Goal: Complete application form: Complete application form

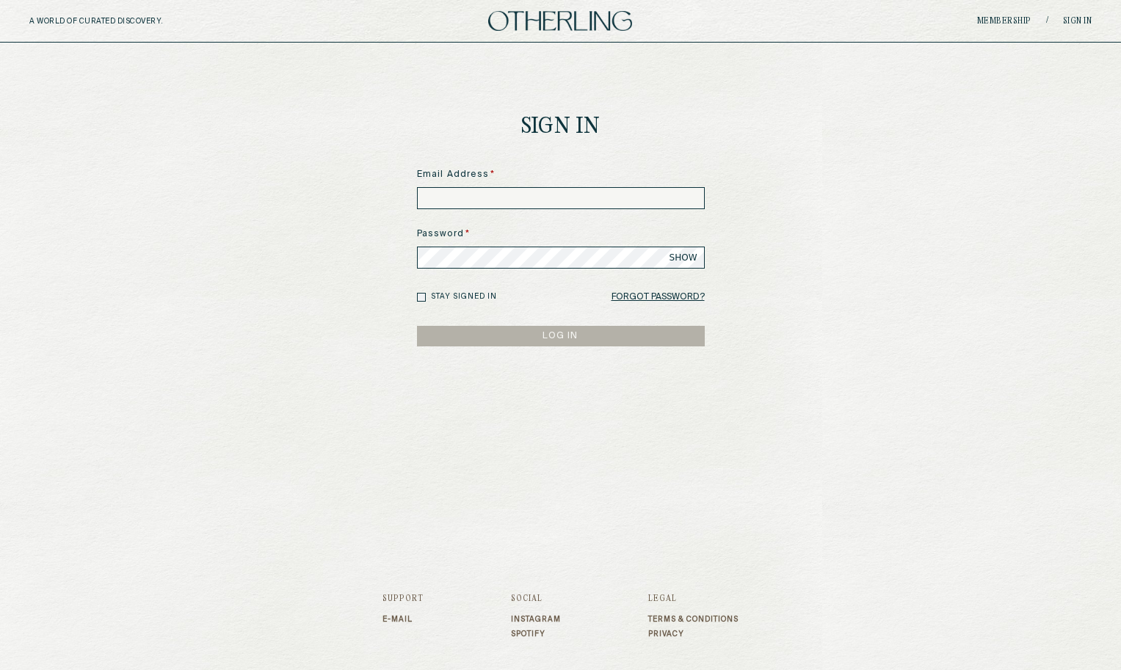
type input "**********"
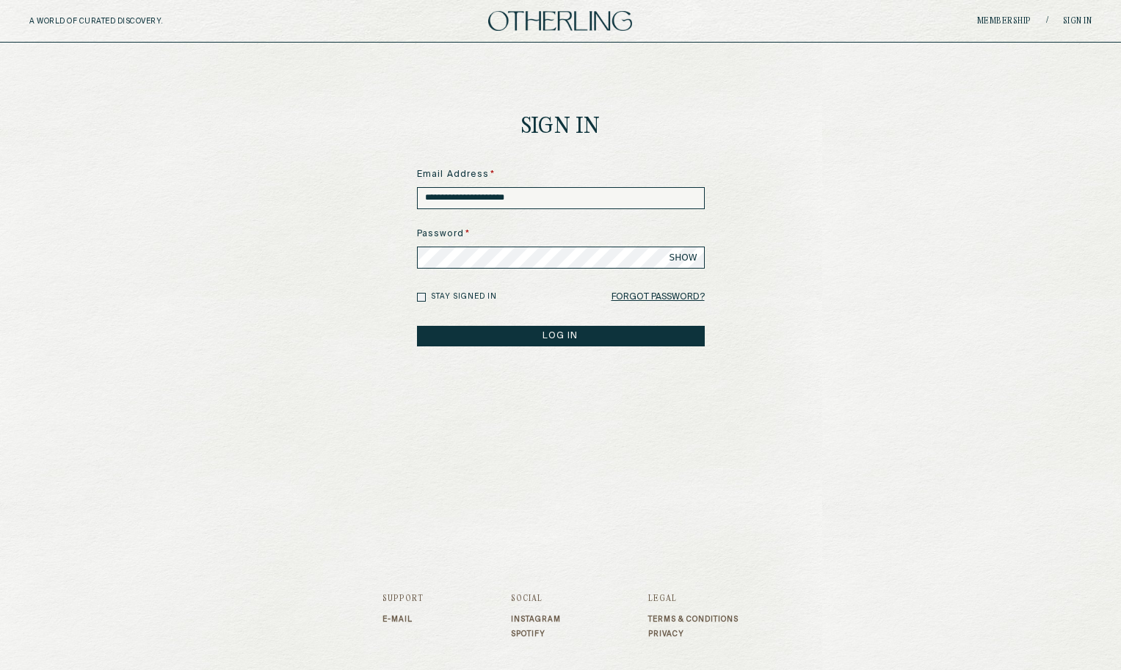
click at [575, 333] on button "LOG IN" at bounding box center [561, 336] width 288 height 21
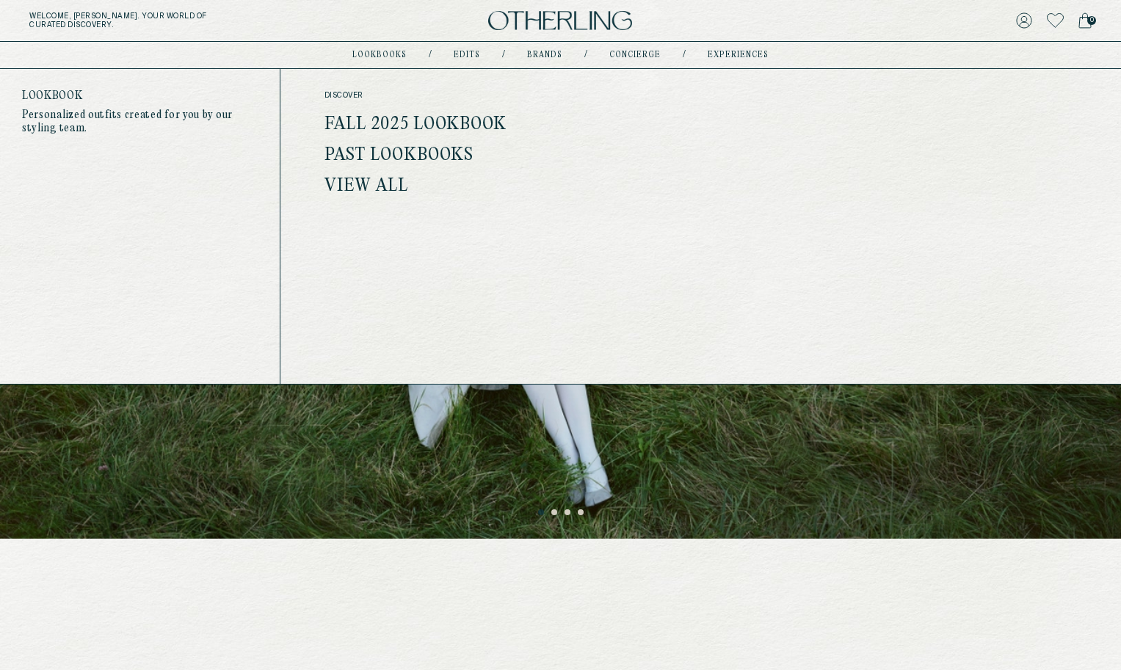
click at [383, 118] on link "Fall 2025 Lookbook" at bounding box center [416, 124] width 183 height 19
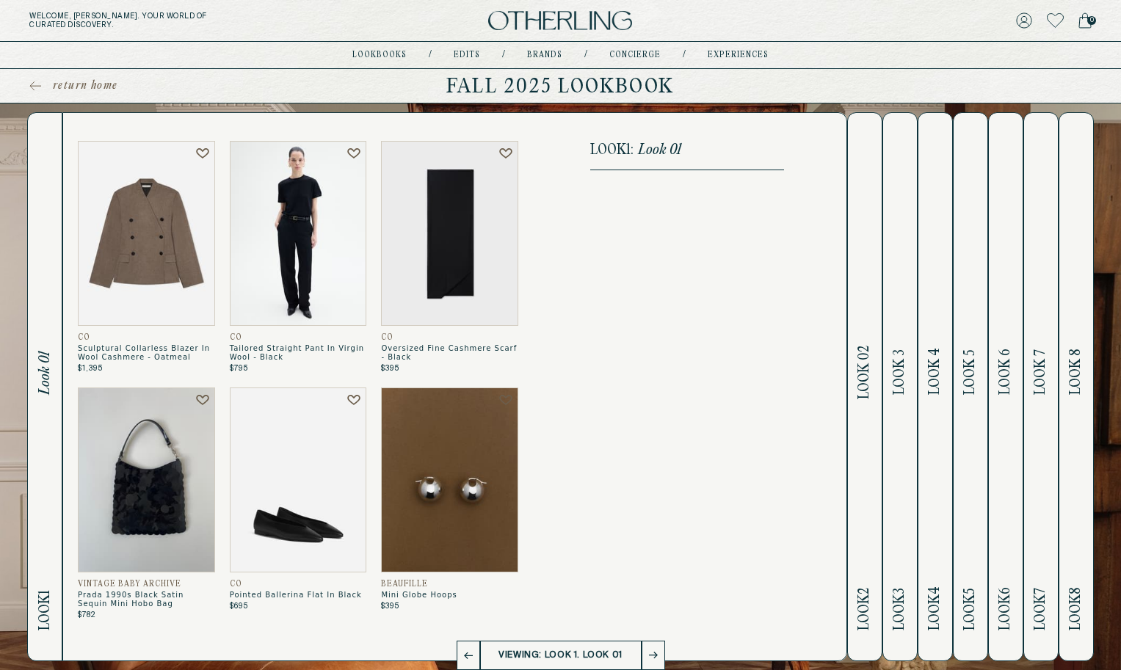
click at [652, 657] on icon at bounding box center [653, 655] width 9 height 7
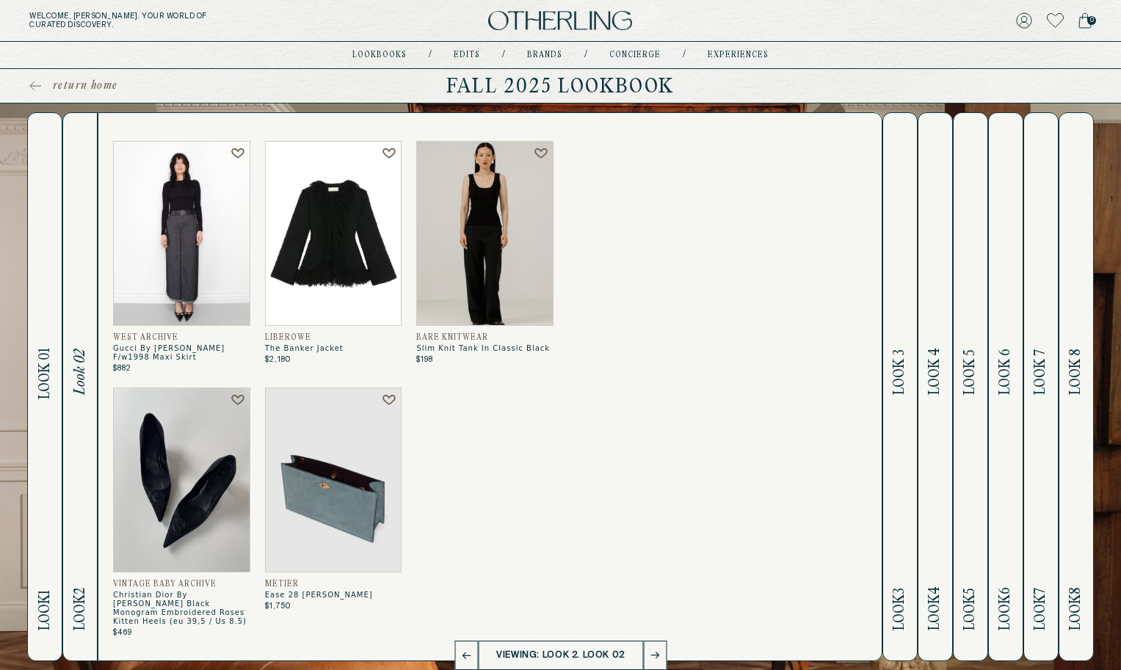
click at [652, 656] on icon at bounding box center [655, 655] width 9 height 7
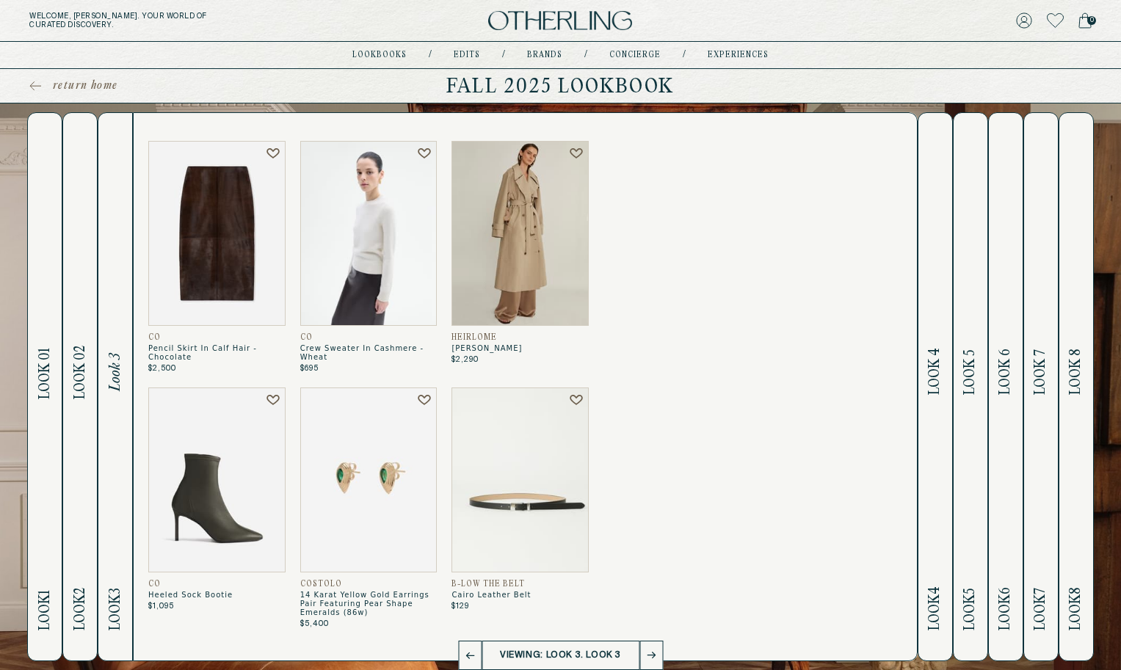
click at [652, 656] on icon at bounding box center [651, 655] width 9 height 7
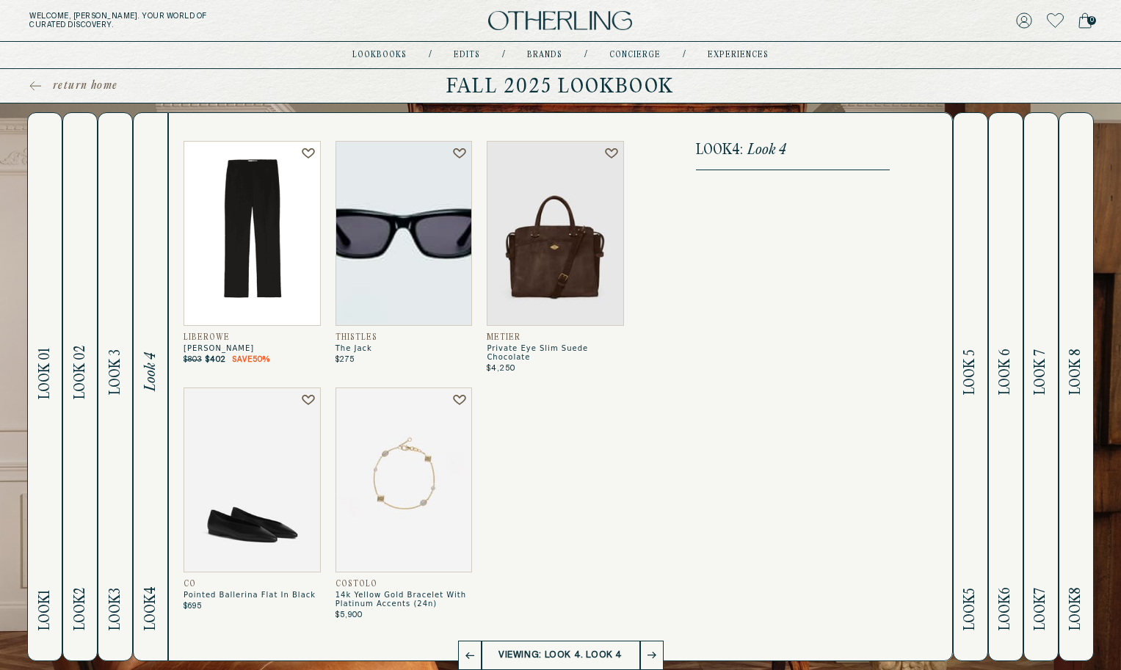
click at [652, 656] on icon at bounding box center [652, 655] width 9 height 7
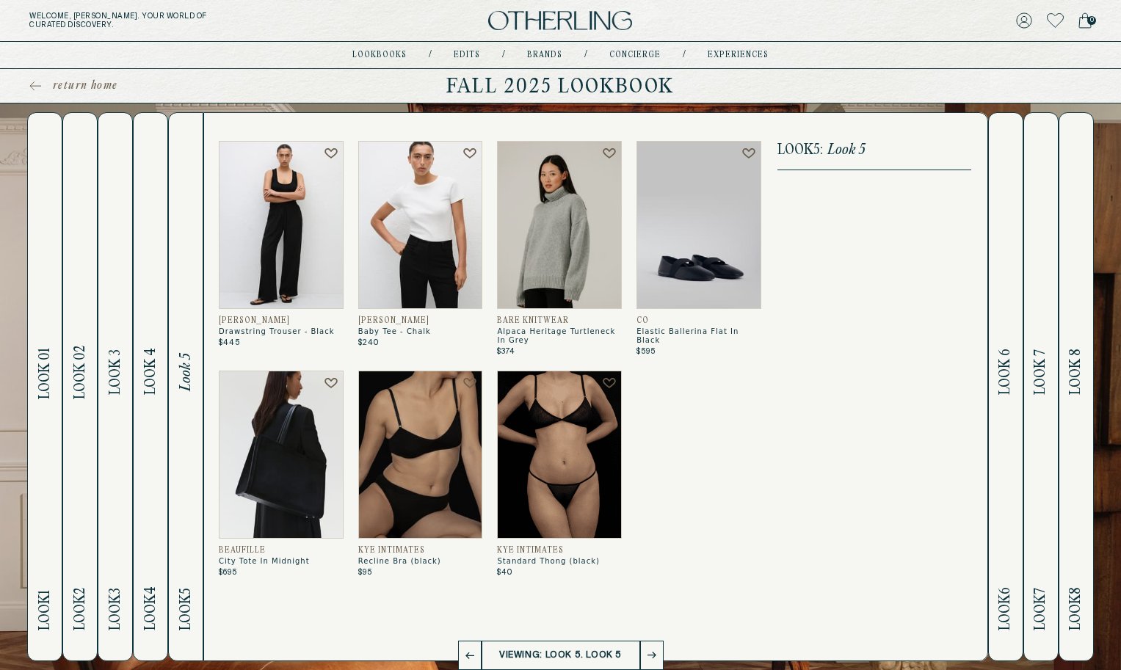
click at [1004, 463] on h2 "Look 6 Look 6" at bounding box center [1005, 387] width 17 height 548
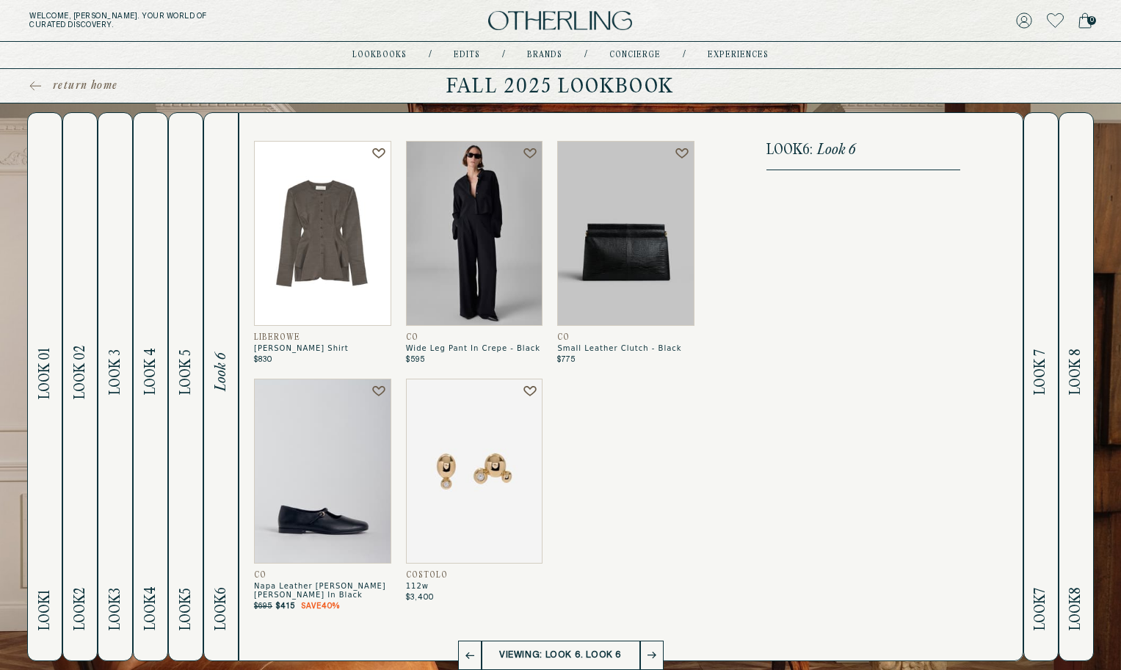
click at [1044, 415] on h2 "Look 7 Look 7" at bounding box center [1041, 387] width 17 height 548
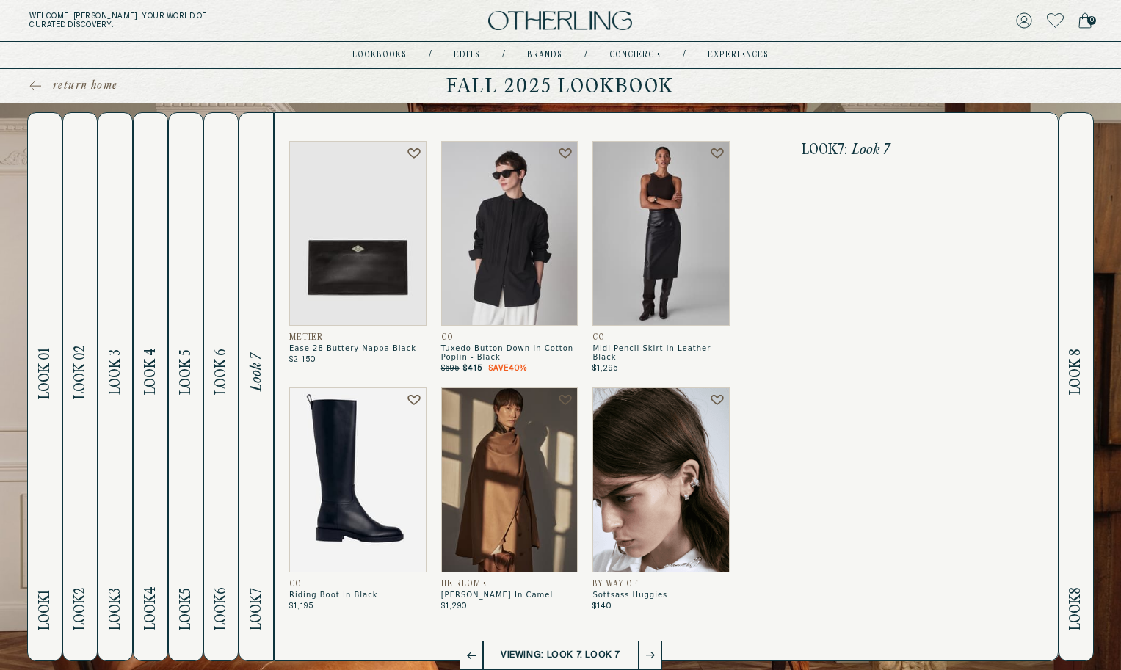
click at [1075, 411] on h2 "Look 8 Look 8" at bounding box center [1076, 387] width 17 height 548
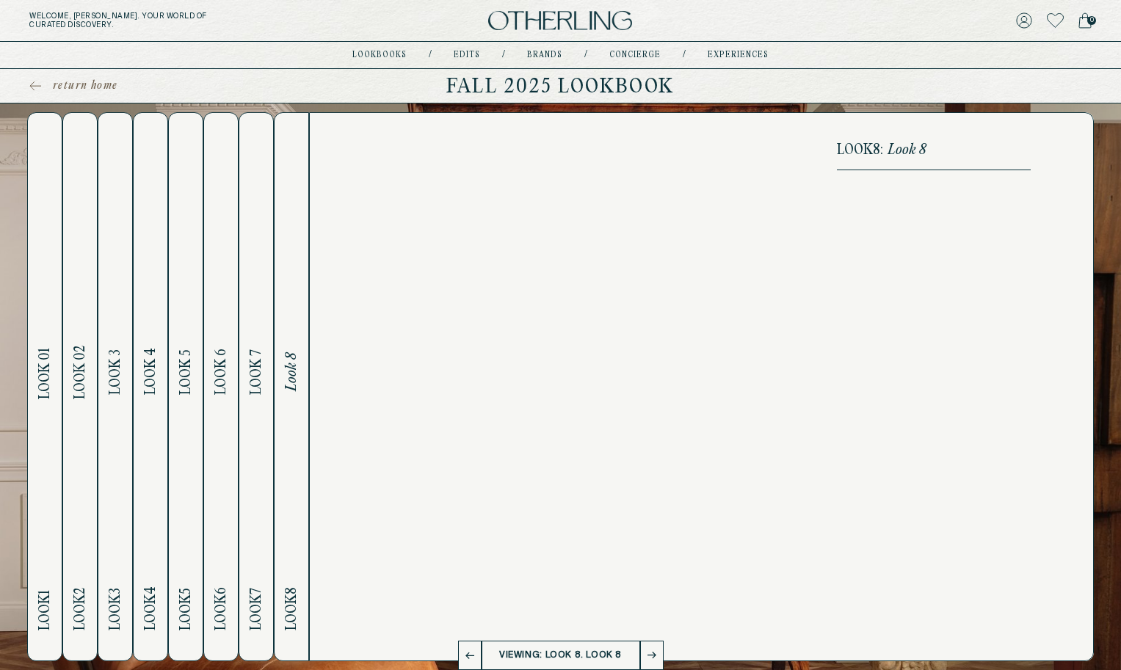
click at [256, 386] on span "Look 7" at bounding box center [256, 373] width 17 height 46
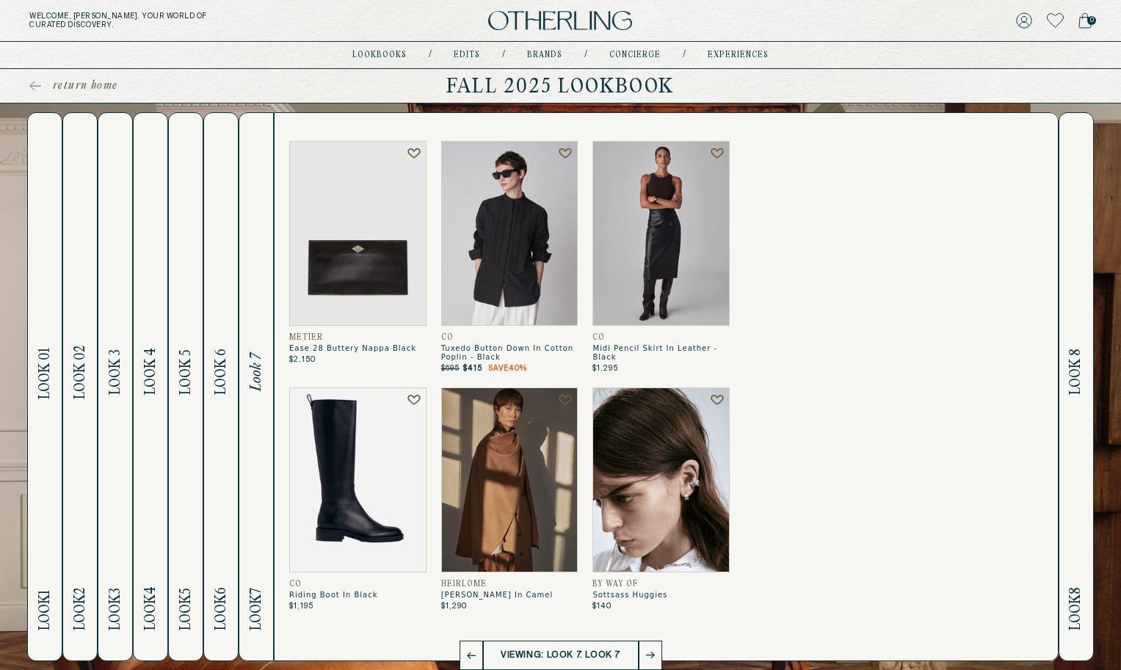
click at [214, 402] on h2 "Look 6 Look 6" at bounding box center [221, 387] width 17 height 548
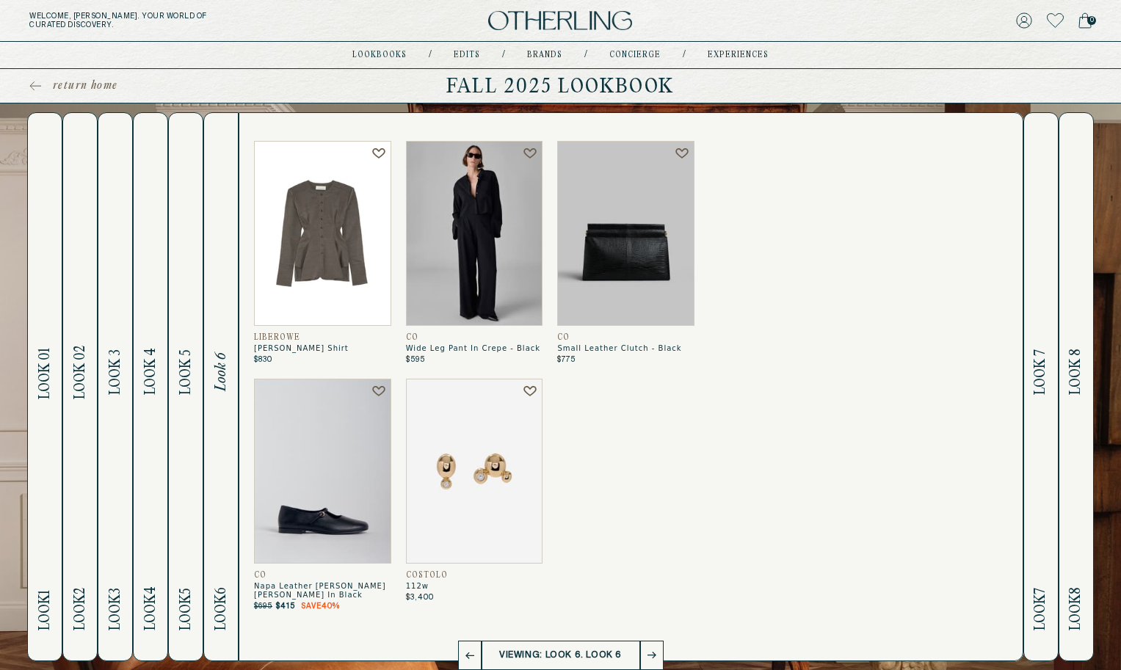
click at [181, 410] on h2 "Look 5 Look 5" at bounding box center [186, 387] width 17 height 548
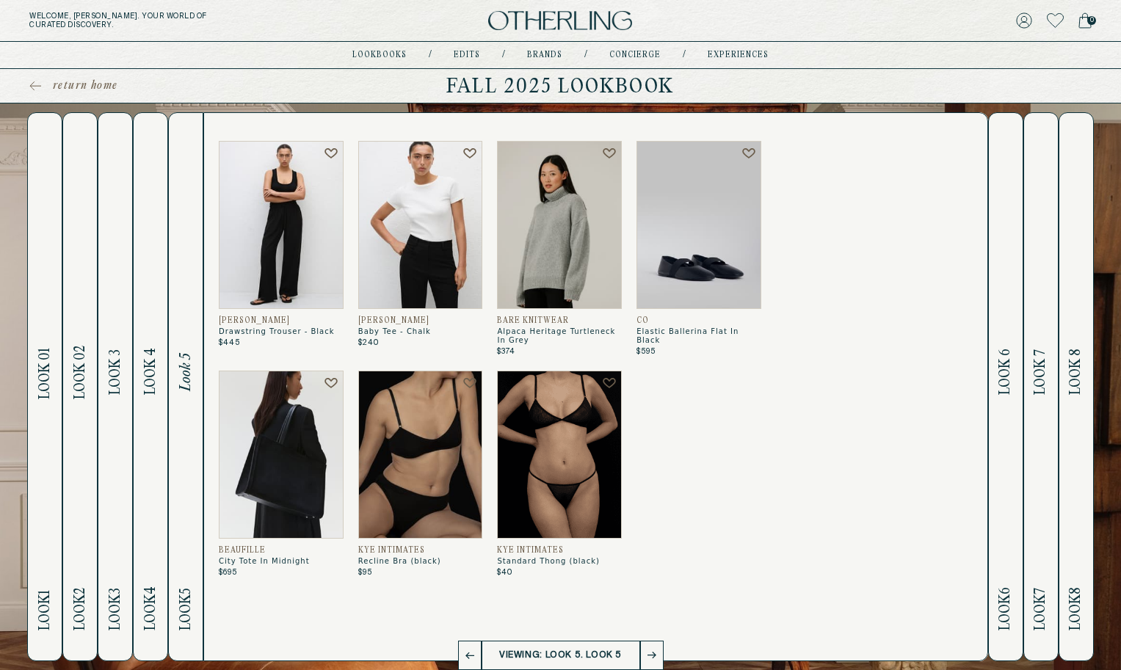
click at [144, 418] on h2 "Look 4 Look 4" at bounding box center [150, 387] width 17 height 548
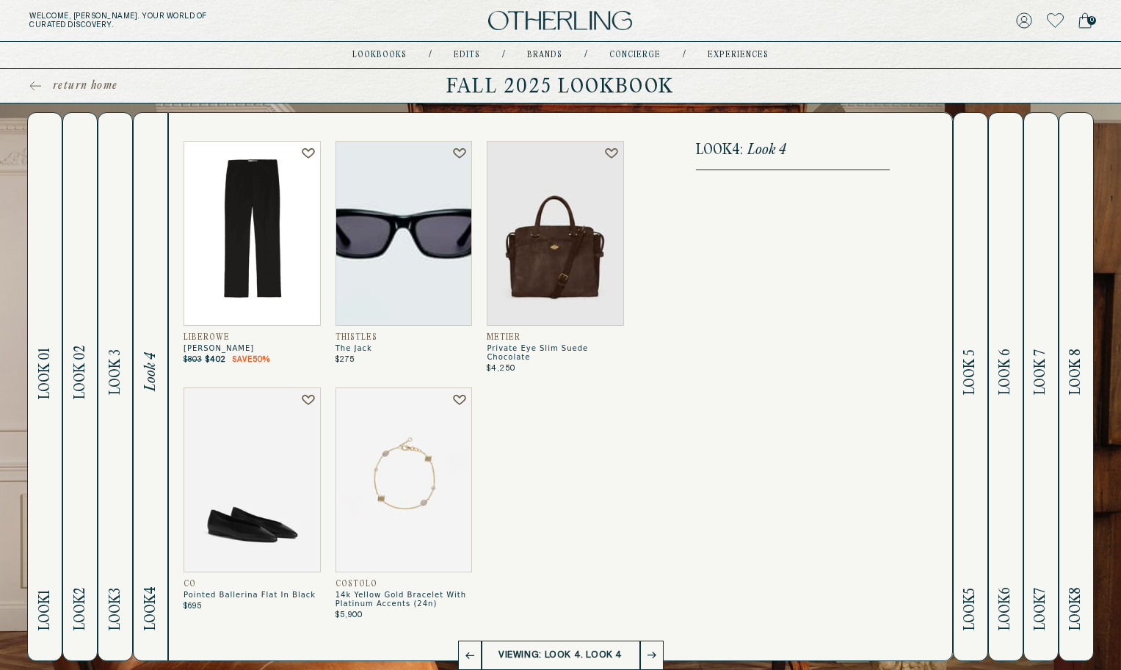
click at [110, 424] on h2 "Look 3 Look 3" at bounding box center [115, 387] width 17 height 548
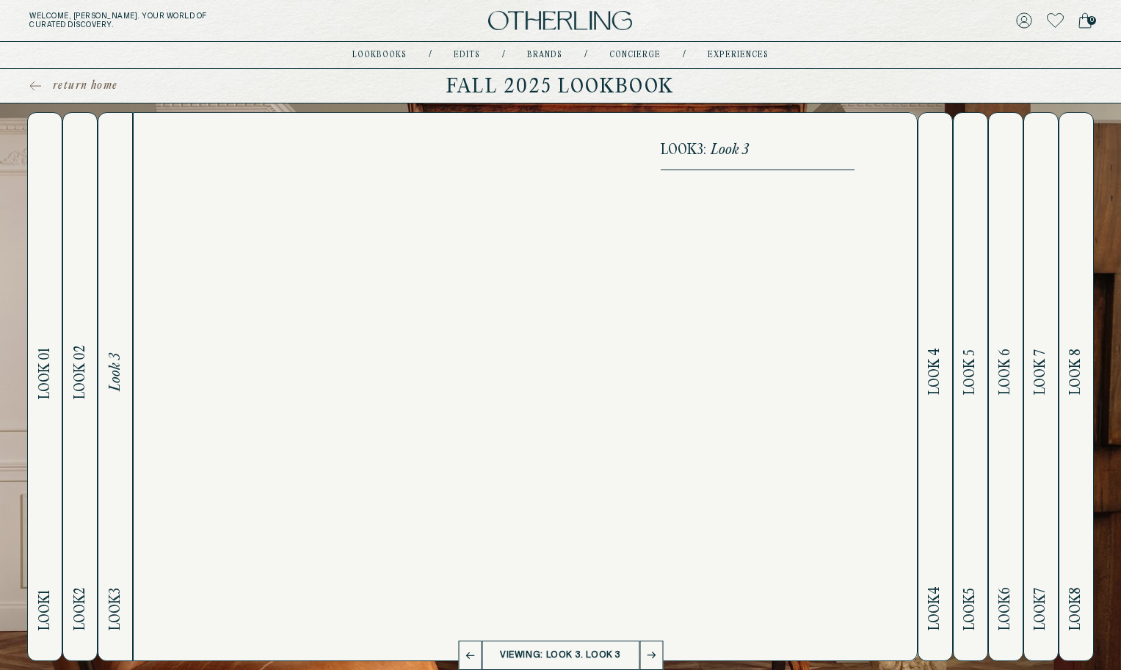
click at [77, 424] on h2 "Look 2 Look 02" at bounding box center [80, 387] width 17 height 548
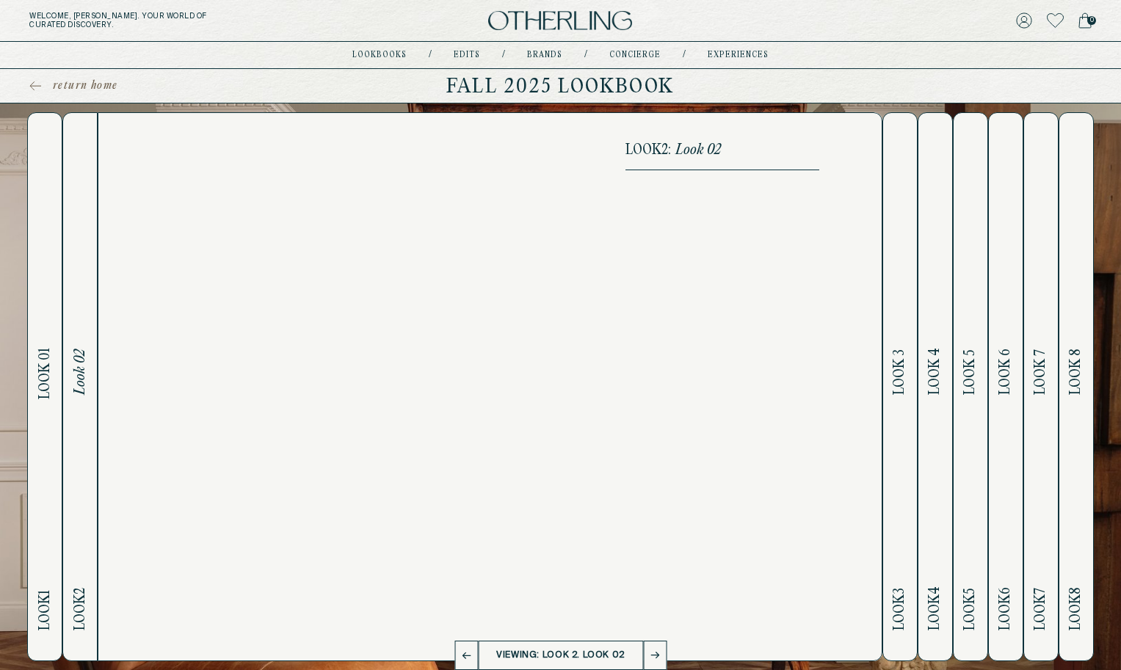
click at [41, 431] on h2 "Look 1 Look 01" at bounding box center [45, 387] width 17 height 548
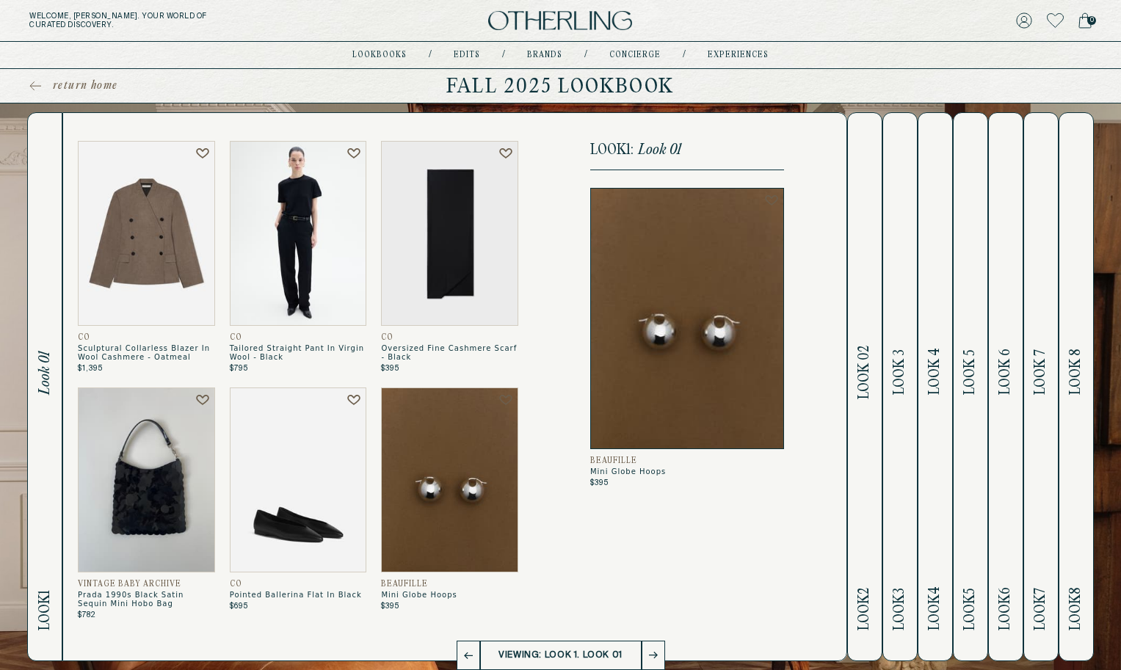
click at [865, 408] on h2 "Look 2 Look 02" at bounding box center [864, 387] width 17 height 548
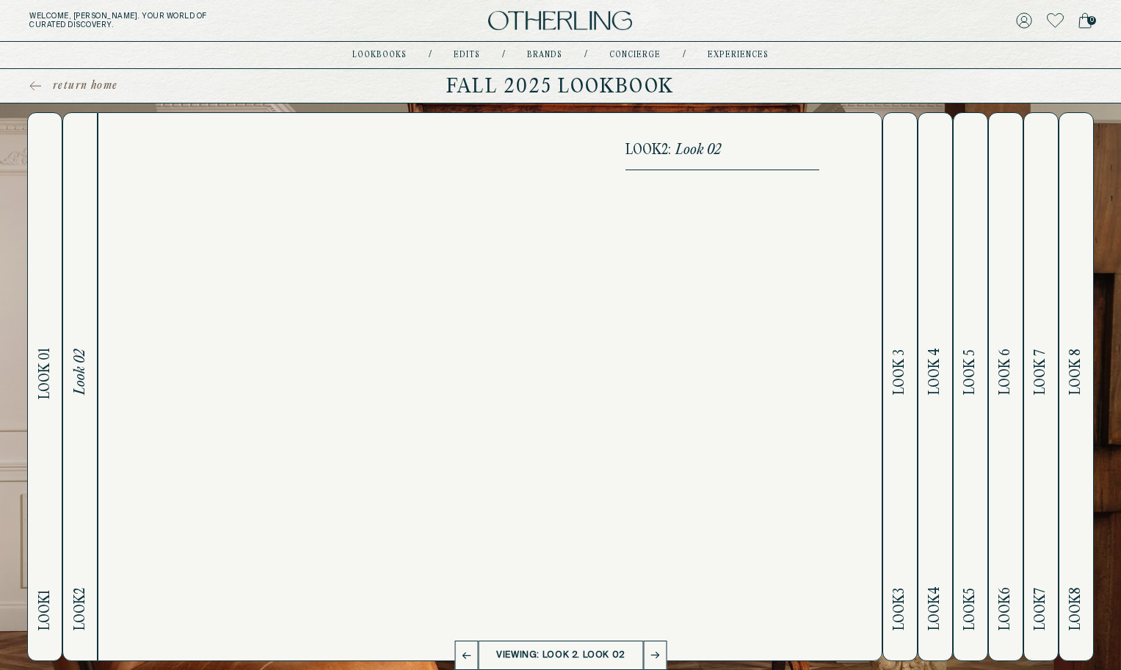
click at [897, 415] on h2 "Look 3 Look 3" at bounding box center [900, 387] width 17 height 548
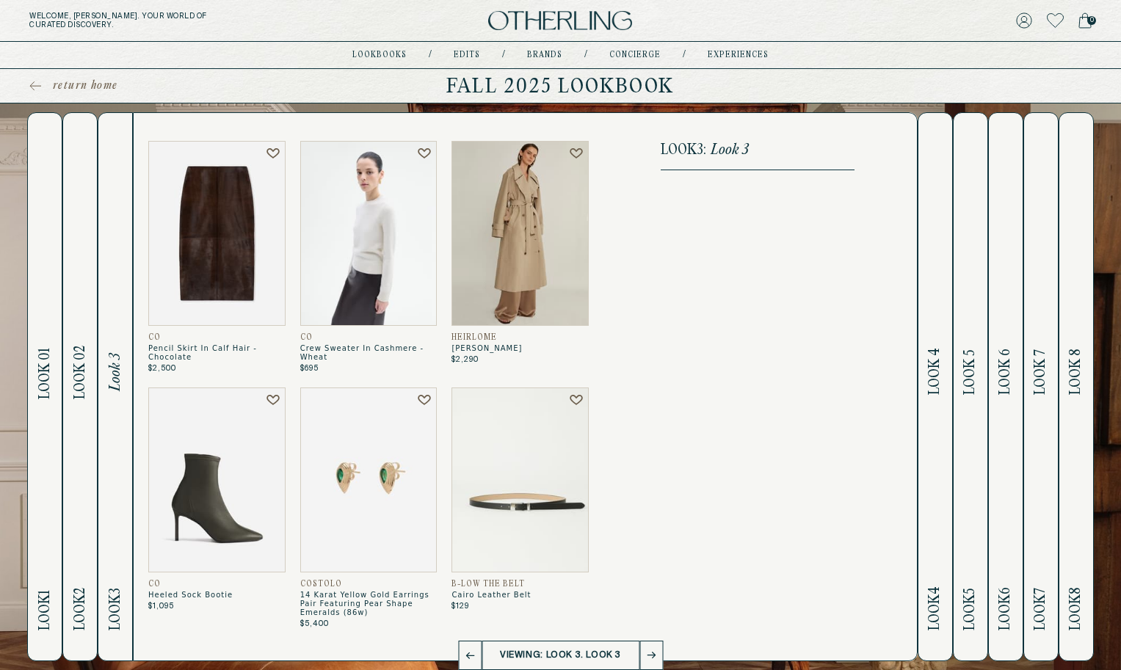
click at [918, 319] on button "Look 4 Look 4" at bounding box center [935, 386] width 35 height 549
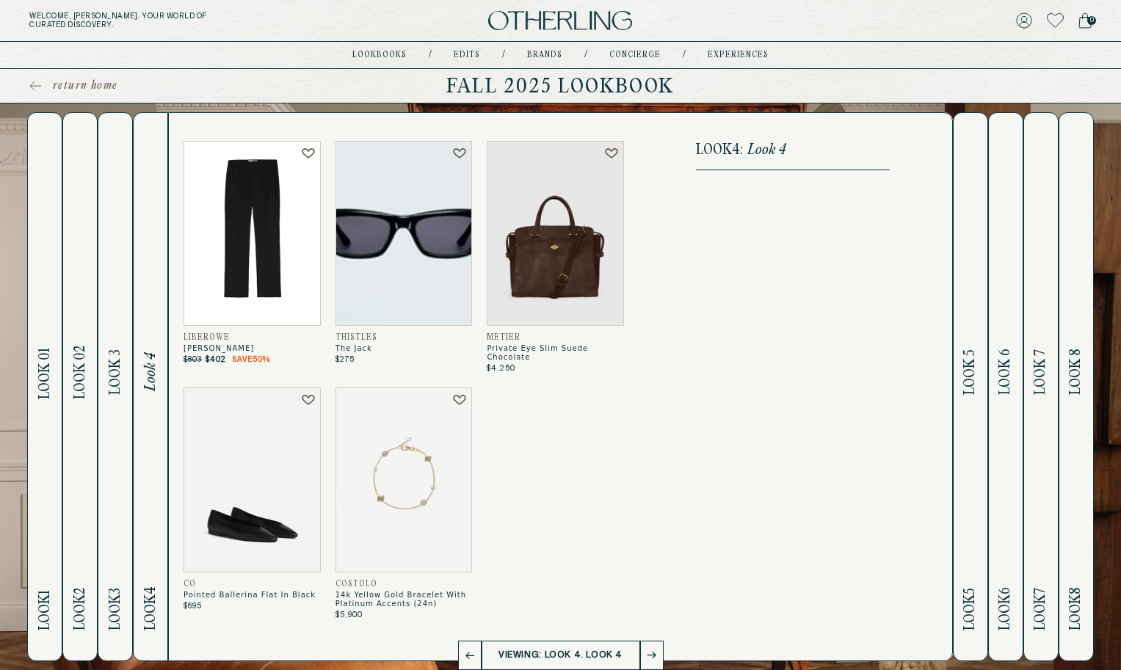
click at [958, 319] on button "Look 5 Look 5" at bounding box center [970, 386] width 35 height 549
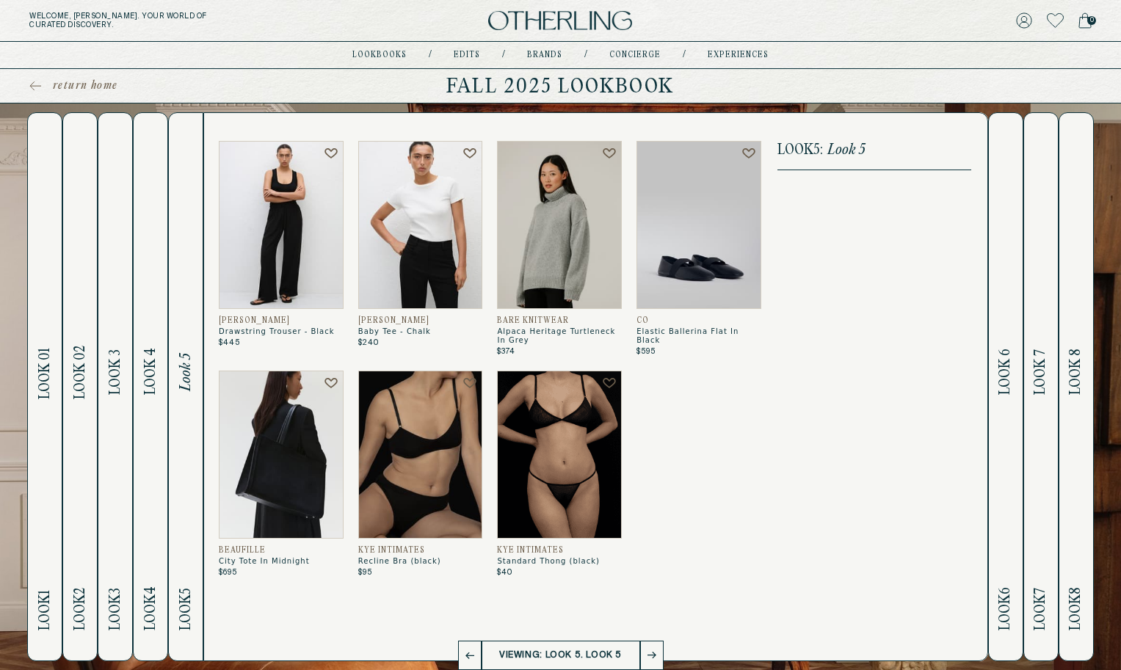
click at [1006, 328] on h2 "Look 6 Look 6" at bounding box center [1005, 387] width 17 height 548
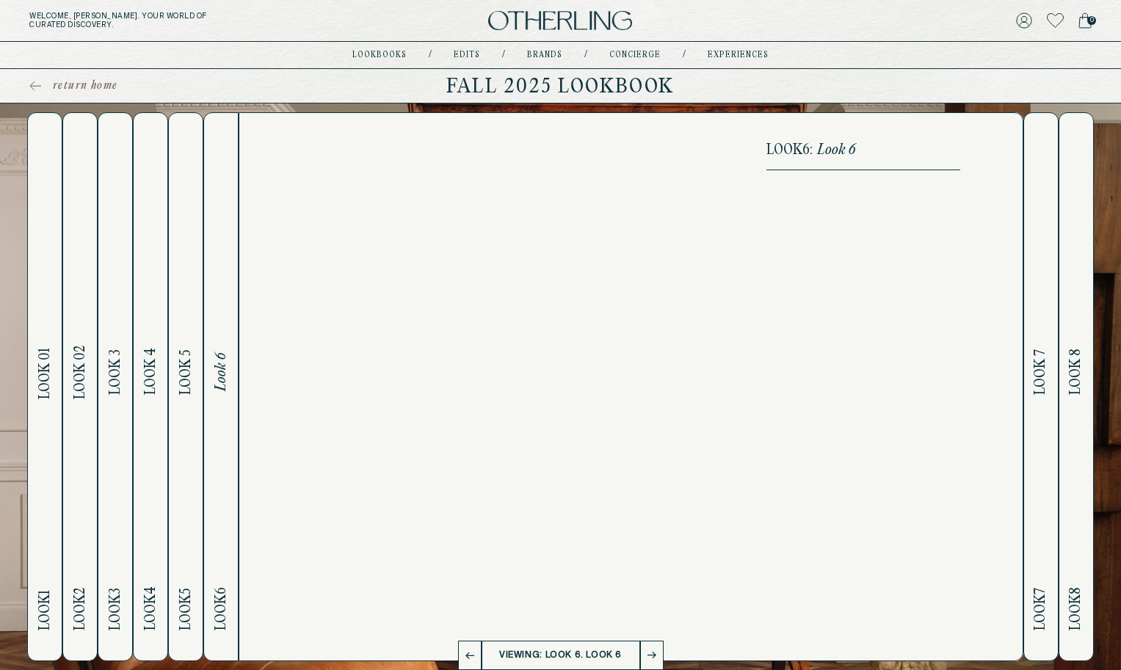
click at [1046, 339] on h2 "Look 7 Look 7" at bounding box center [1041, 387] width 17 height 548
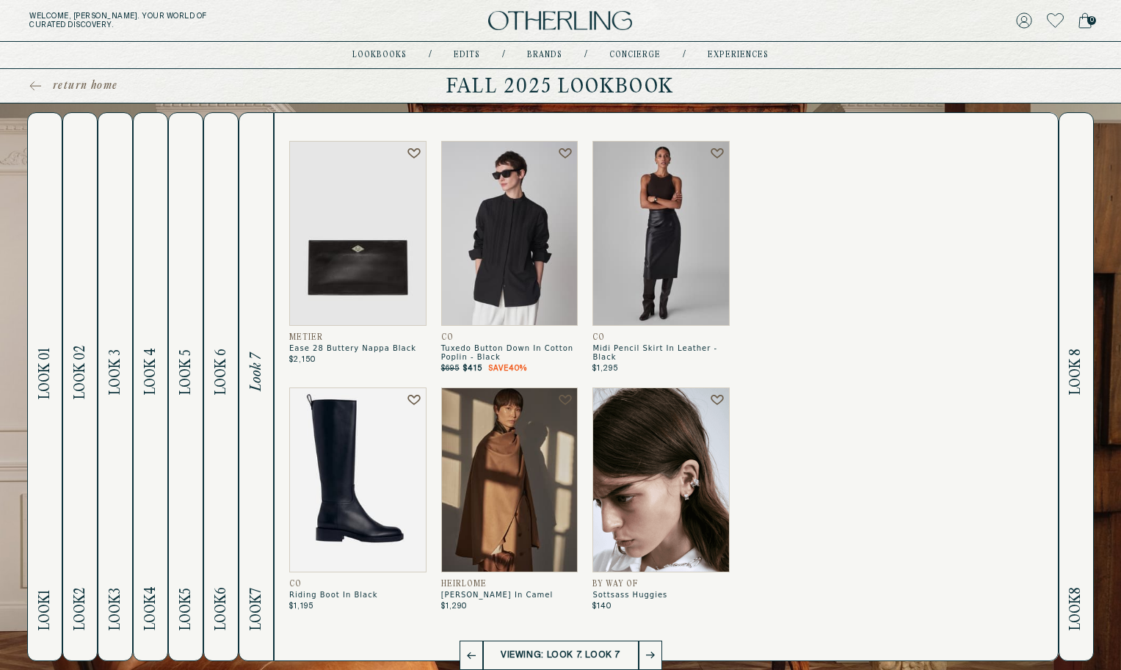
click at [1071, 344] on h2 "Look 8 Look 8" at bounding box center [1076, 387] width 17 height 548
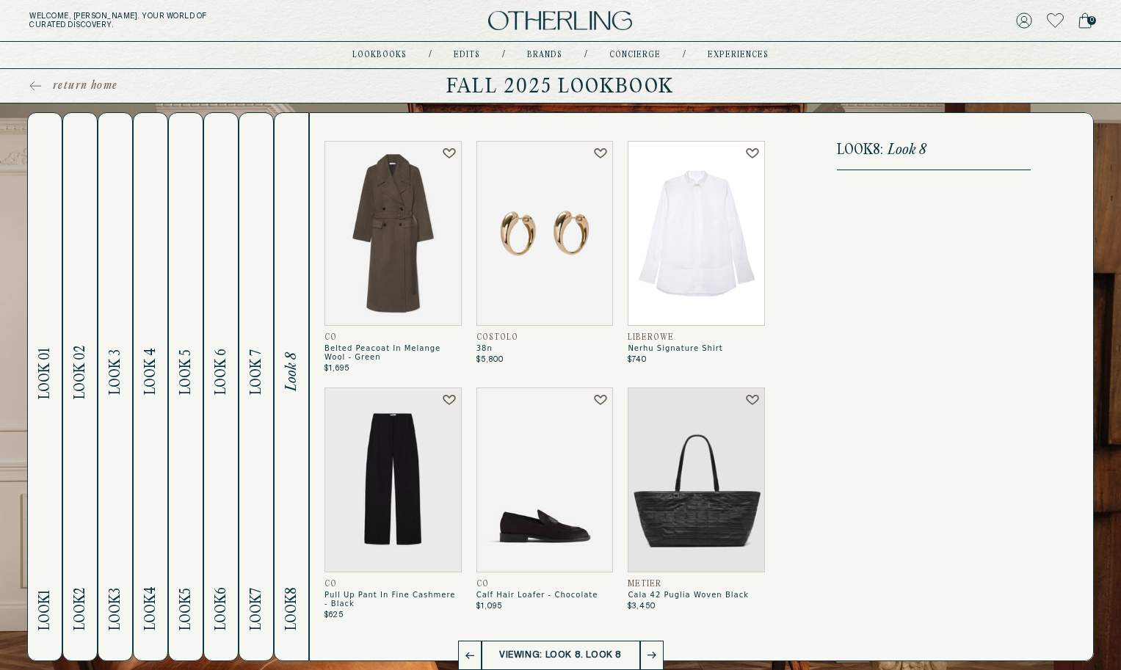
click at [255, 344] on h2 "Look 7 Look 7" at bounding box center [256, 387] width 17 height 548
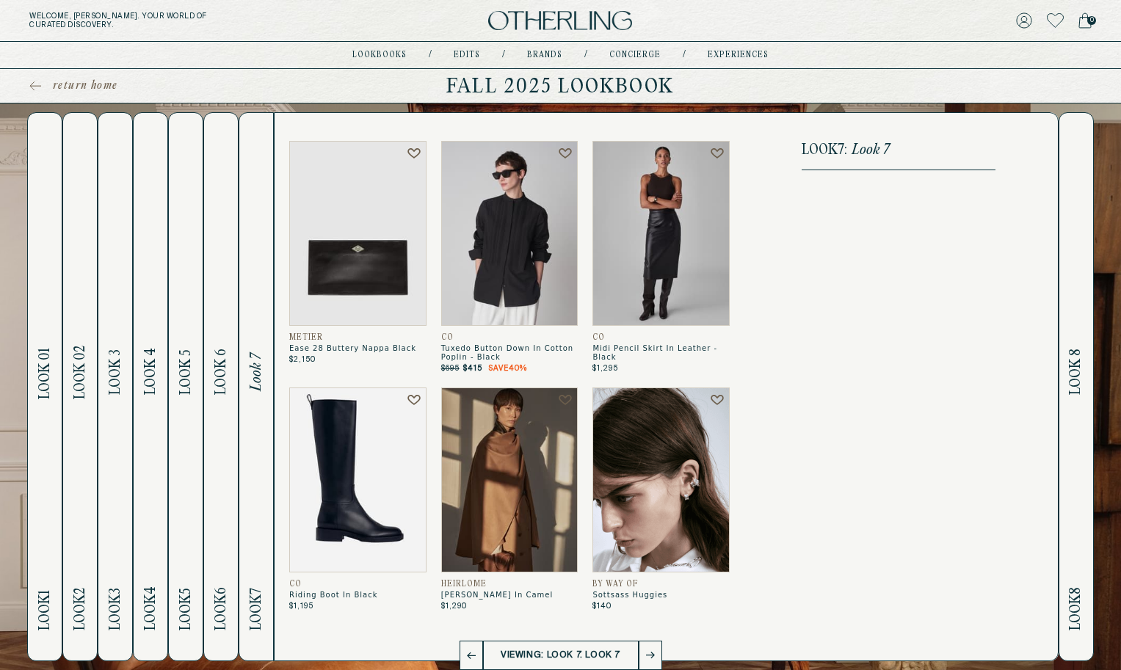
click at [214, 352] on span "Look 6" at bounding box center [221, 373] width 17 height 46
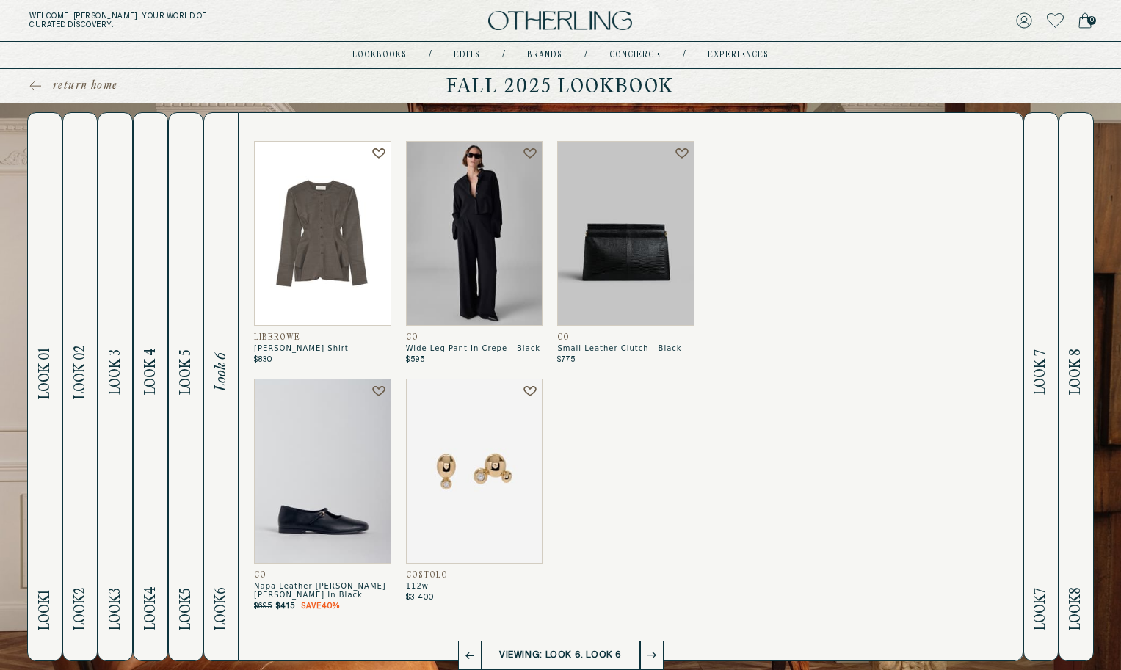
click at [178, 377] on span "Look 5" at bounding box center [186, 373] width 17 height 46
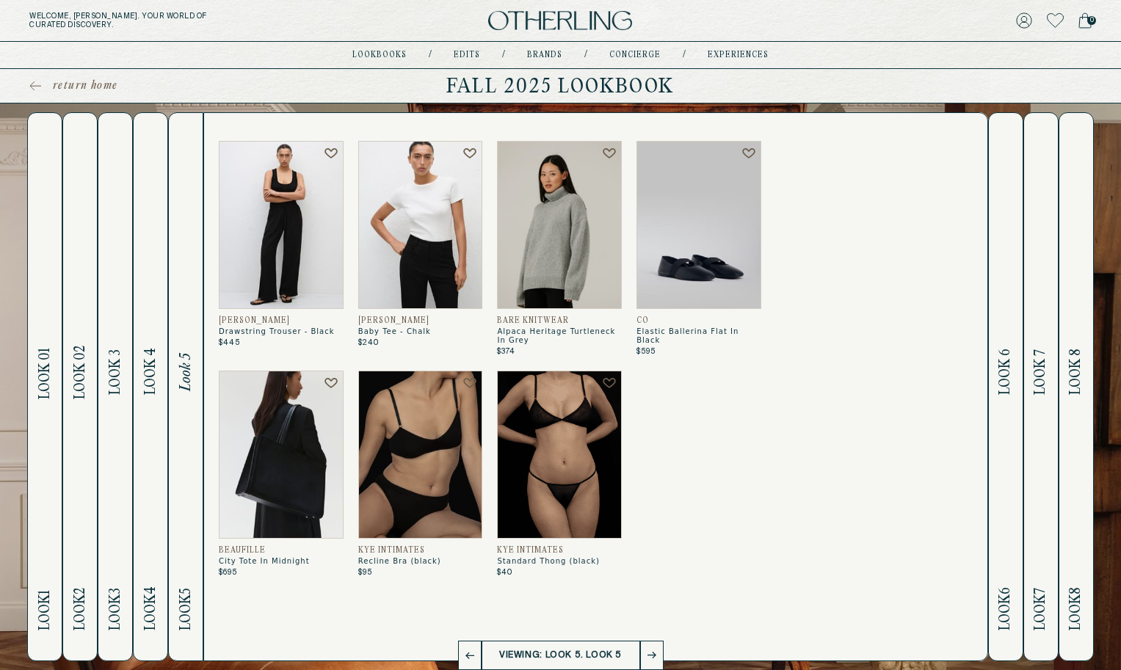
click at [147, 385] on span "Look 4" at bounding box center [150, 372] width 17 height 47
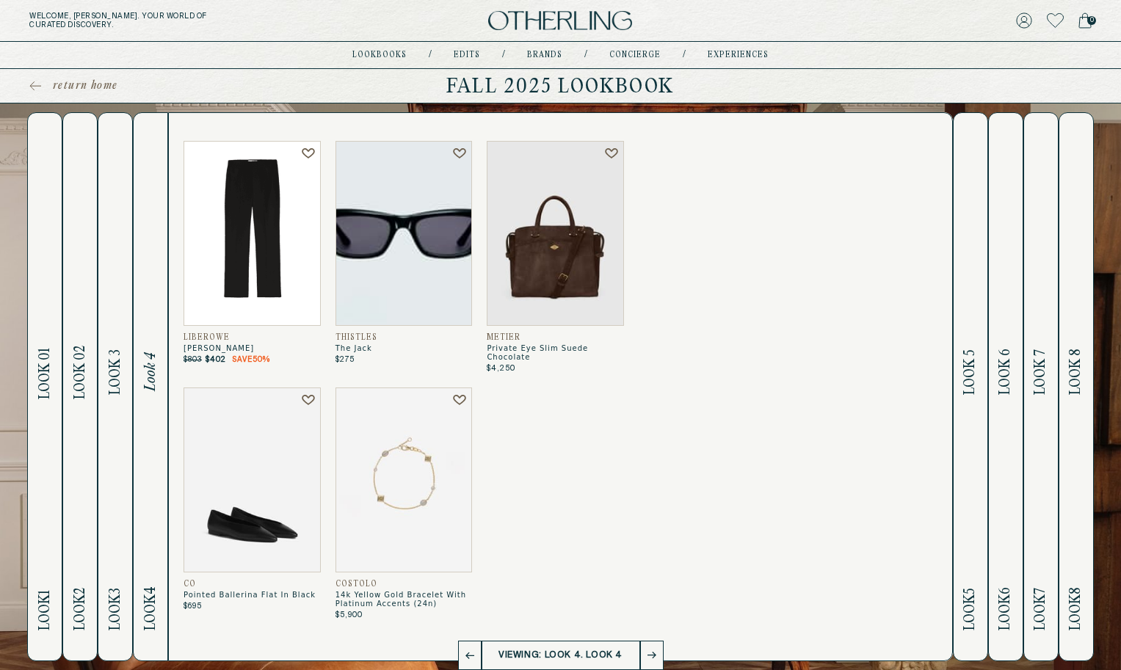
click at [117, 385] on span "Look 3" at bounding box center [115, 373] width 17 height 46
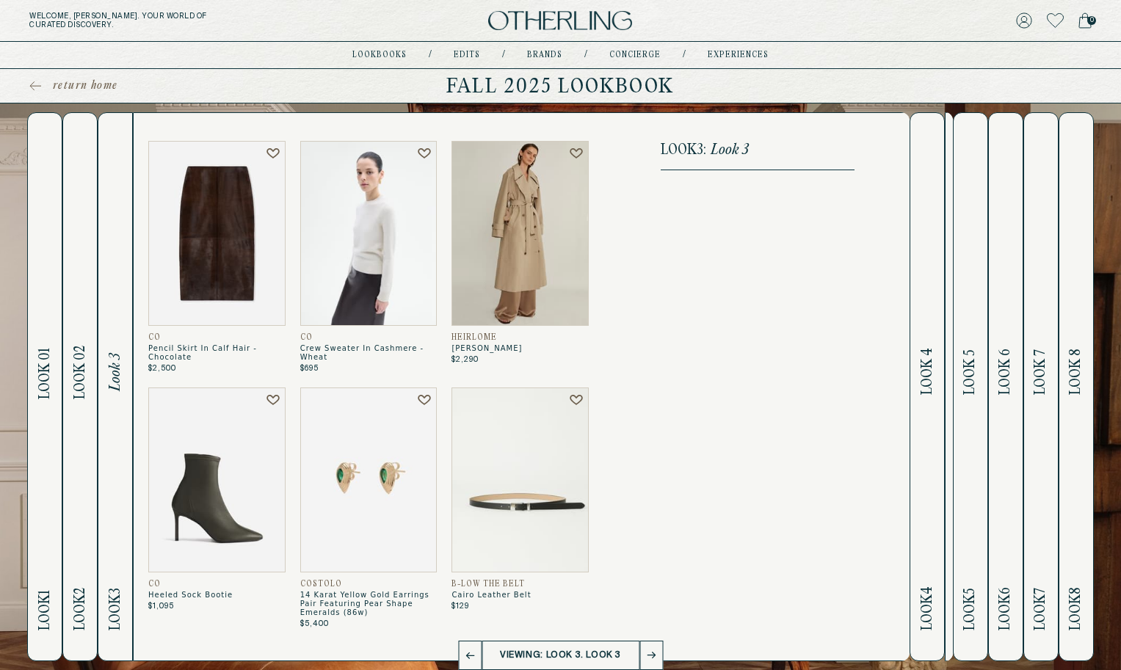
click at [76, 394] on span "Look 02" at bounding box center [80, 373] width 17 height 54
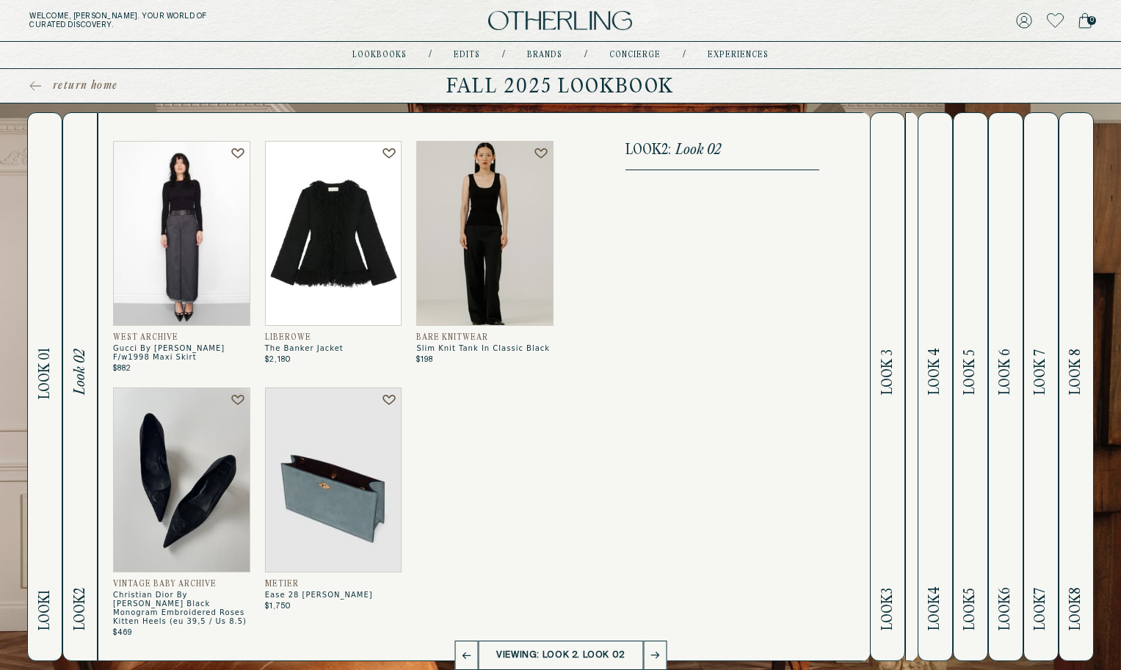
click at [43, 394] on span "Look 01" at bounding box center [45, 373] width 17 height 51
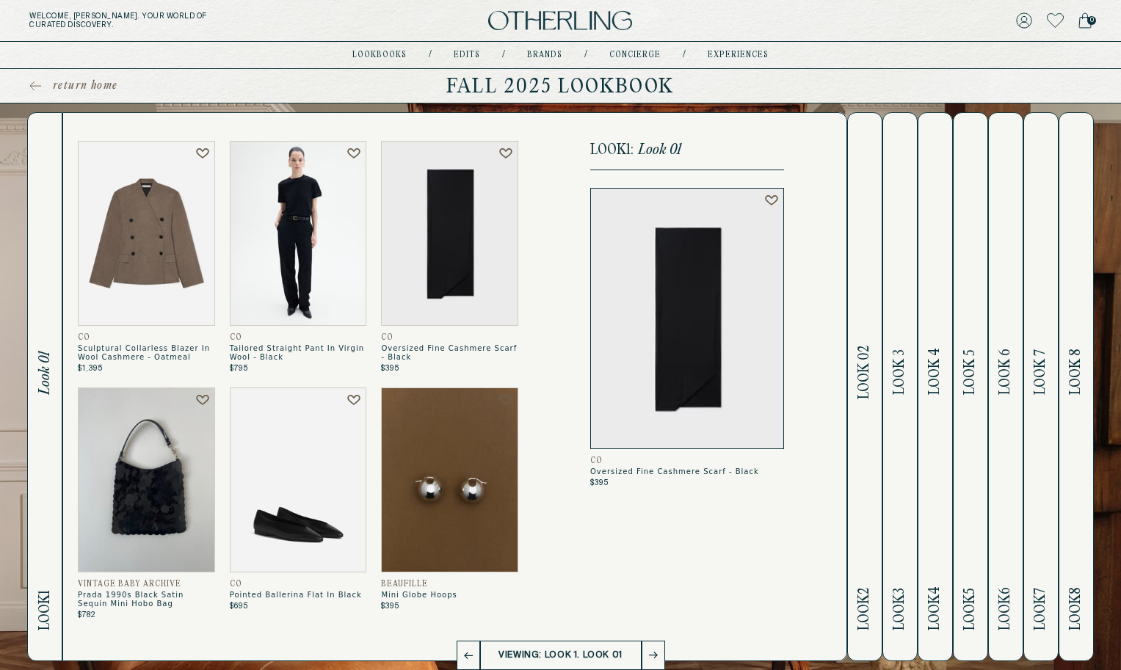
click at [864, 341] on h2 "Look 2 Look 02" at bounding box center [864, 387] width 17 height 548
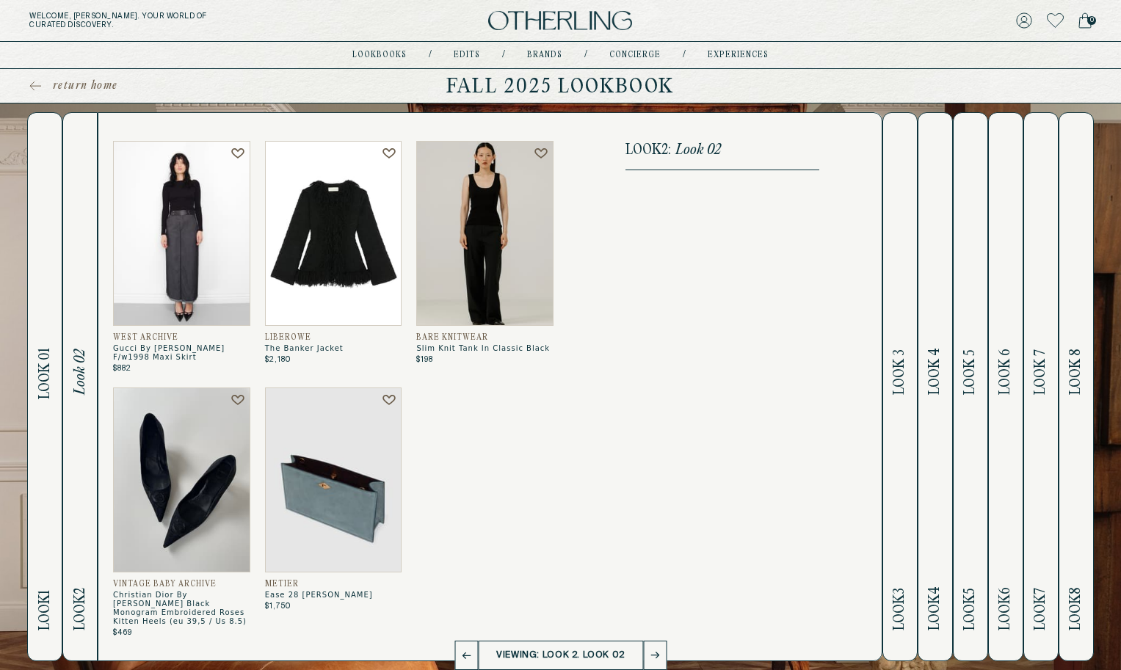
click at [897, 355] on span "Look 3" at bounding box center [900, 373] width 17 height 46
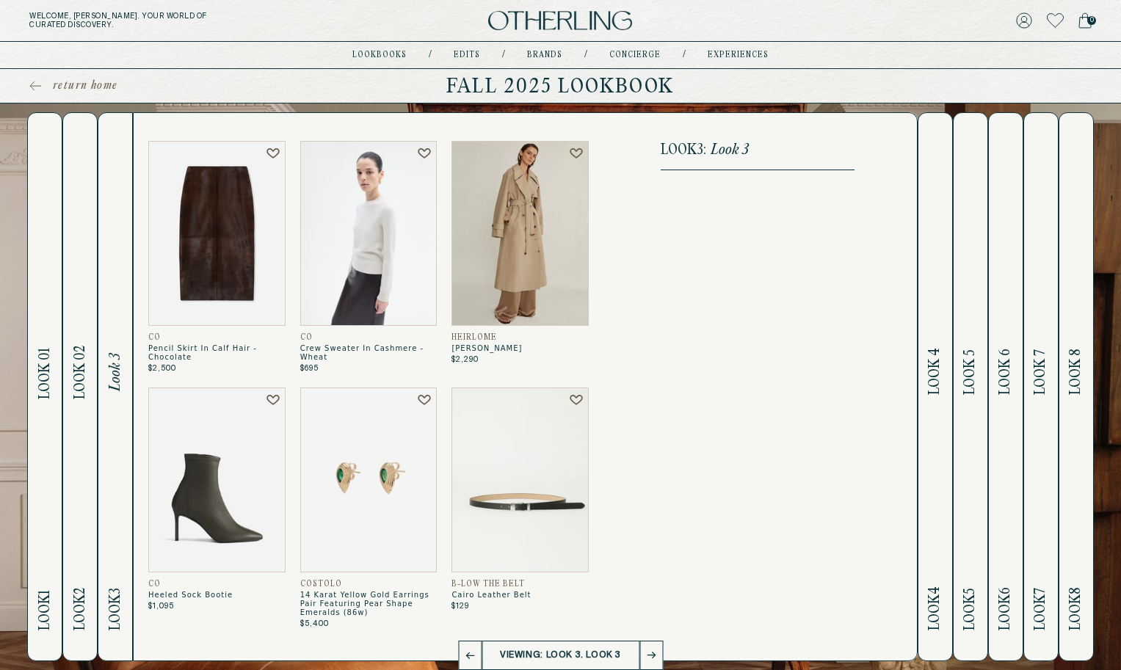
click at [936, 375] on span "Look 4" at bounding box center [935, 372] width 17 height 47
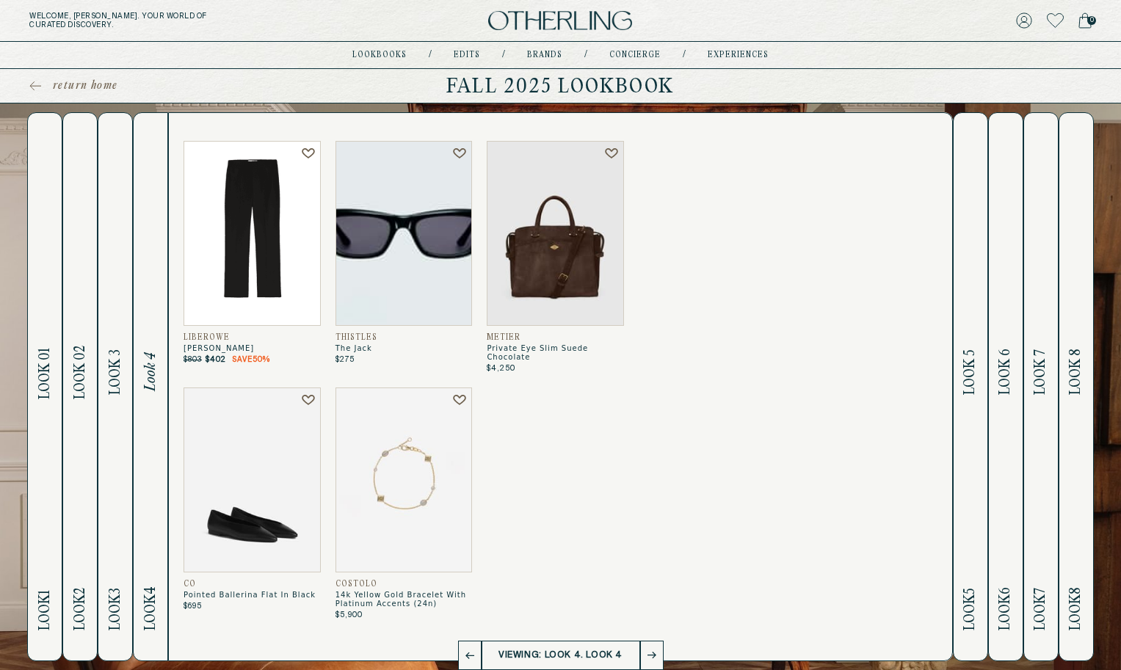
click at [980, 386] on button "Look 5 Look 5" at bounding box center [970, 386] width 35 height 549
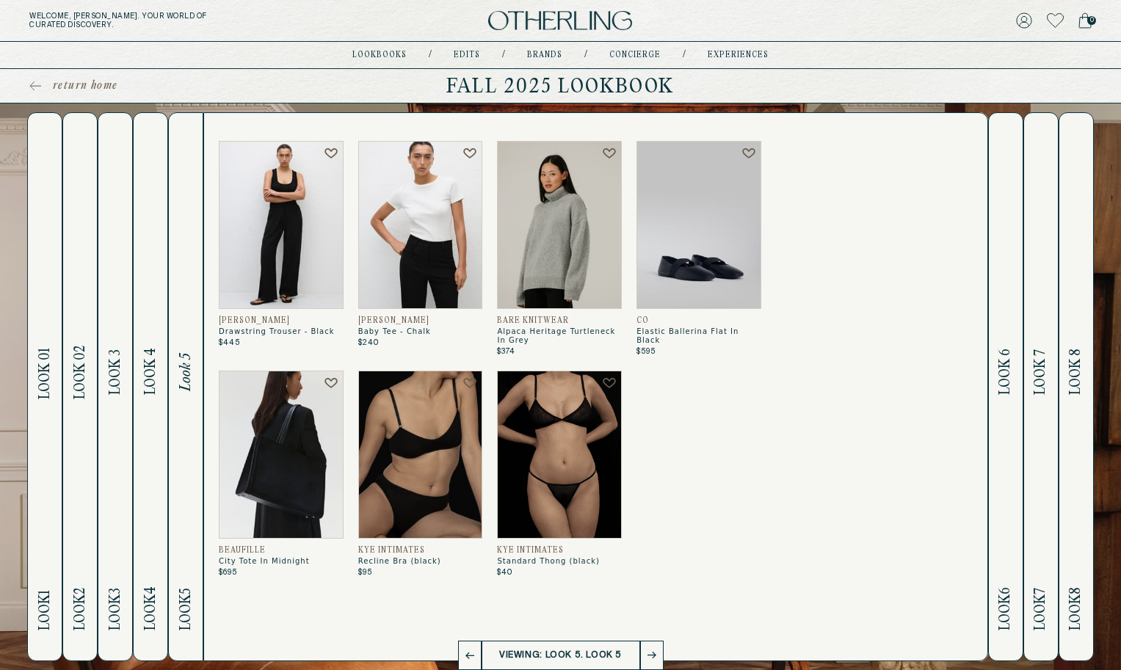
click at [1002, 398] on h2 "Look 6 Look 6" at bounding box center [1005, 387] width 17 height 548
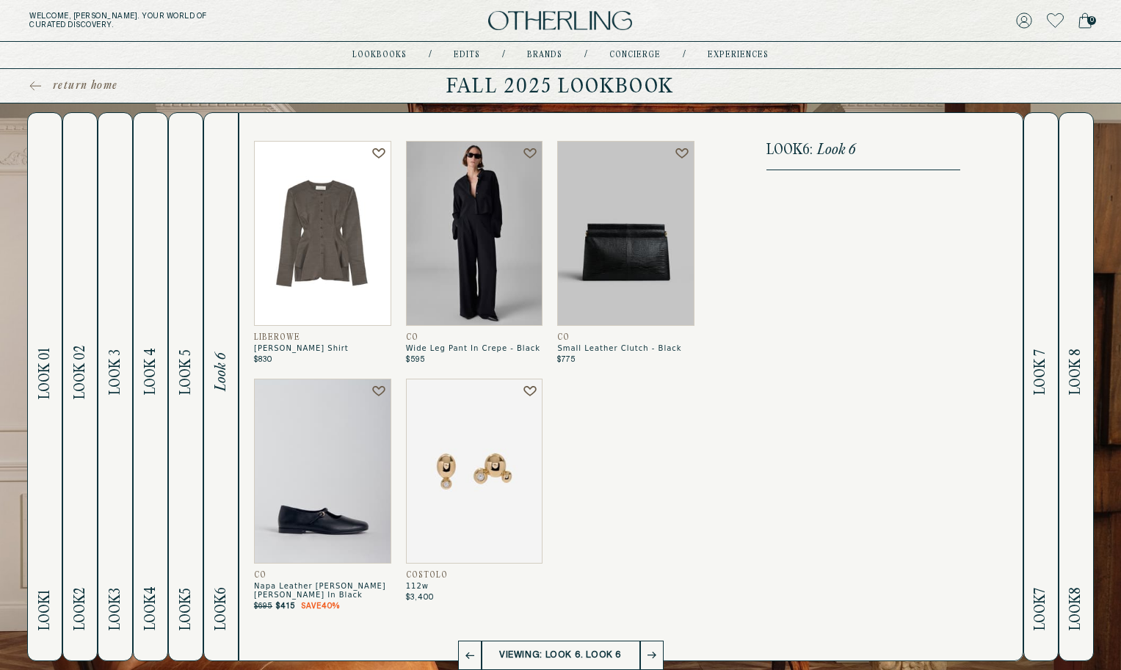
click at [1032, 379] on button "Look 7 Look 7" at bounding box center [1041, 386] width 35 height 549
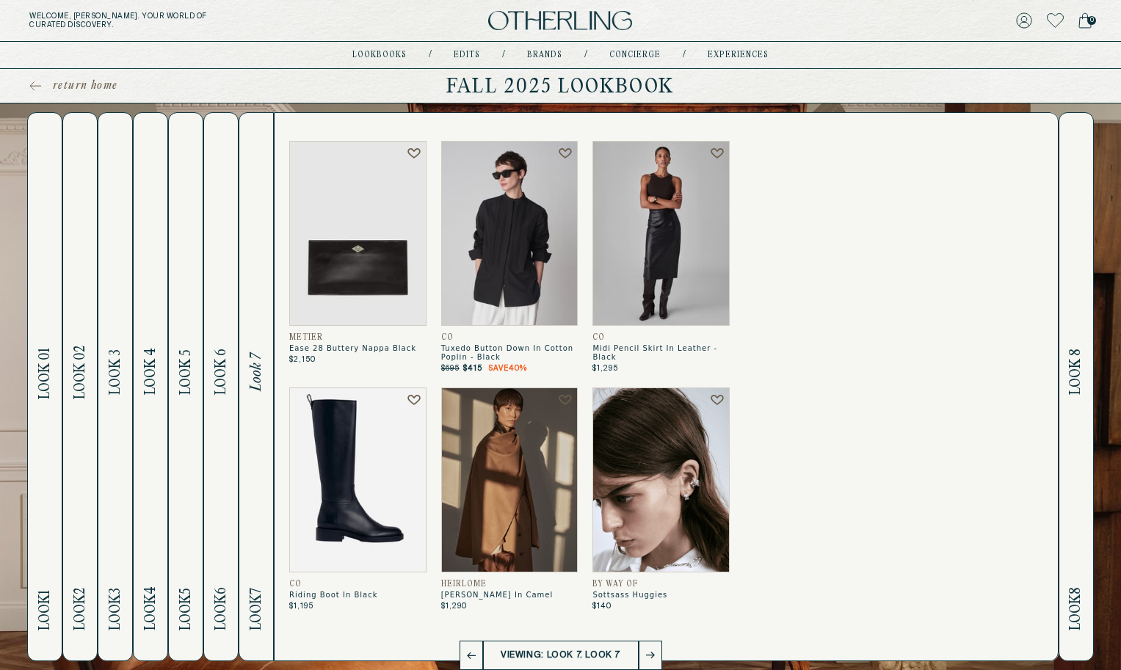
click at [1068, 385] on button "Look 8 Look 8" at bounding box center [1076, 386] width 35 height 549
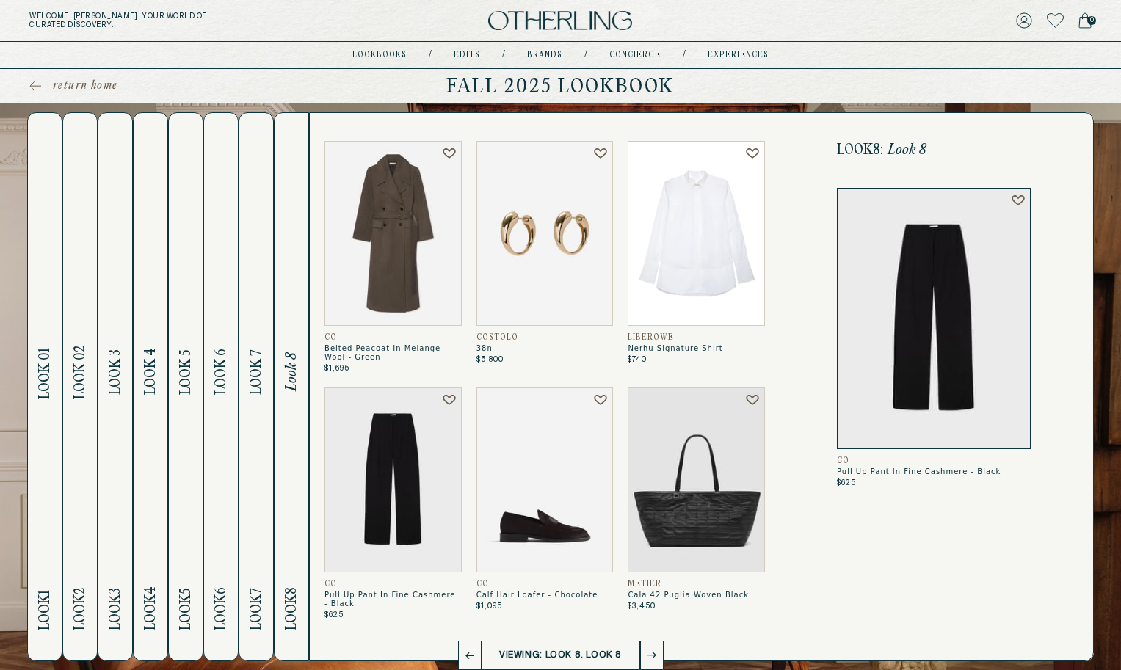
click at [291, 449] on h2 "Look 8 Look 8" at bounding box center [291, 387] width 17 height 548
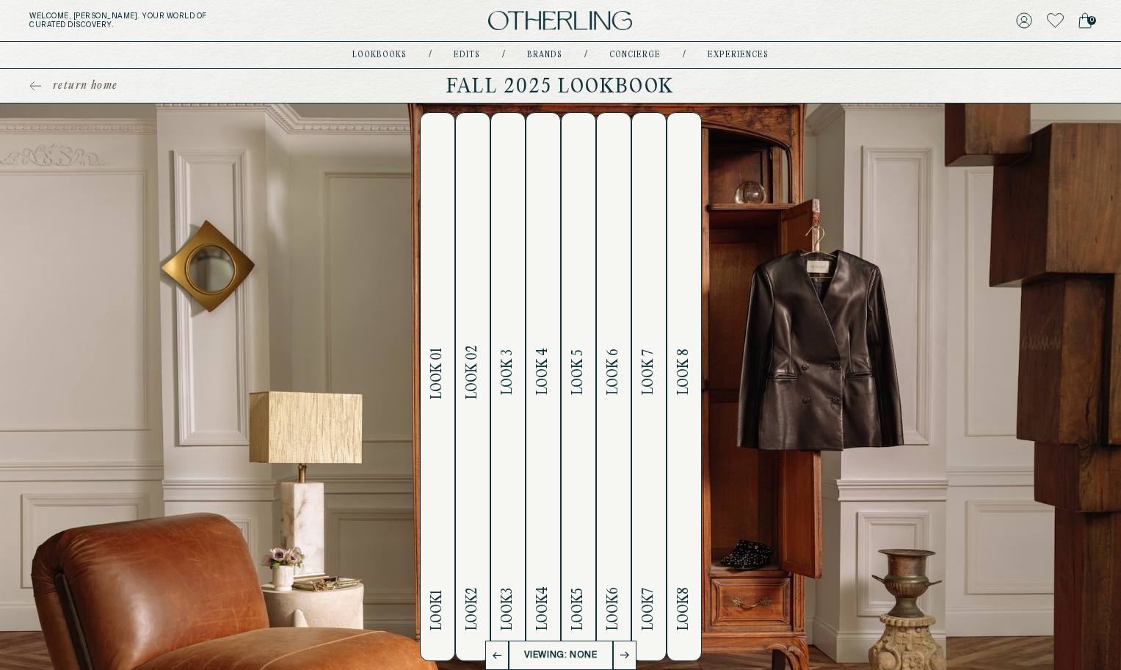
click at [424, 440] on button "Look 1 Look 01" at bounding box center [437, 386] width 35 height 549
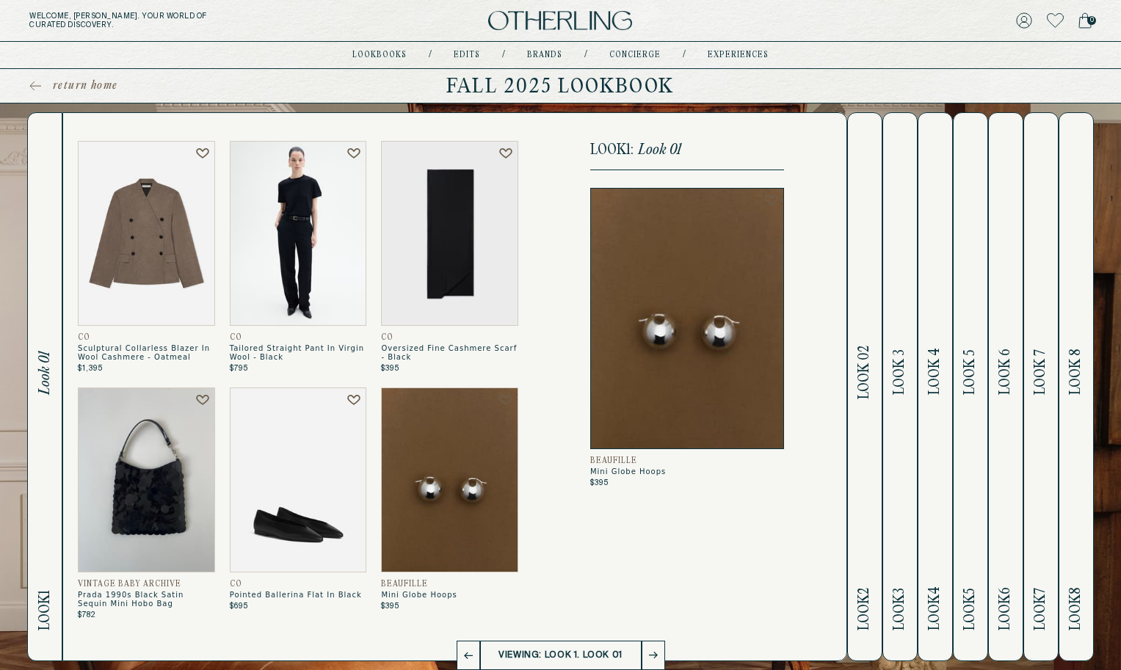
click at [864, 427] on h2 "Look 2 Look 02" at bounding box center [864, 387] width 17 height 548
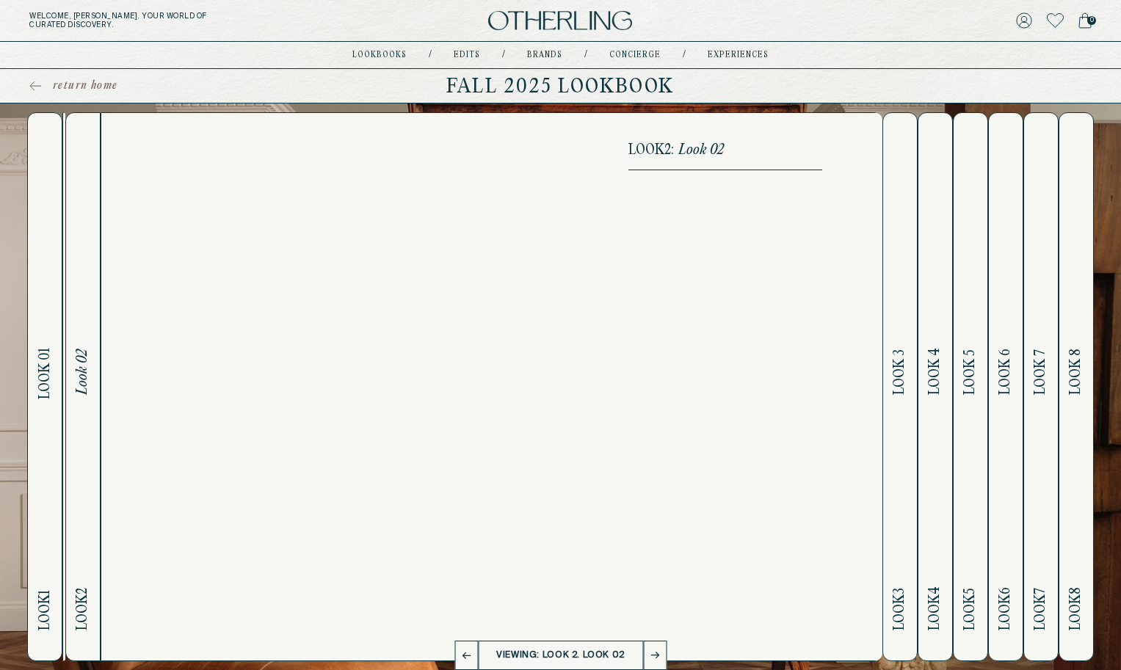
click at [905, 435] on h2 "Look 3 Look 3" at bounding box center [900, 387] width 17 height 548
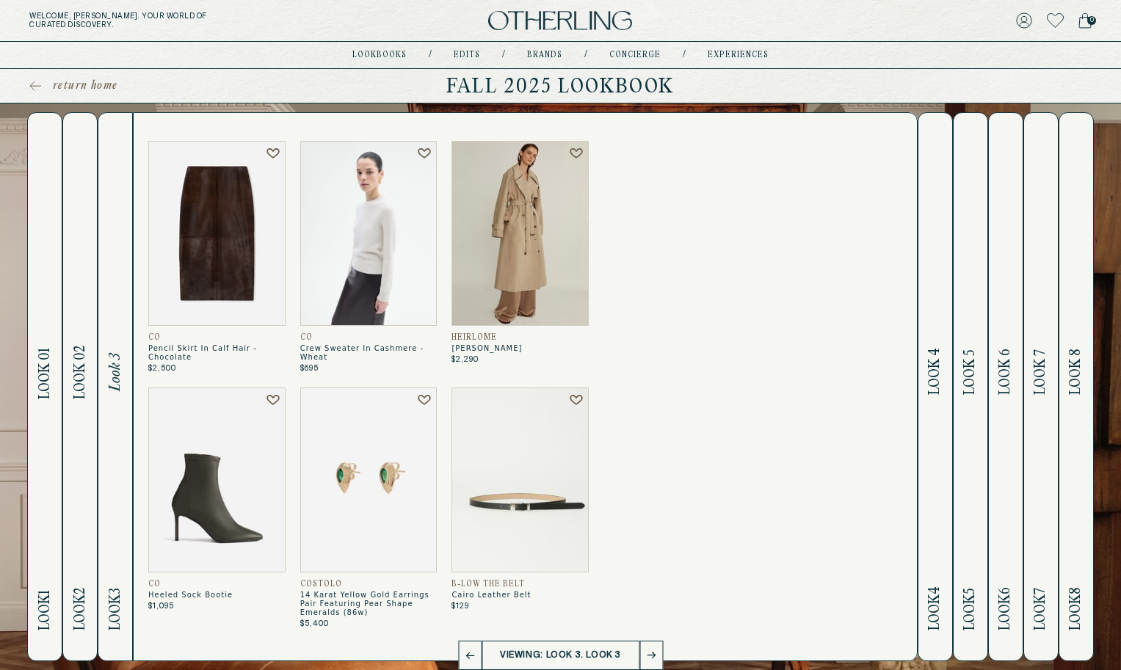
click at [939, 428] on h2 "Look 4 Look 4" at bounding box center [935, 387] width 17 height 548
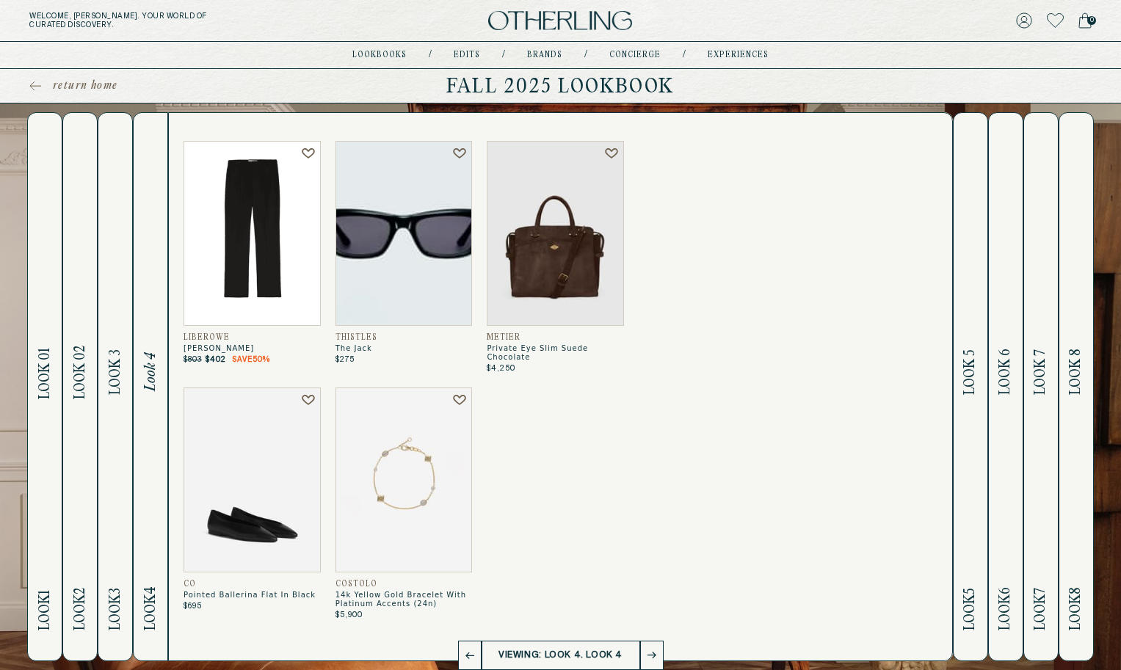
click at [968, 426] on h2 "Look 5 Look 5" at bounding box center [970, 387] width 17 height 548
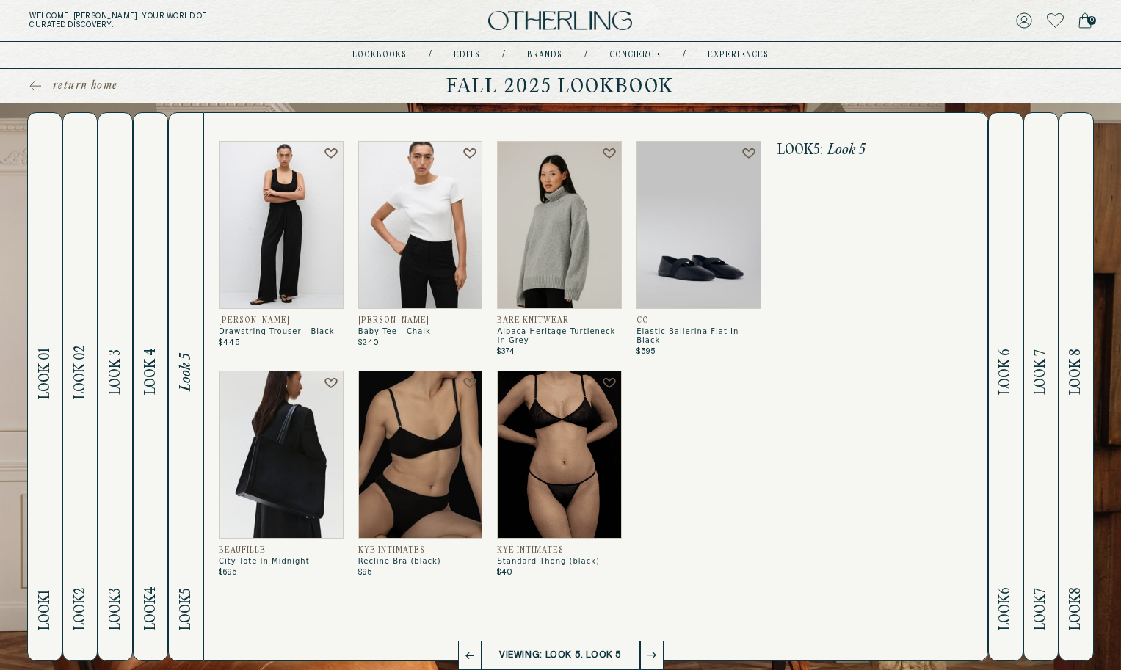
click at [1008, 426] on h2 "Look 6 Look 6" at bounding box center [1005, 387] width 17 height 548
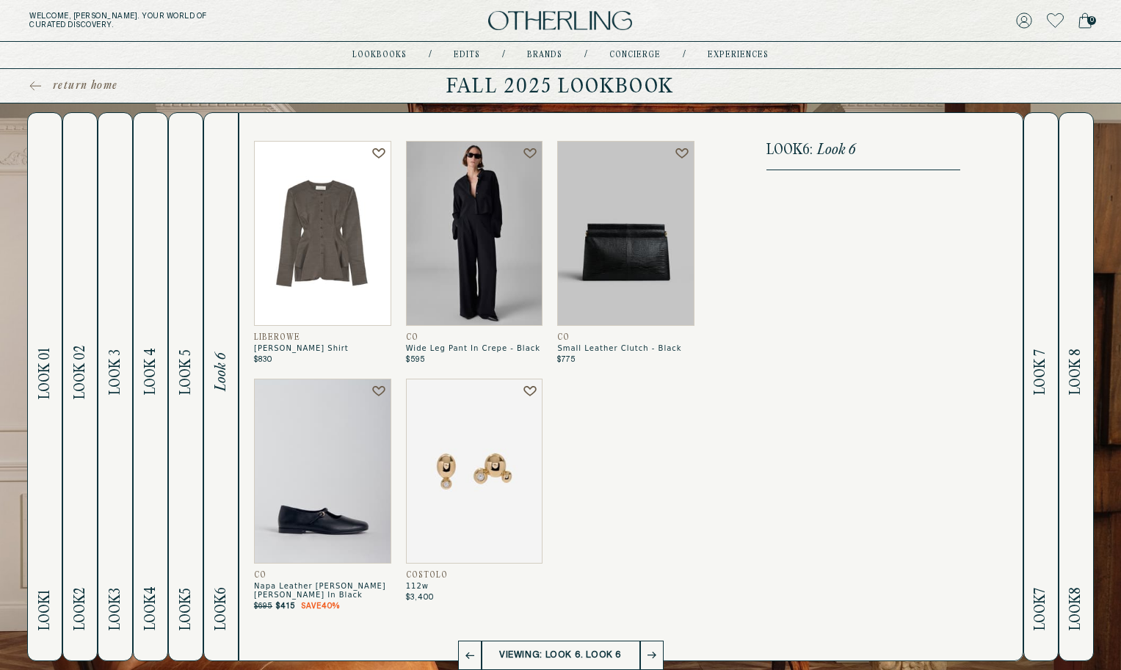
click at [1036, 432] on h2 "Look 7 Look 7" at bounding box center [1041, 387] width 17 height 548
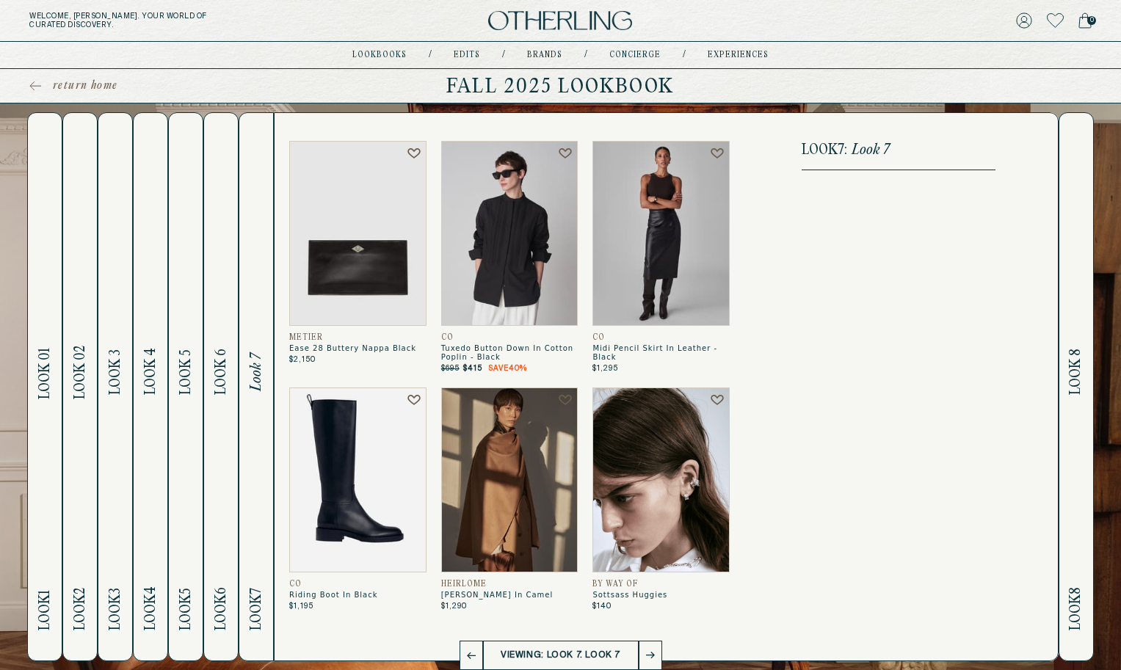
click at [1069, 440] on h2 "Look 8 Look 8" at bounding box center [1076, 387] width 17 height 548
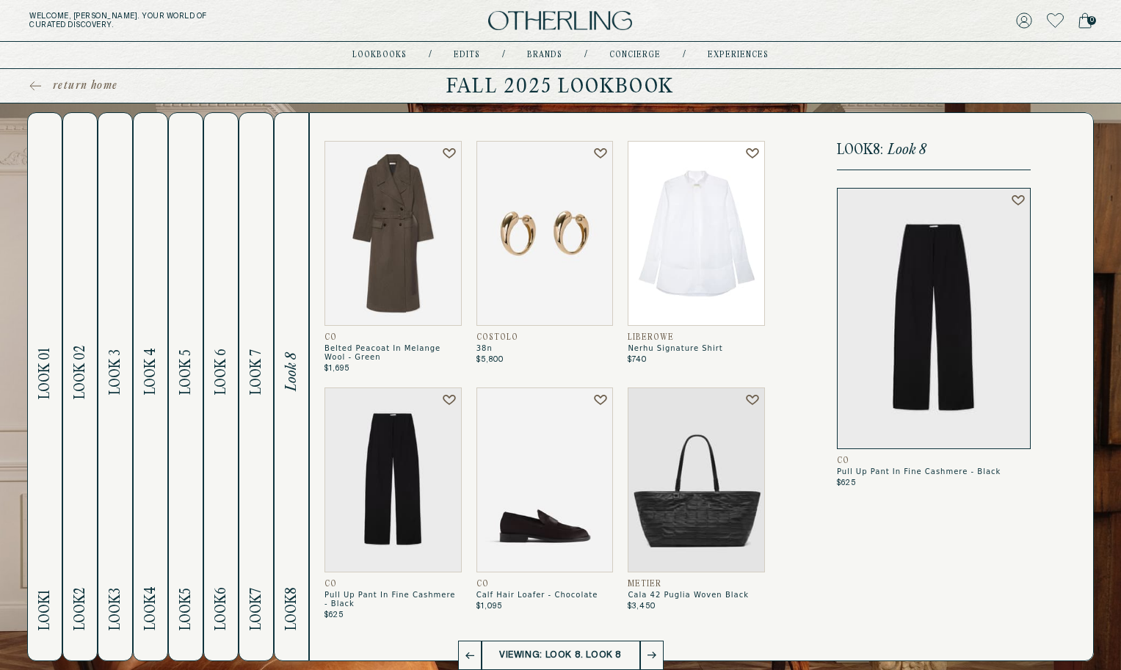
click at [244, 471] on button "Look 7 Look 7" at bounding box center [256, 386] width 35 height 549
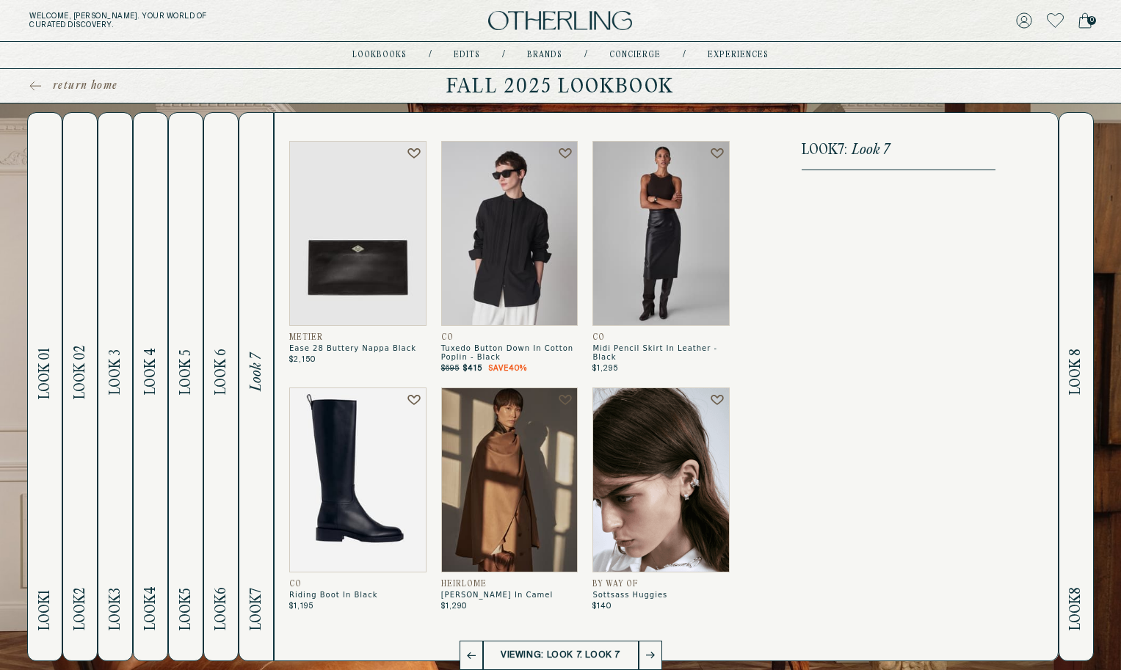
click at [39, 475] on h2 "Look 1 Look 01" at bounding box center [45, 387] width 17 height 548
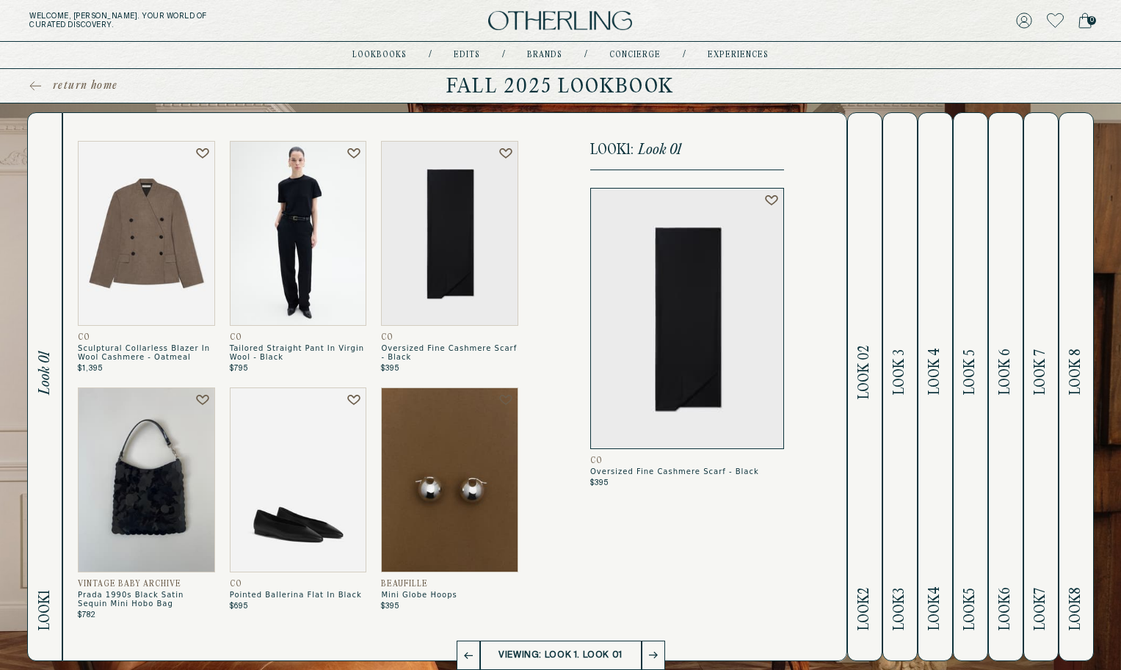
click at [862, 460] on h2 "Look 2 Look 02" at bounding box center [864, 387] width 17 height 548
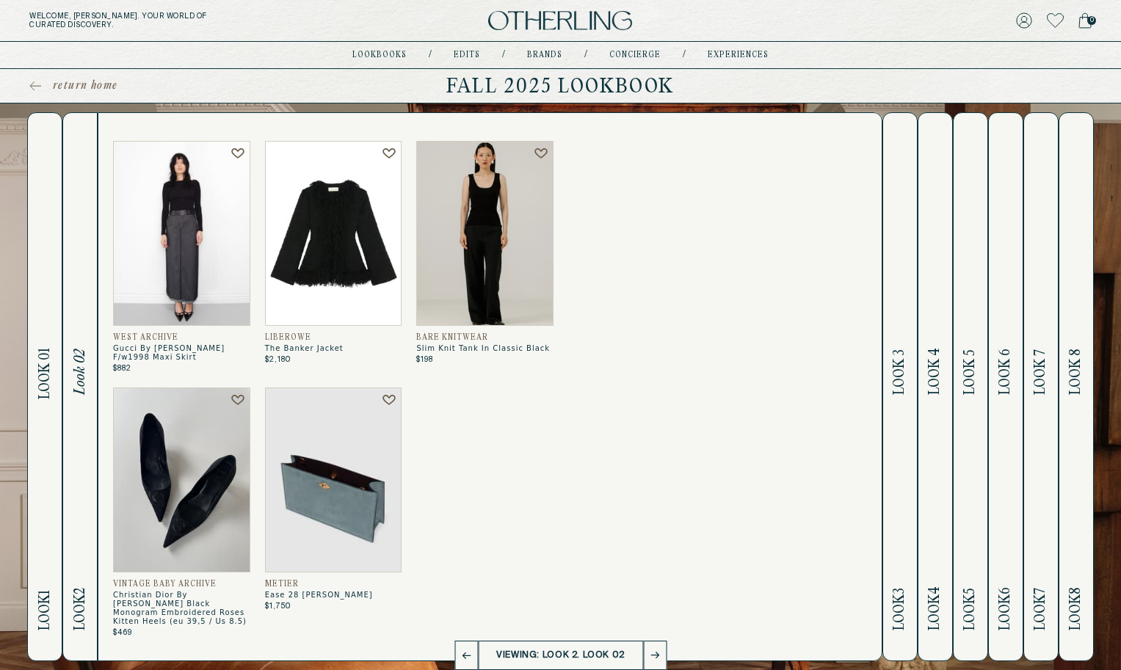
click at [896, 461] on h2 "Look 3 Look 3" at bounding box center [900, 387] width 17 height 548
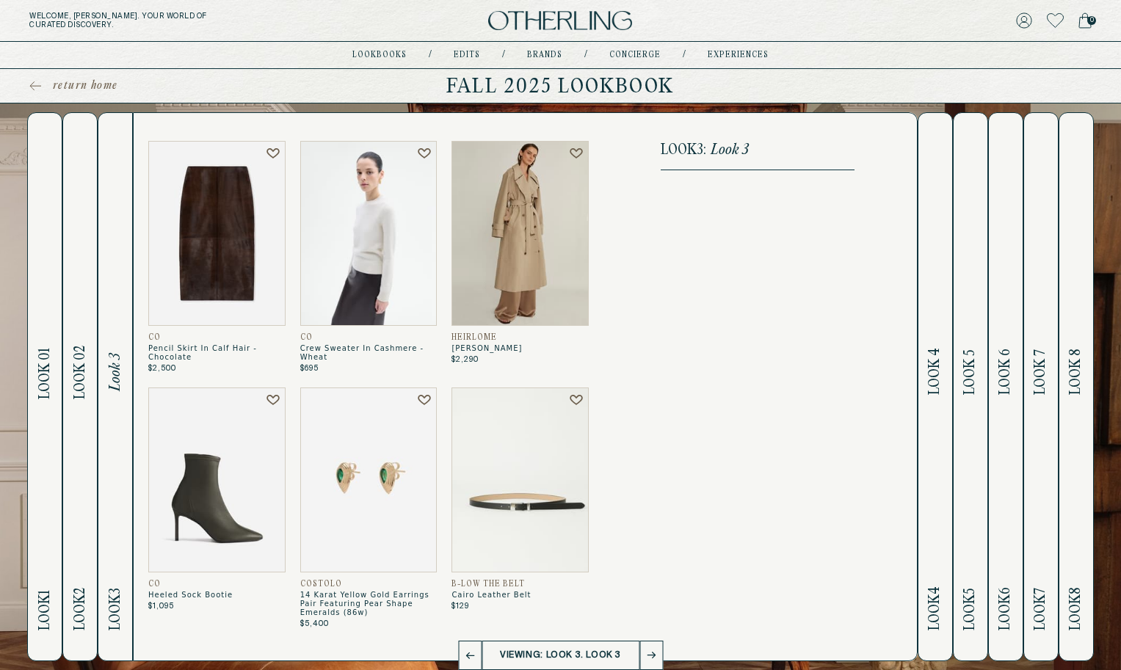
click at [923, 463] on button "Look 4 Look 4" at bounding box center [935, 386] width 35 height 549
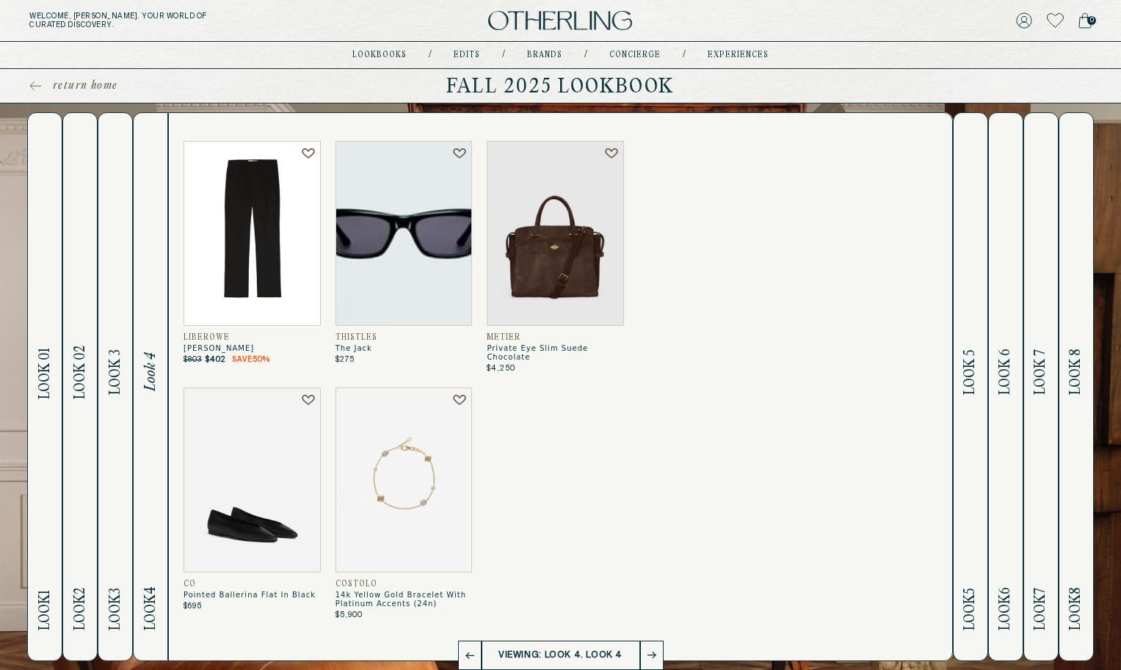
click at [964, 458] on h2 "Look 5 Look 5" at bounding box center [970, 387] width 17 height 548
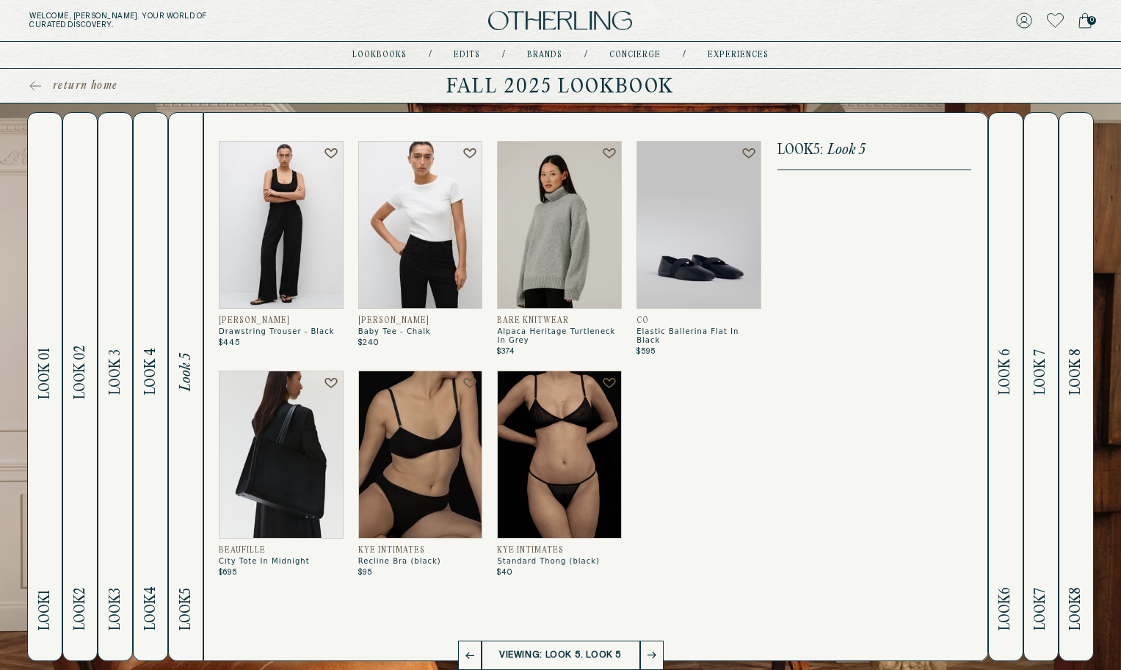
click at [997, 463] on button "Look 6 Look 6" at bounding box center [1005, 386] width 35 height 549
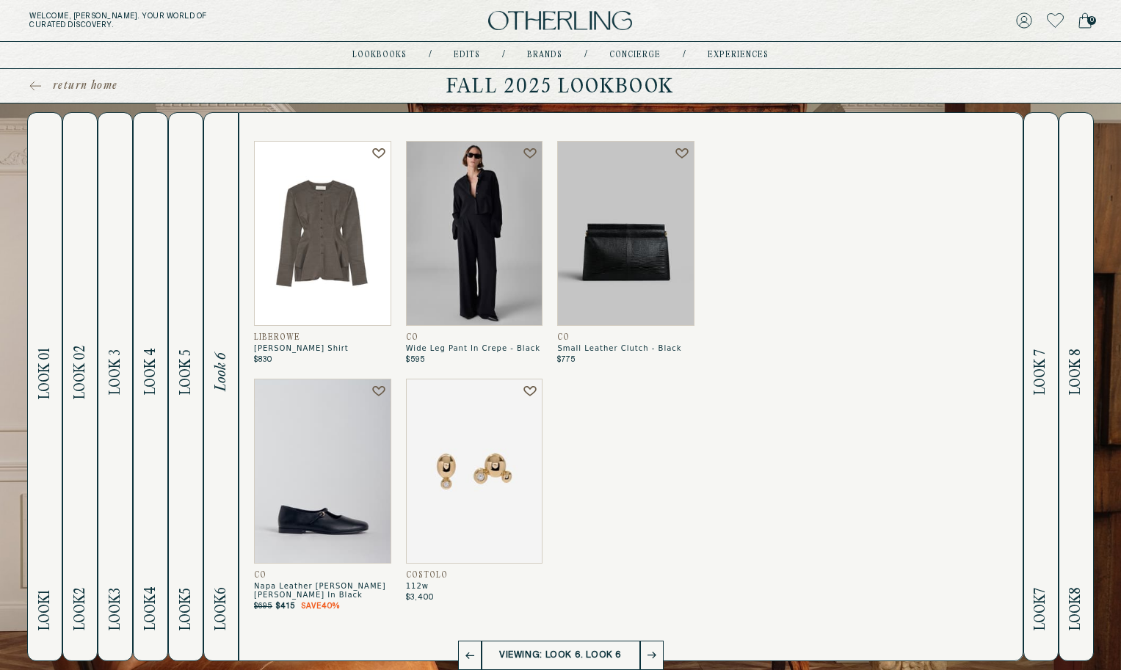
click at [1032, 469] on button "Look 7 Look 7" at bounding box center [1041, 386] width 35 height 549
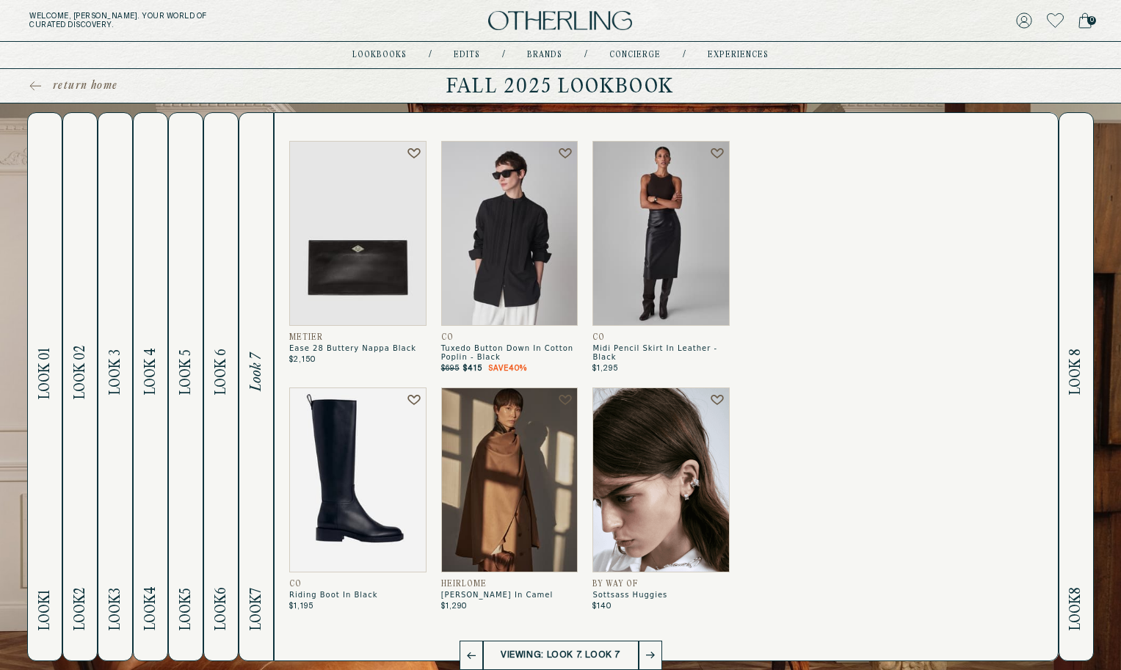
click at [1073, 466] on h2 "Look 8 Look 8" at bounding box center [1076, 387] width 17 height 548
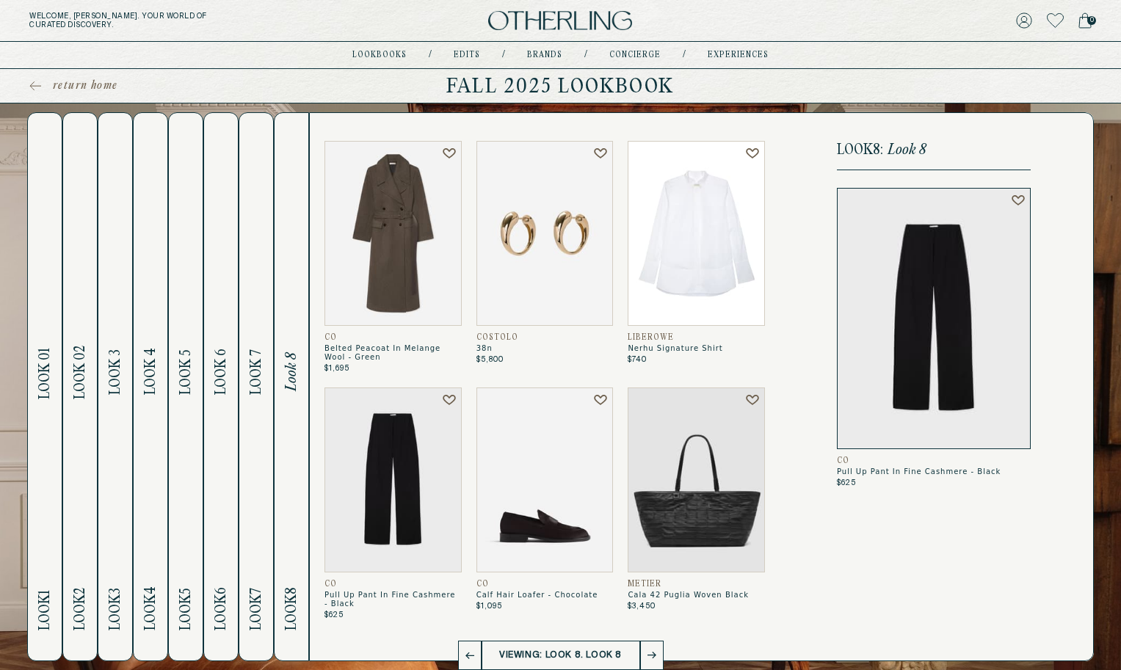
click at [297, 431] on h2 "Look 8 Look 8" at bounding box center [291, 387] width 17 height 548
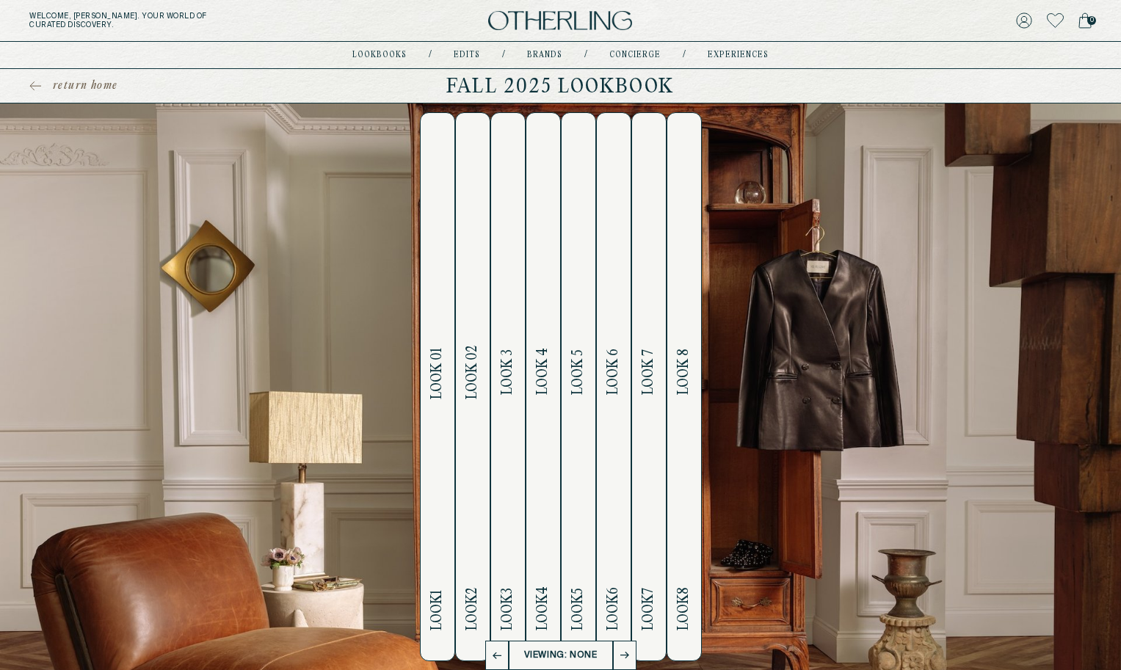
click at [440, 437] on h2 "Look 1 Look 01" at bounding box center [437, 387] width 17 height 548
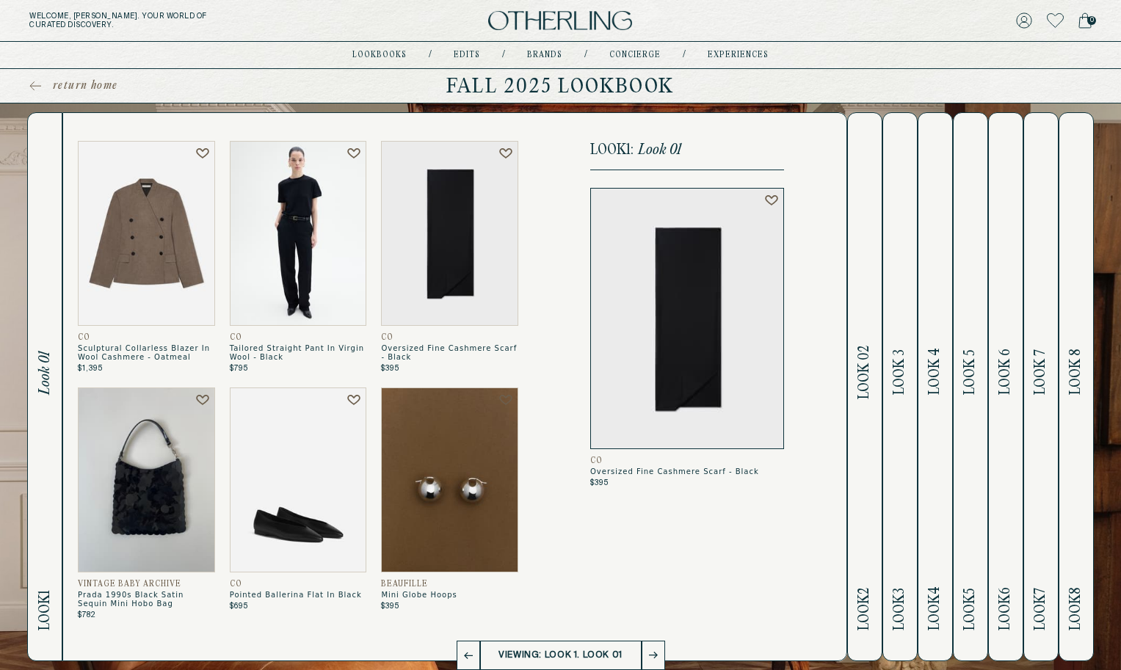
click at [862, 400] on h2 "Look 2 Look 02" at bounding box center [864, 387] width 17 height 548
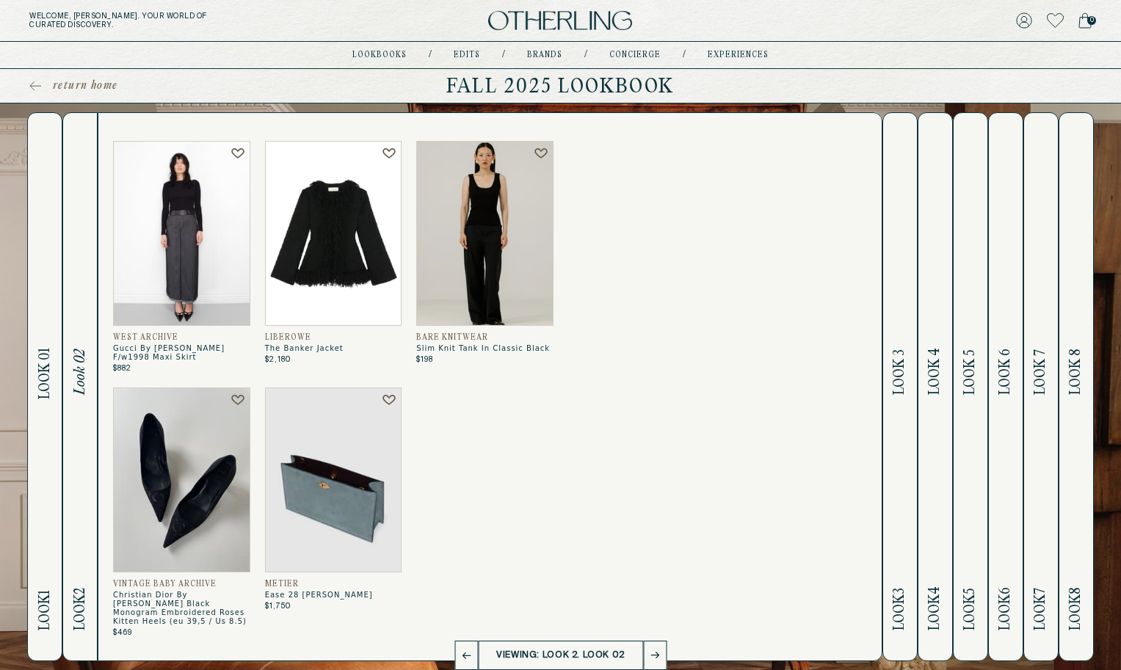
click at [903, 406] on h2 "Look 3 Look 3" at bounding box center [900, 387] width 17 height 548
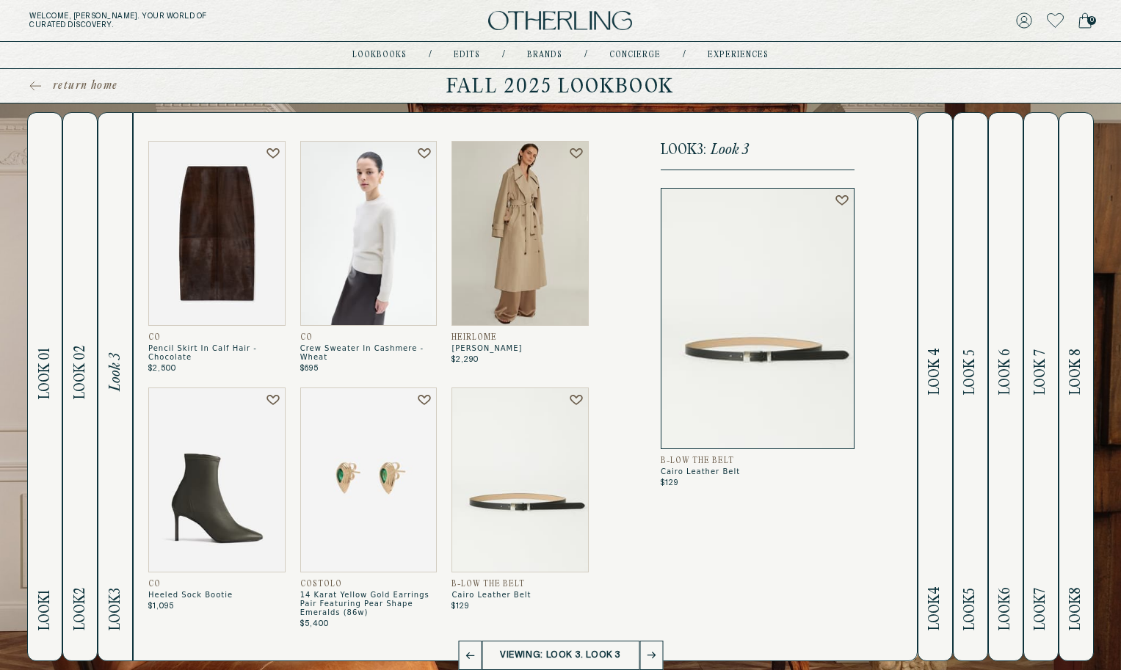
click at [939, 413] on h2 "Look 4 Look 4" at bounding box center [935, 387] width 17 height 548
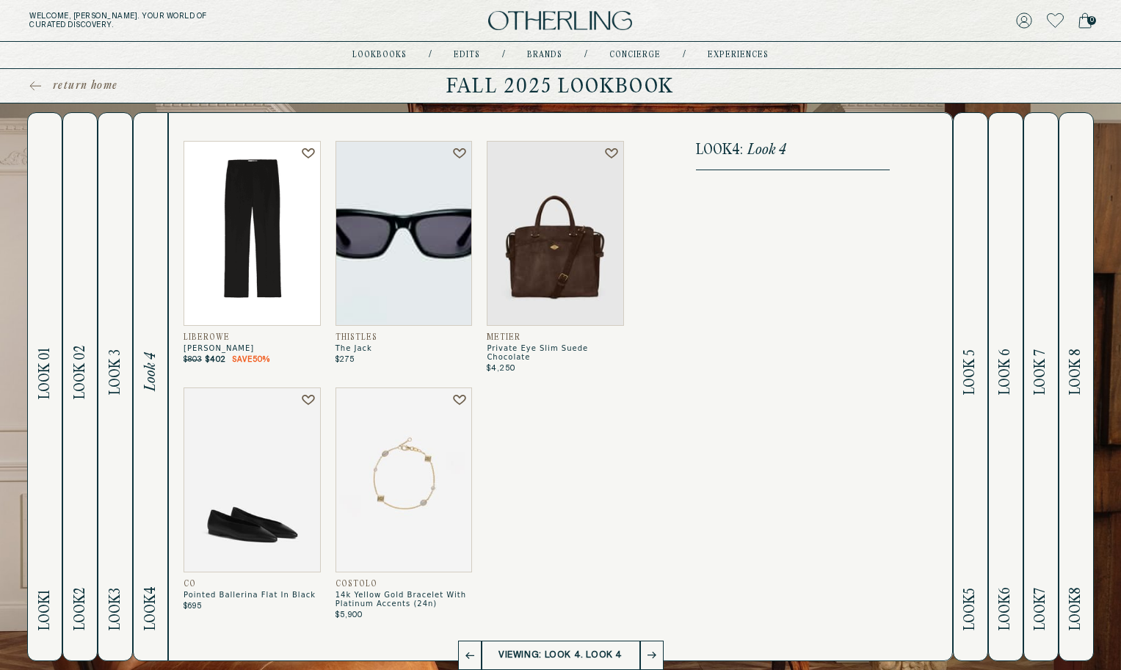
click at [969, 420] on h2 "Look 5 Look 5" at bounding box center [970, 387] width 17 height 548
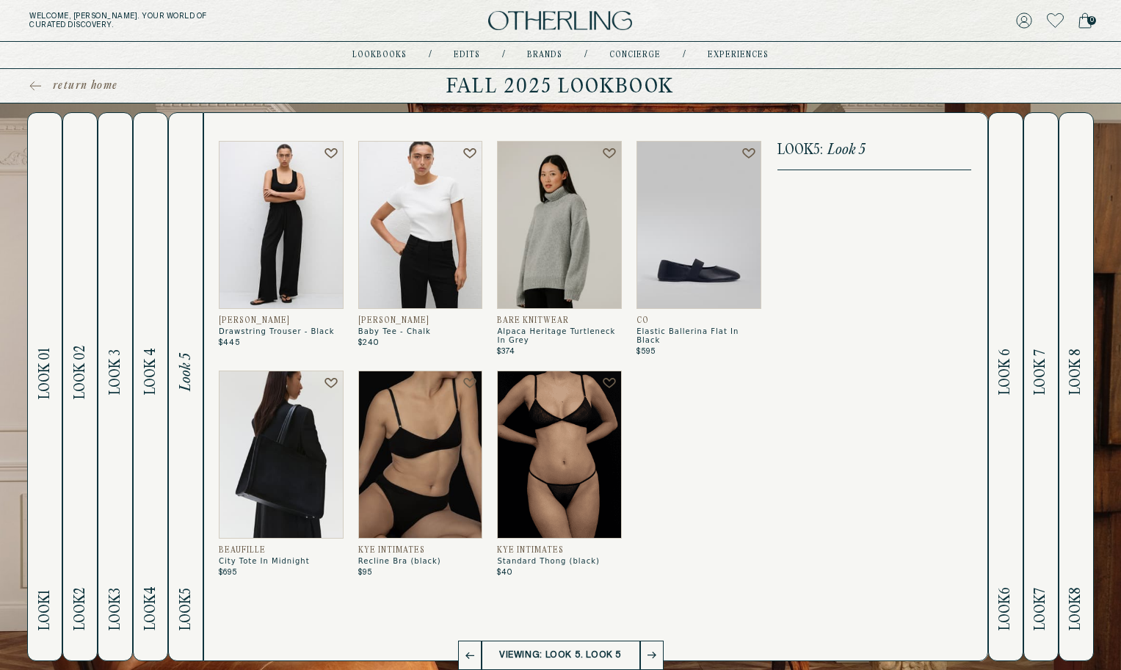
click at [684, 272] on img at bounding box center [699, 225] width 125 height 168
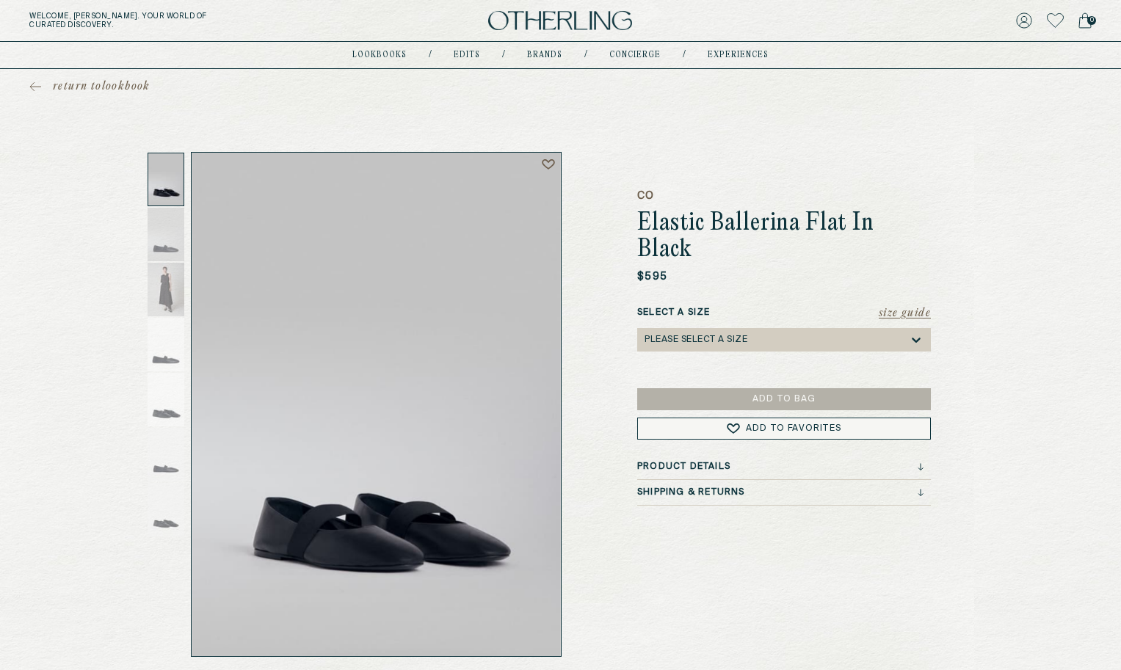
click at [708, 335] on div "Please select a Size" at bounding box center [696, 340] width 103 height 10
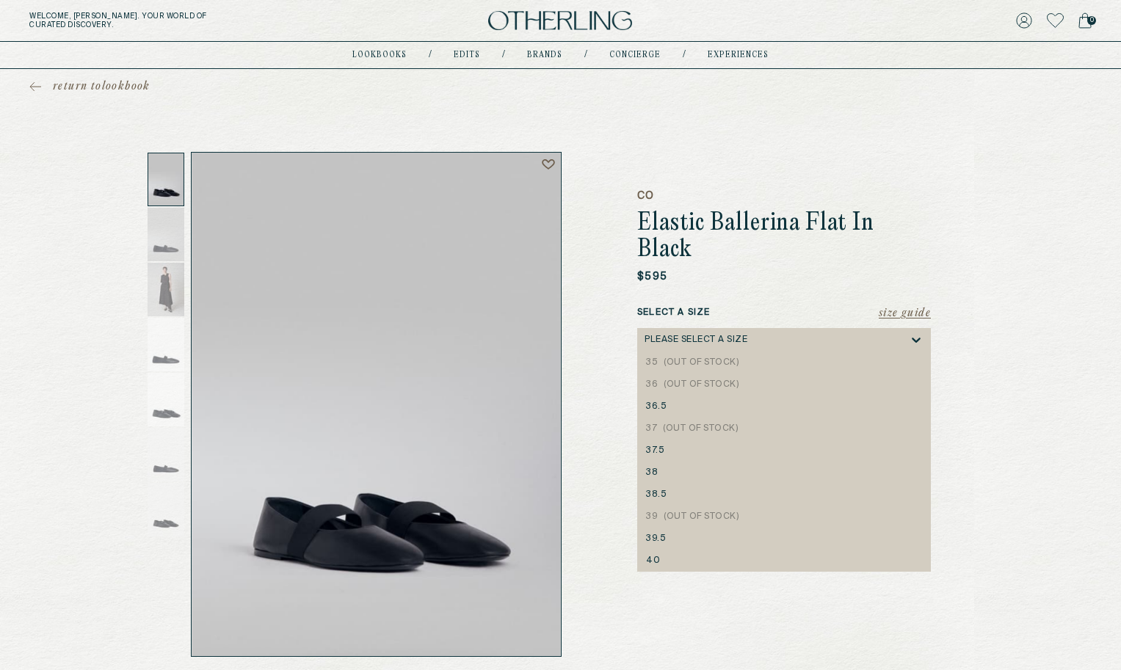
click at [708, 335] on div "Please select a Size" at bounding box center [696, 340] width 103 height 10
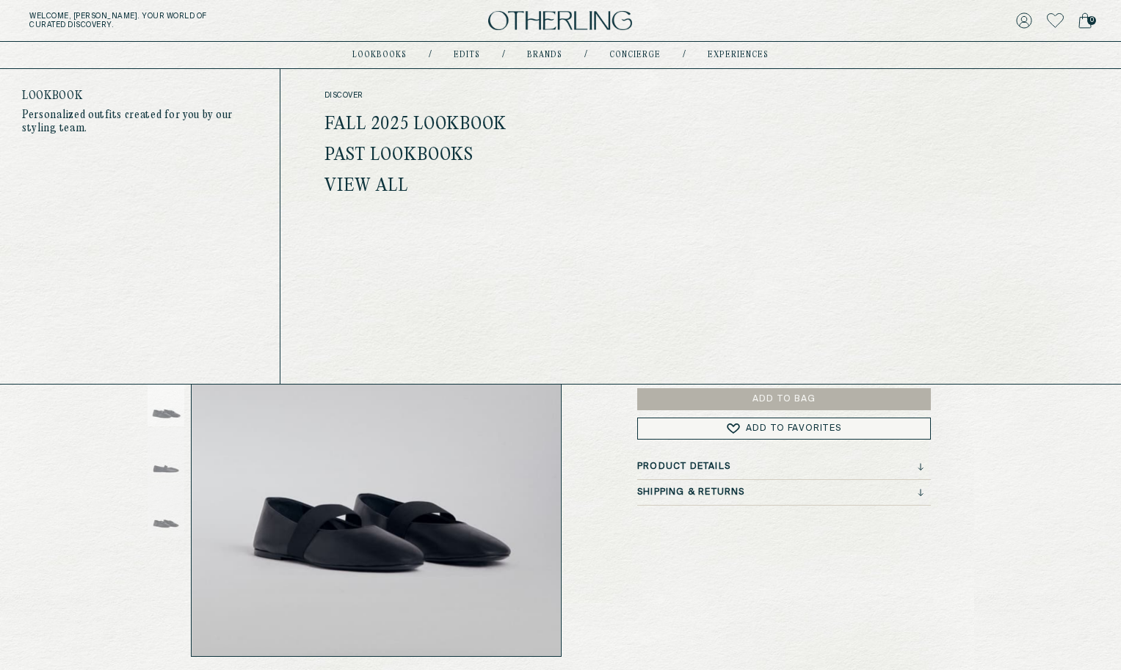
click at [383, 121] on link "Fall 2025 Lookbook" at bounding box center [416, 124] width 183 height 19
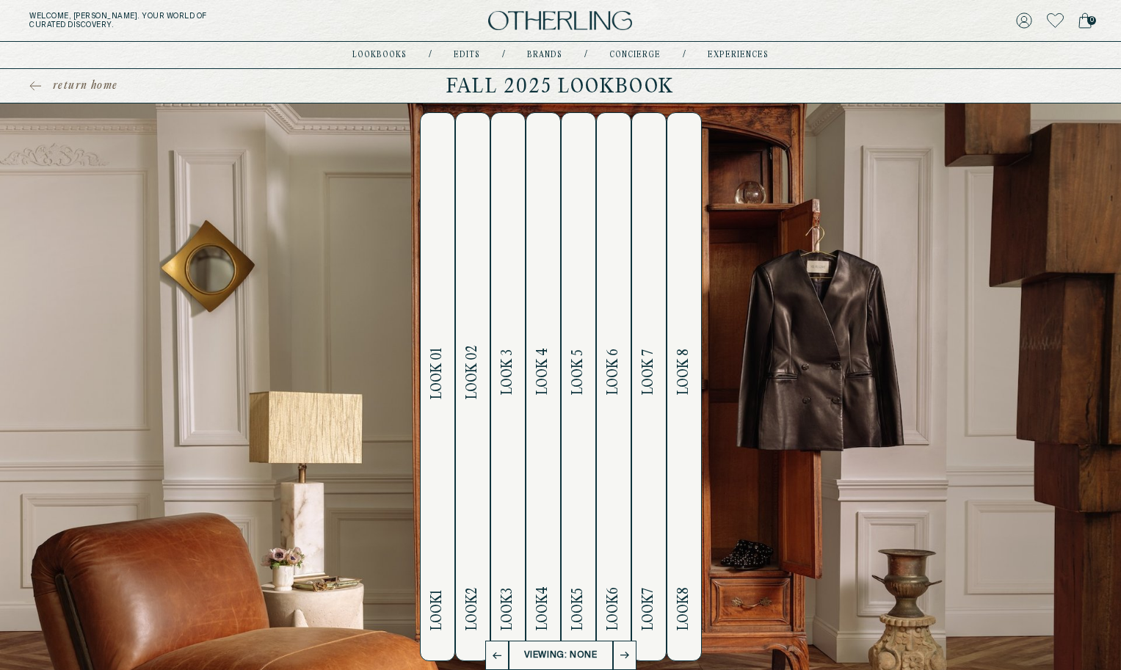
click at [552, 353] on button "Look 4 Look 4" at bounding box center [543, 386] width 35 height 549
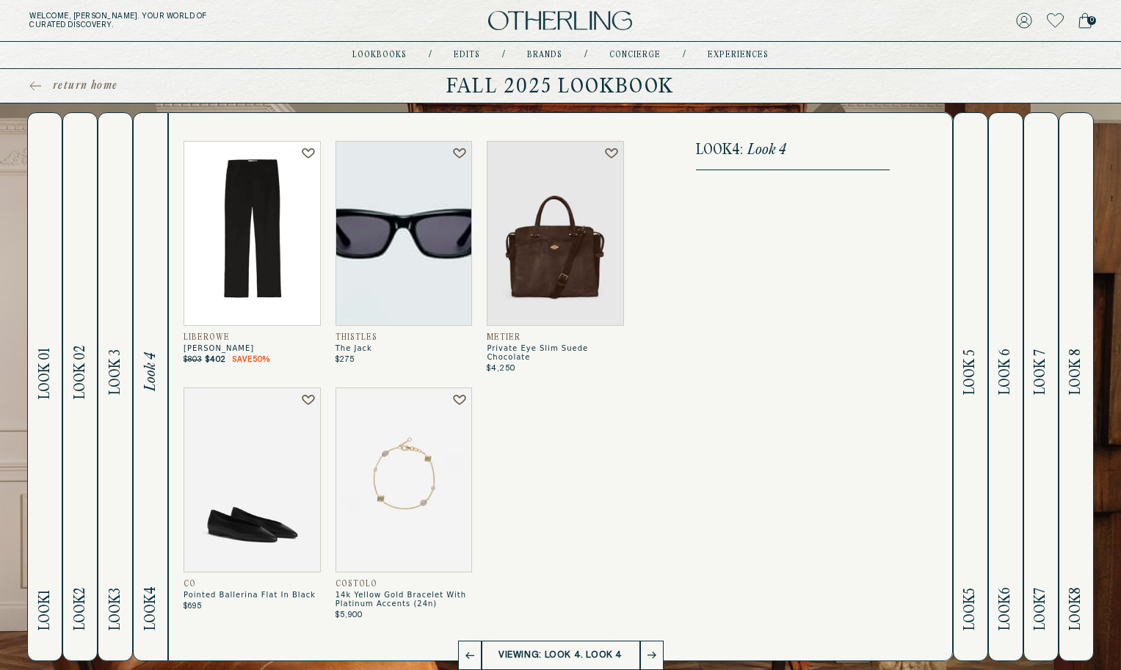
click at [957, 419] on button "Look 5 Look 5" at bounding box center [970, 386] width 35 height 549
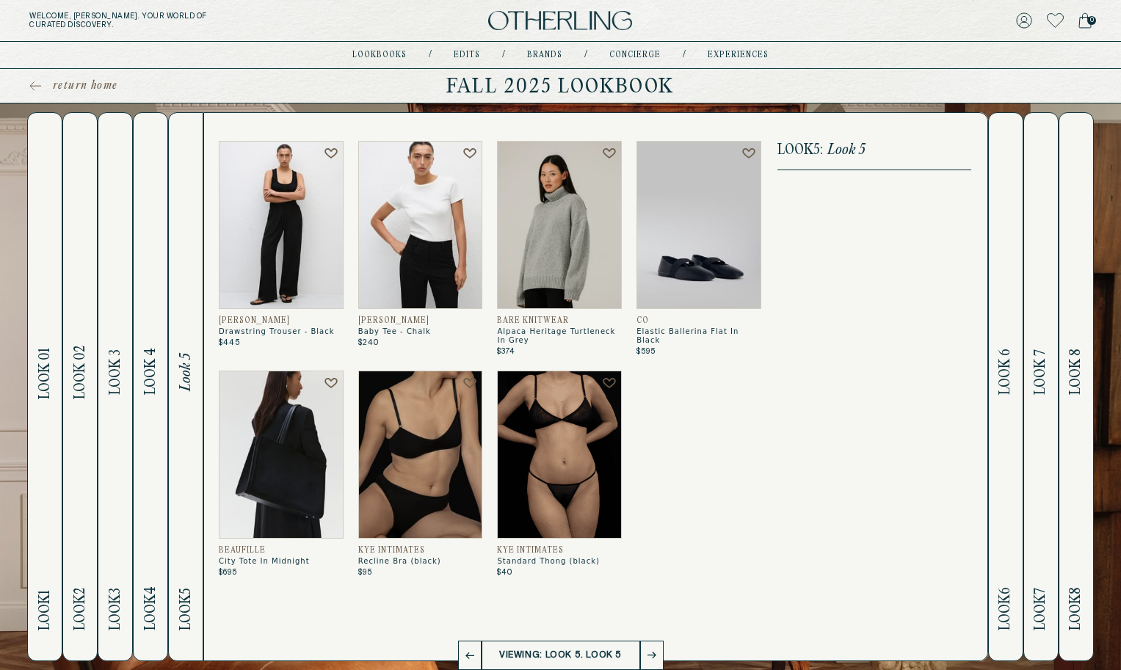
click at [999, 421] on h2 "Look 6 Look 6" at bounding box center [1005, 387] width 17 height 548
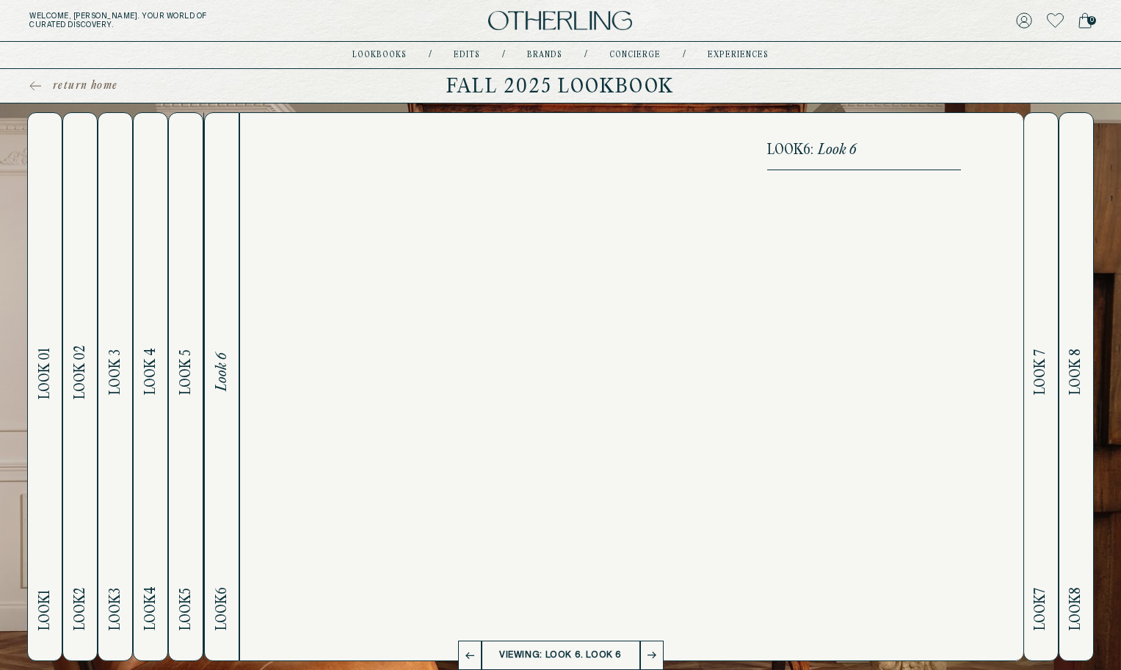
click at [1041, 430] on h2 "Look 7 Look 7" at bounding box center [1041, 387] width 17 height 548
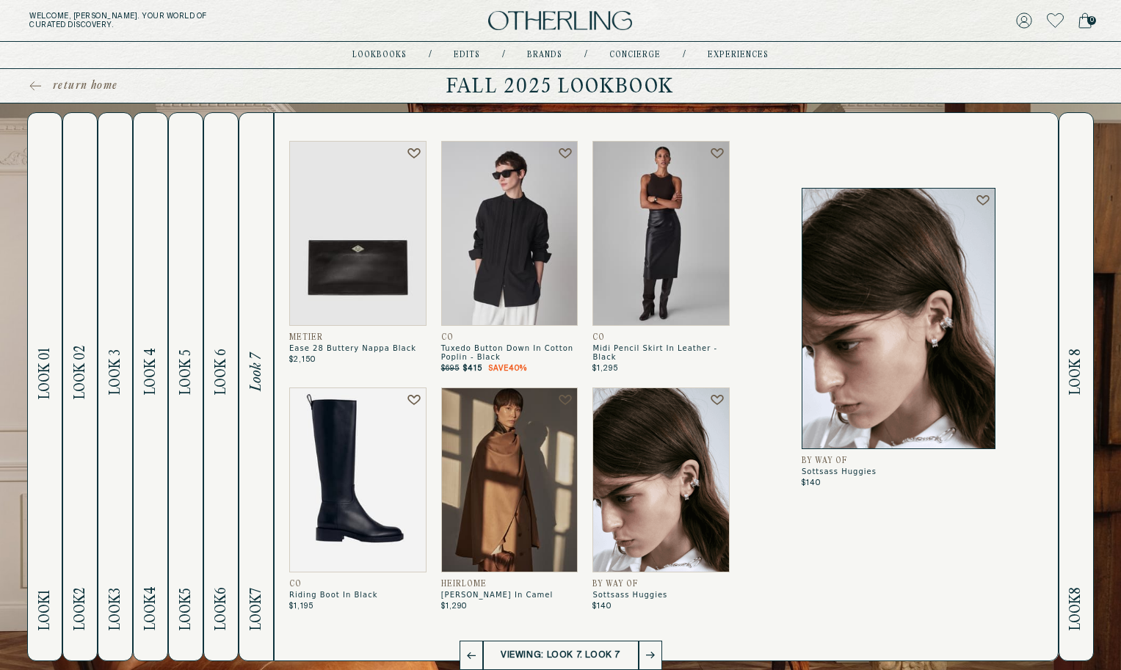
click at [1066, 435] on button "Look 8 Look 8" at bounding box center [1076, 386] width 35 height 549
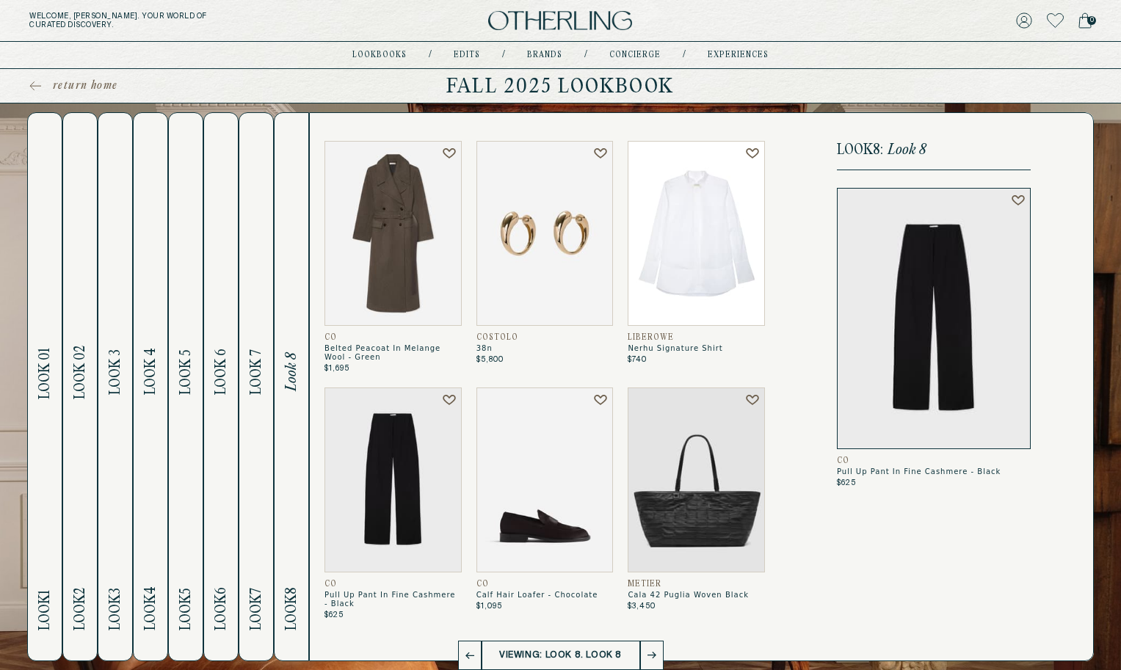
click at [256, 397] on h2 "Look 7 Look 7" at bounding box center [256, 387] width 17 height 548
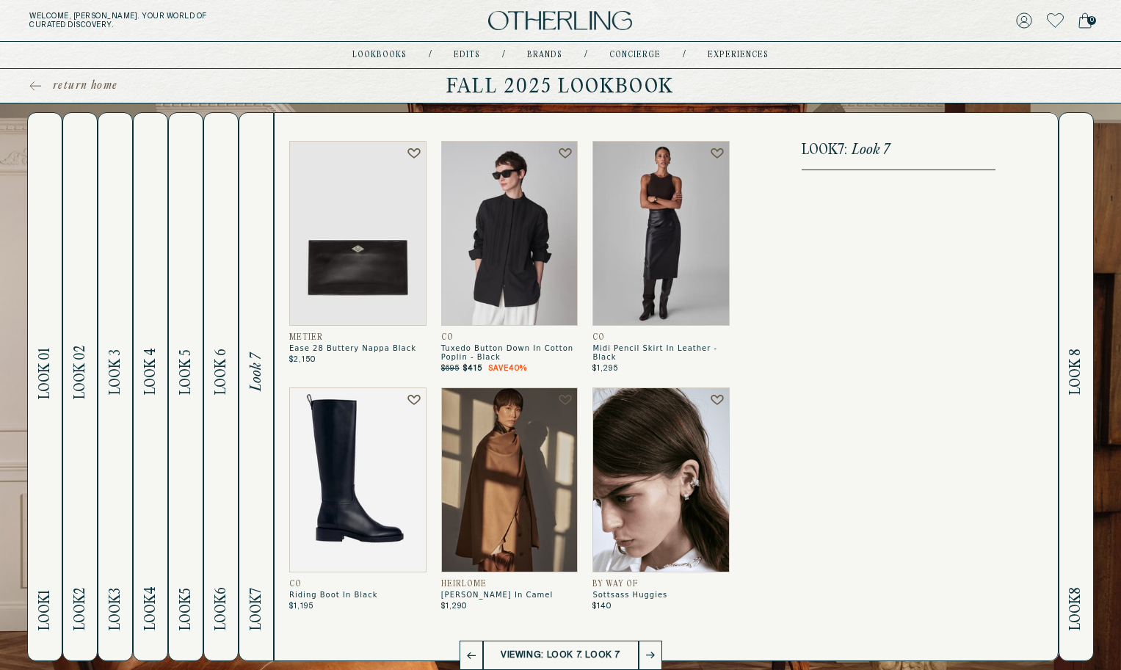
click at [223, 403] on h2 "Look 6 Look 6" at bounding box center [221, 387] width 17 height 548
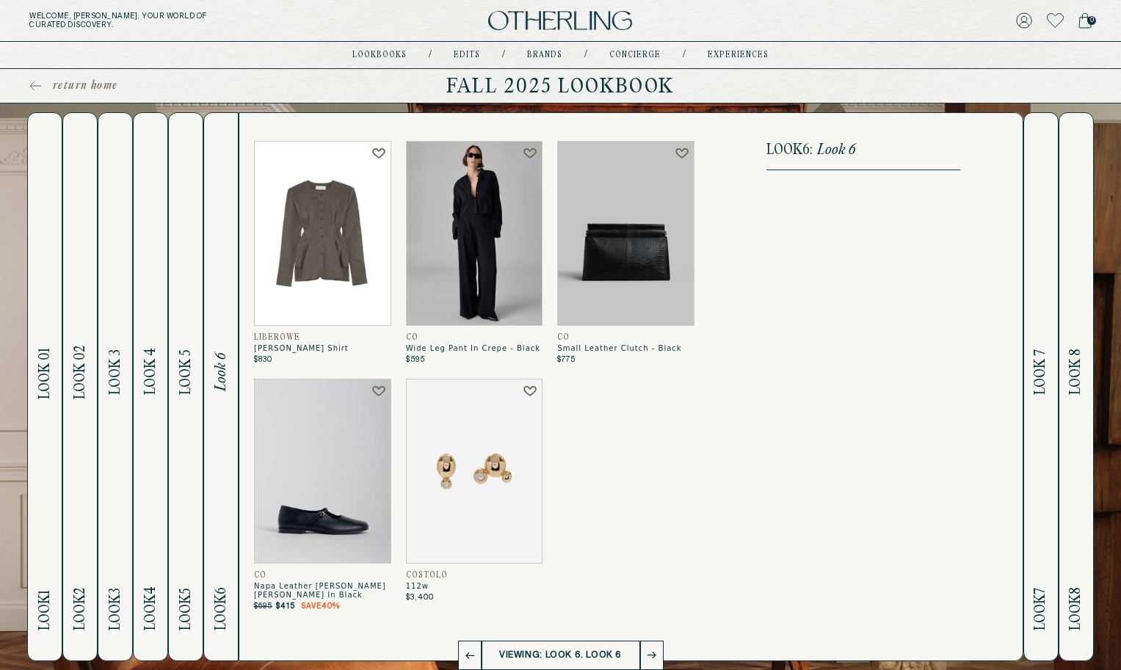
click at [181, 404] on h2 "Look 5 Look 5" at bounding box center [186, 387] width 17 height 548
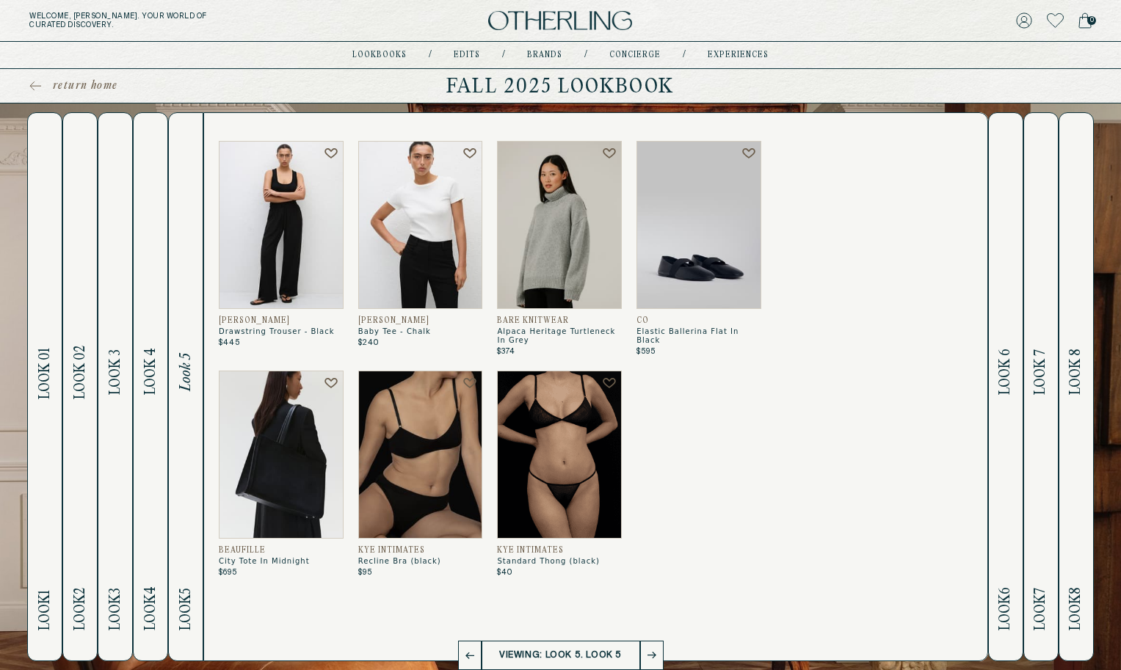
click at [151, 411] on h2 "Look 4 Look 4" at bounding box center [150, 387] width 17 height 548
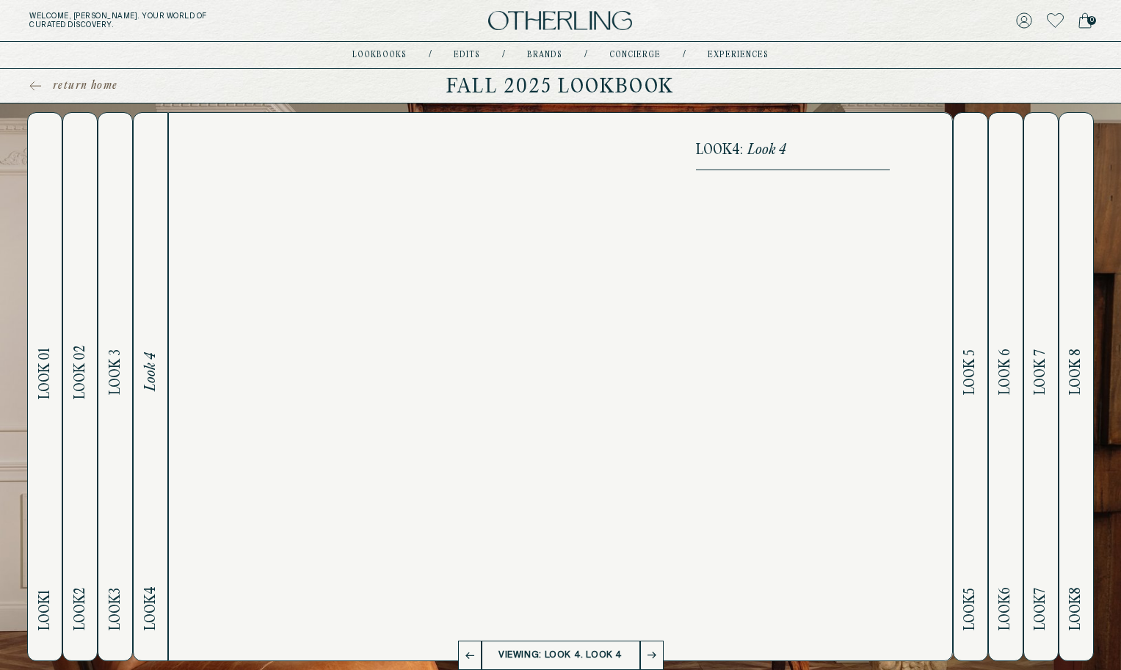
click at [117, 410] on h2 "Look 3 Look 3" at bounding box center [115, 387] width 17 height 548
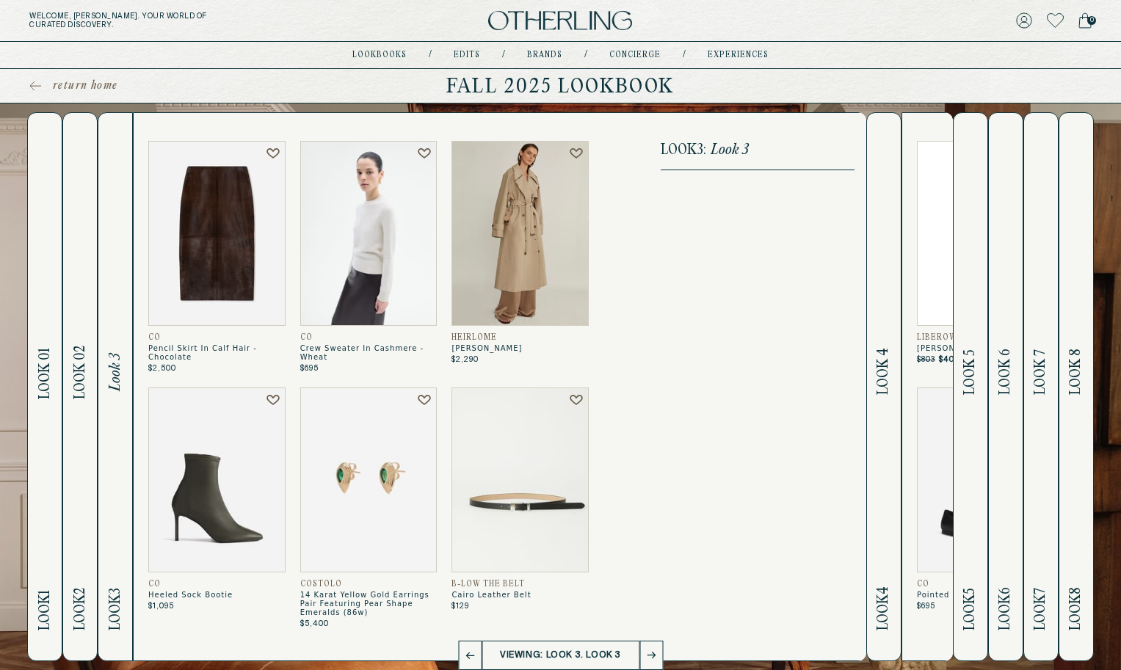
click at [71, 401] on button "Look 2 Look 02" at bounding box center [79, 386] width 35 height 549
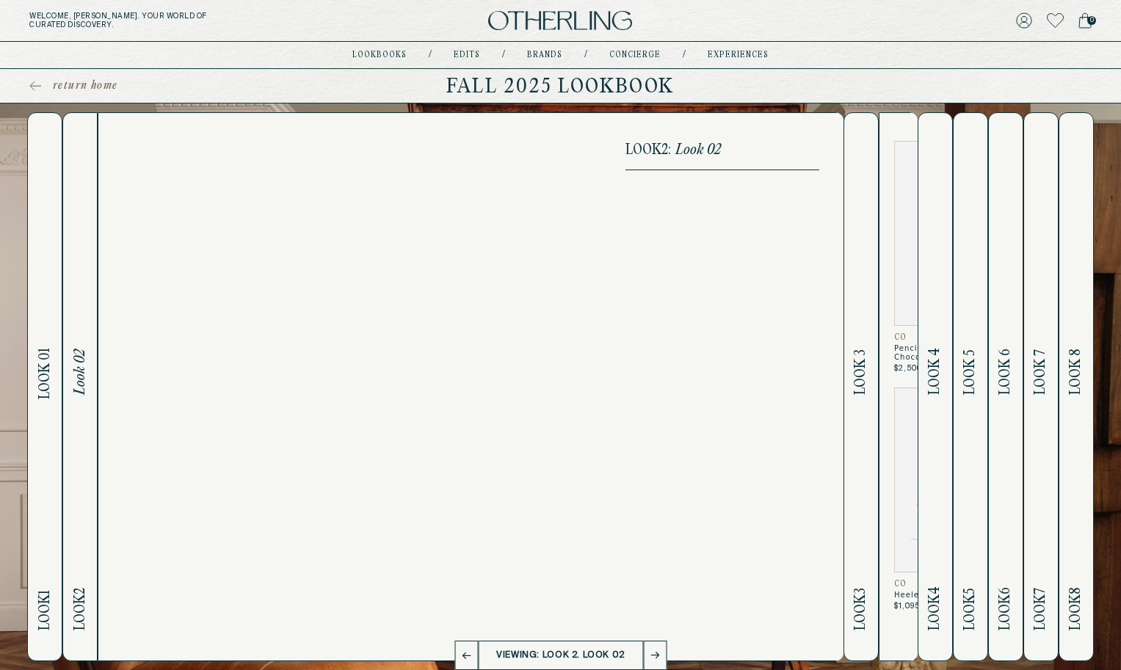
click at [45, 399] on h2 "Look 1 Look 01" at bounding box center [45, 387] width 17 height 548
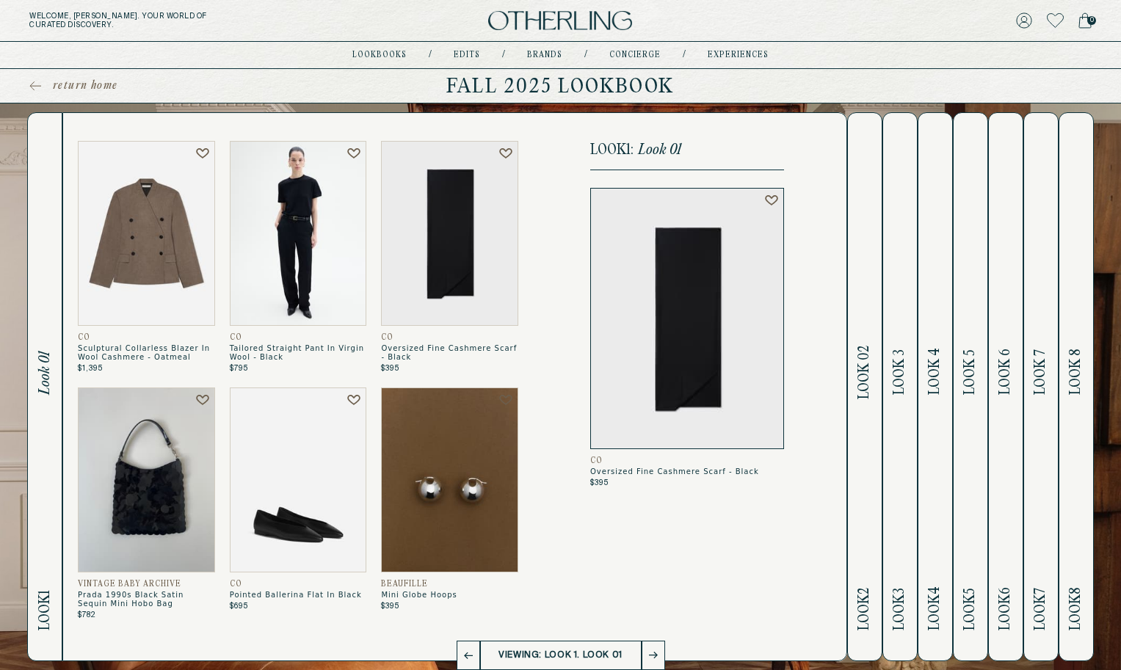
click at [860, 384] on span "Look 02" at bounding box center [864, 373] width 17 height 54
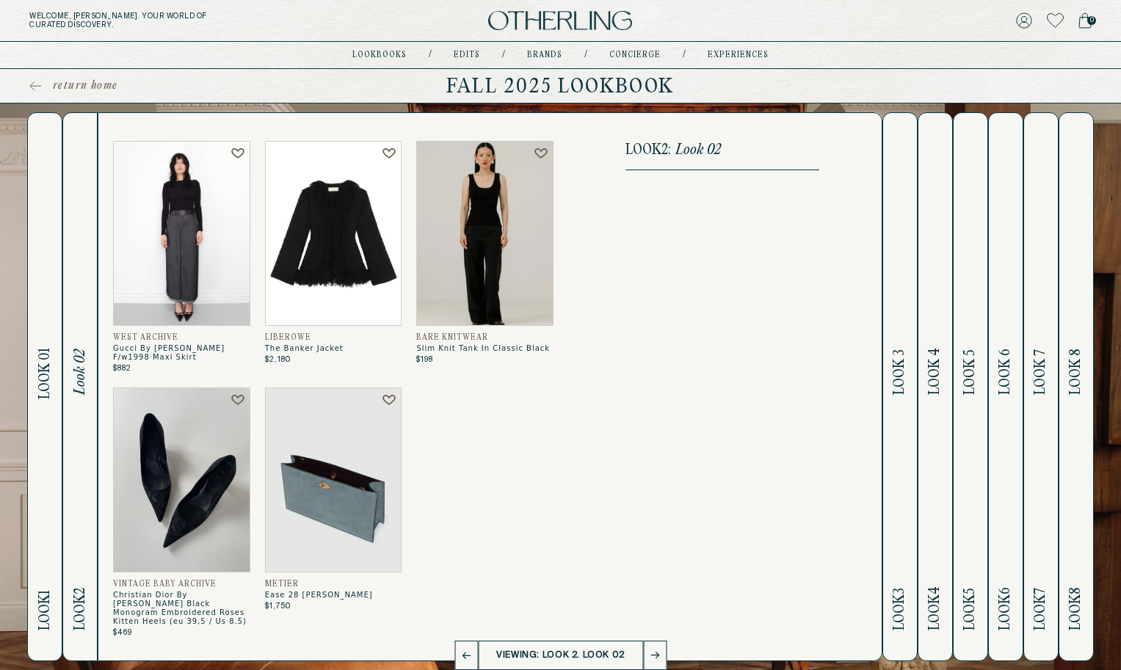
click at [906, 397] on h2 "Look 3 Look 3" at bounding box center [900, 387] width 17 height 548
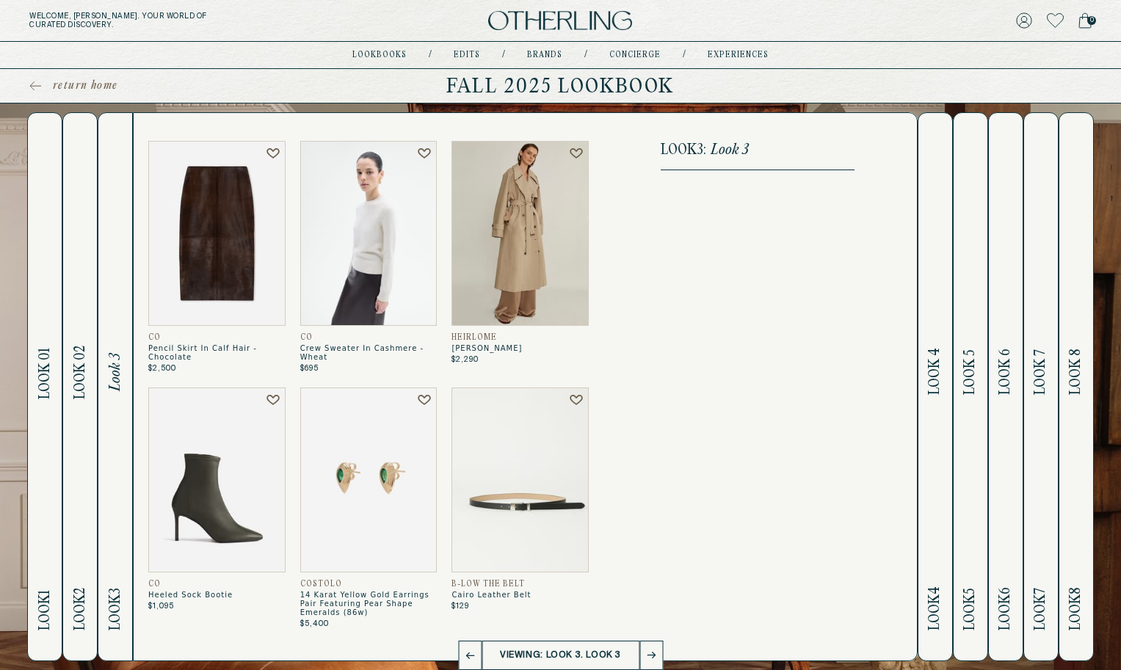
click at [938, 407] on h2 "Look 4 Look 4" at bounding box center [935, 387] width 17 height 548
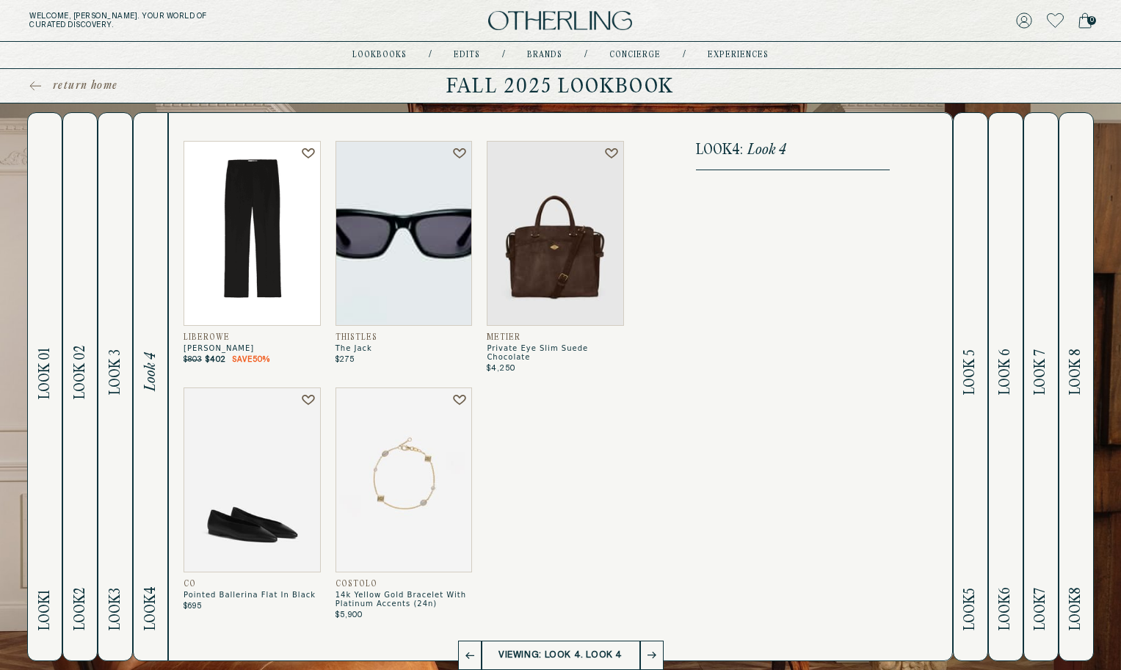
click at [967, 410] on h2 "Look 5 Look 5" at bounding box center [970, 387] width 17 height 548
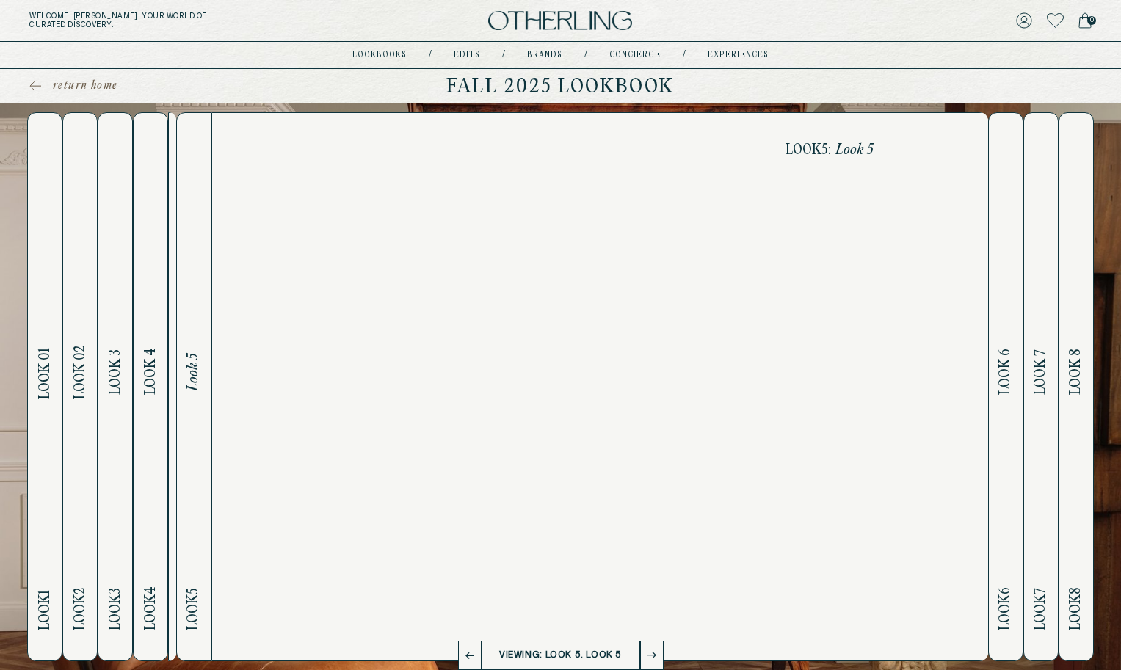
click at [995, 411] on button "Look 6 Look 6" at bounding box center [1005, 386] width 35 height 549
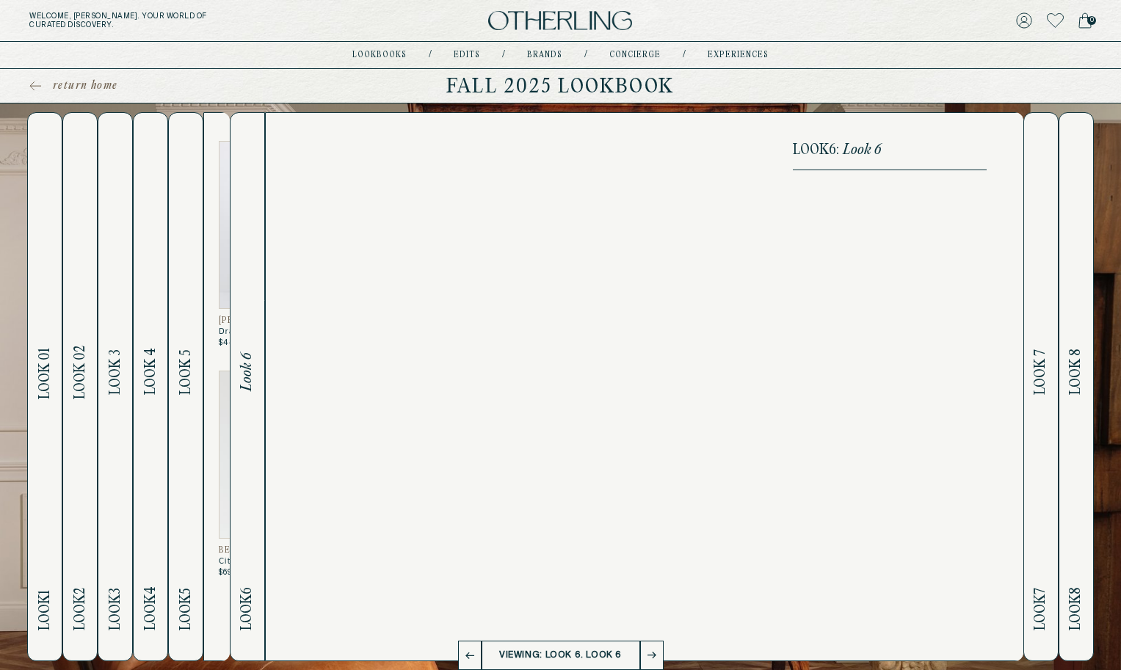
click at [1043, 417] on h2 "Look 7 Look 7" at bounding box center [1041, 387] width 17 height 548
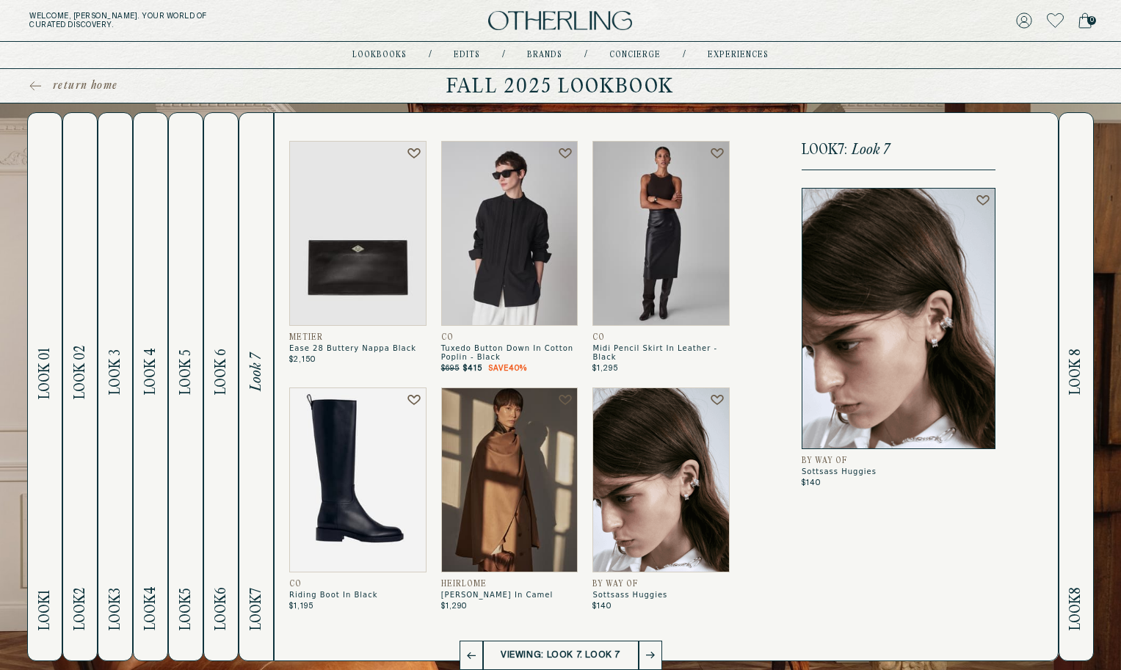
click at [1066, 422] on button "Look 8 Look 8" at bounding box center [1076, 386] width 35 height 549
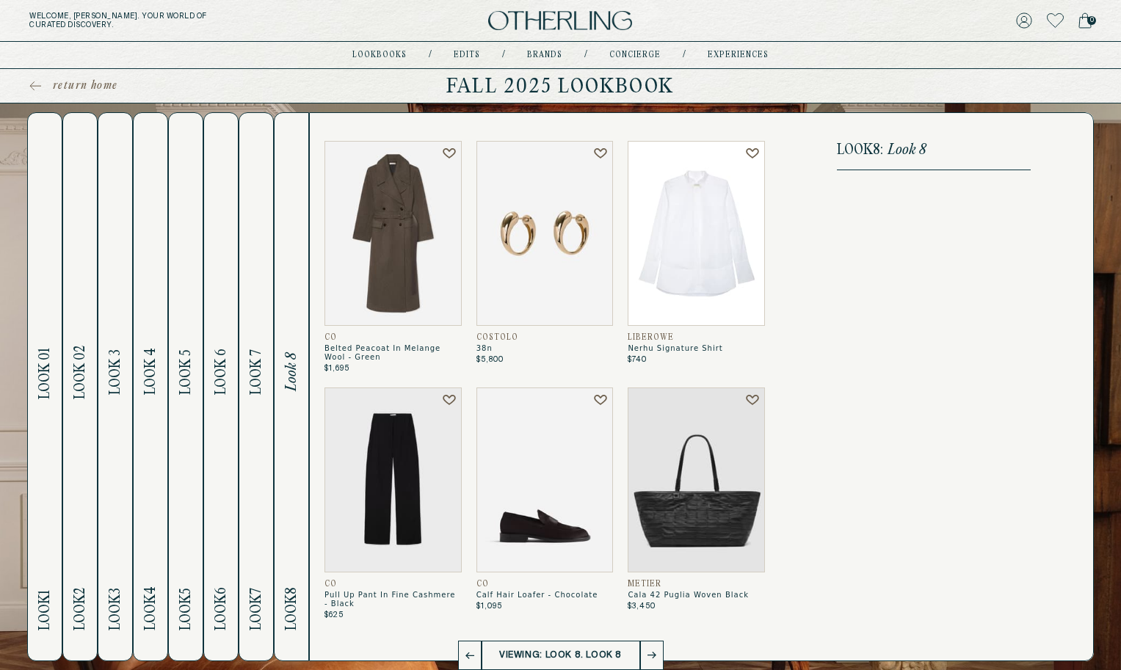
click at [269, 429] on button "Look 7 Look 7" at bounding box center [256, 386] width 35 height 549
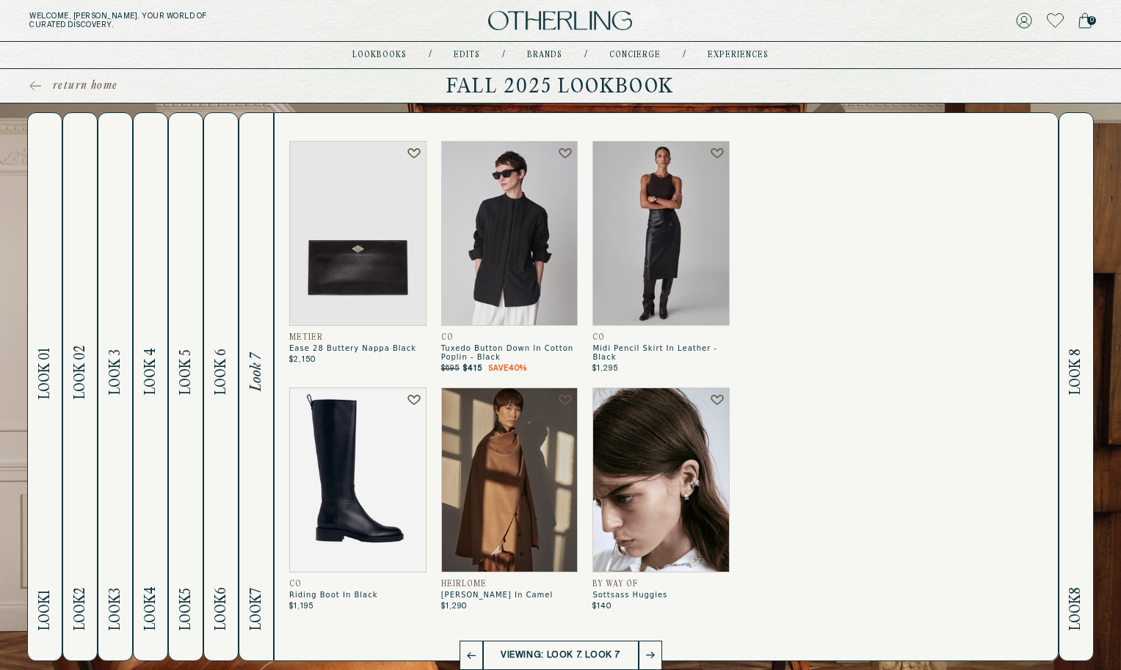
click at [217, 432] on h2 "Look 6 Look 6" at bounding box center [221, 387] width 17 height 548
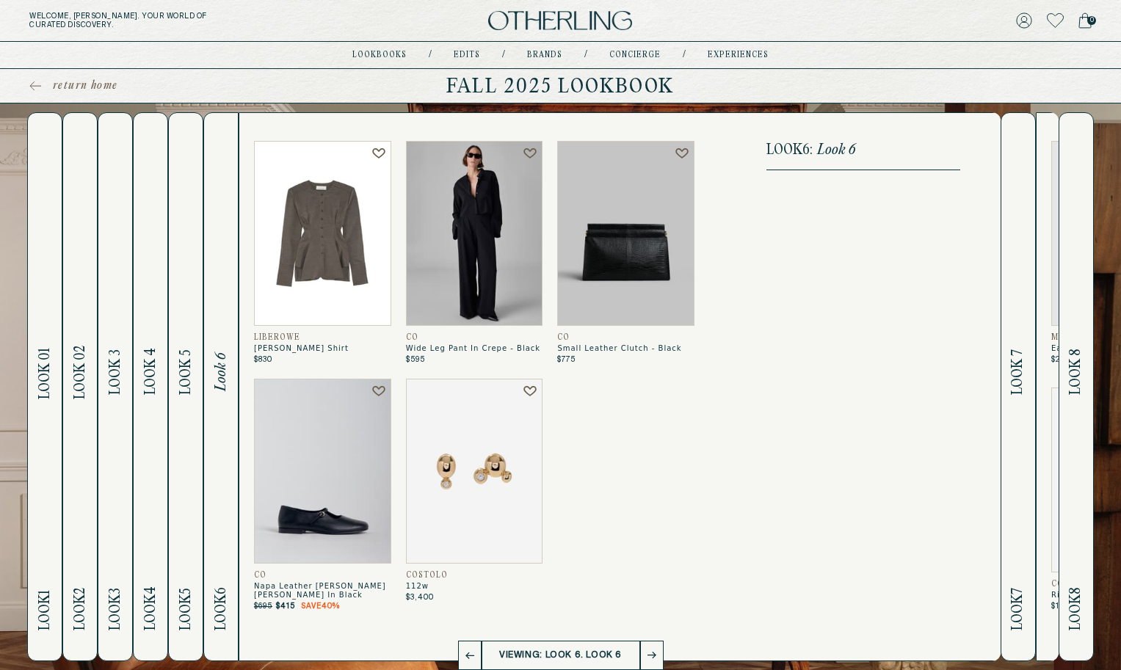
click at [184, 431] on h2 "Look 5 Look 5" at bounding box center [186, 387] width 17 height 548
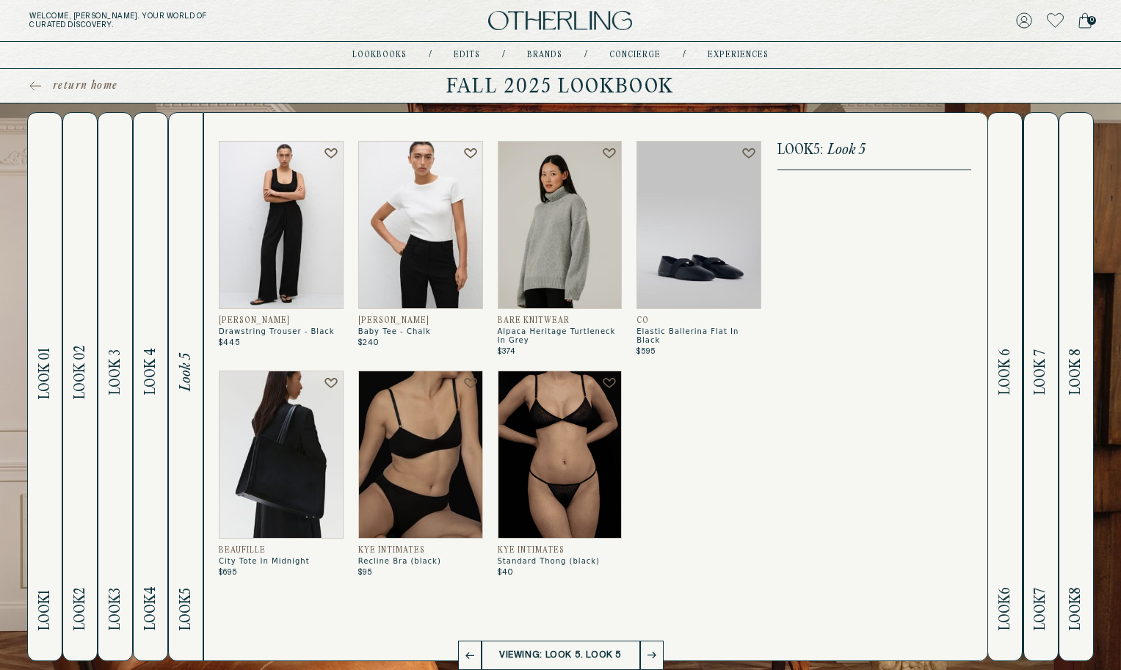
click at [150, 435] on h2 "Look 4 Look 4" at bounding box center [150, 387] width 17 height 548
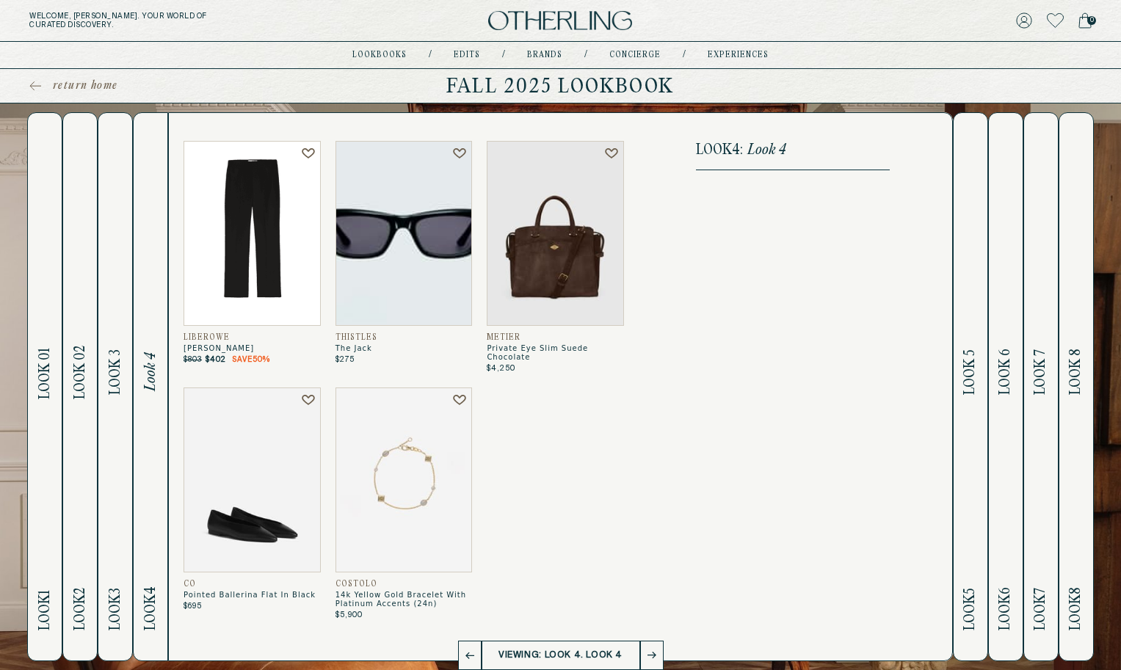
click at [113, 436] on h2 "Look 3 Look 3" at bounding box center [115, 387] width 17 height 548
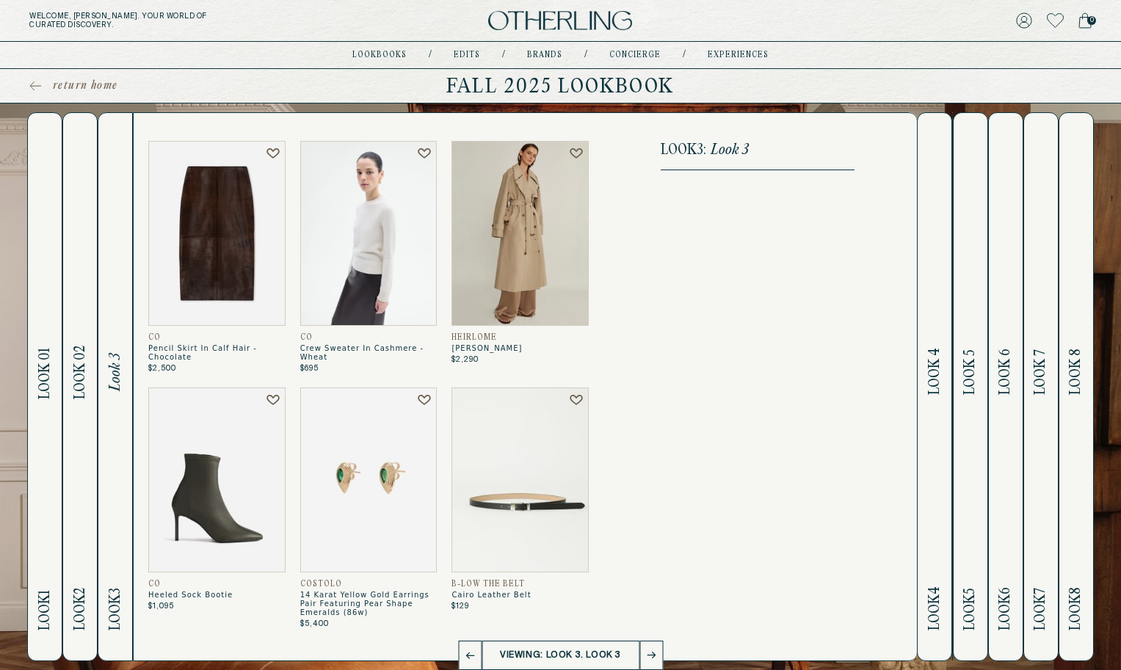
click at [86, 444] on h2 "Look 2 Look 02" at bounding box center [80, 387] width 17 height 548
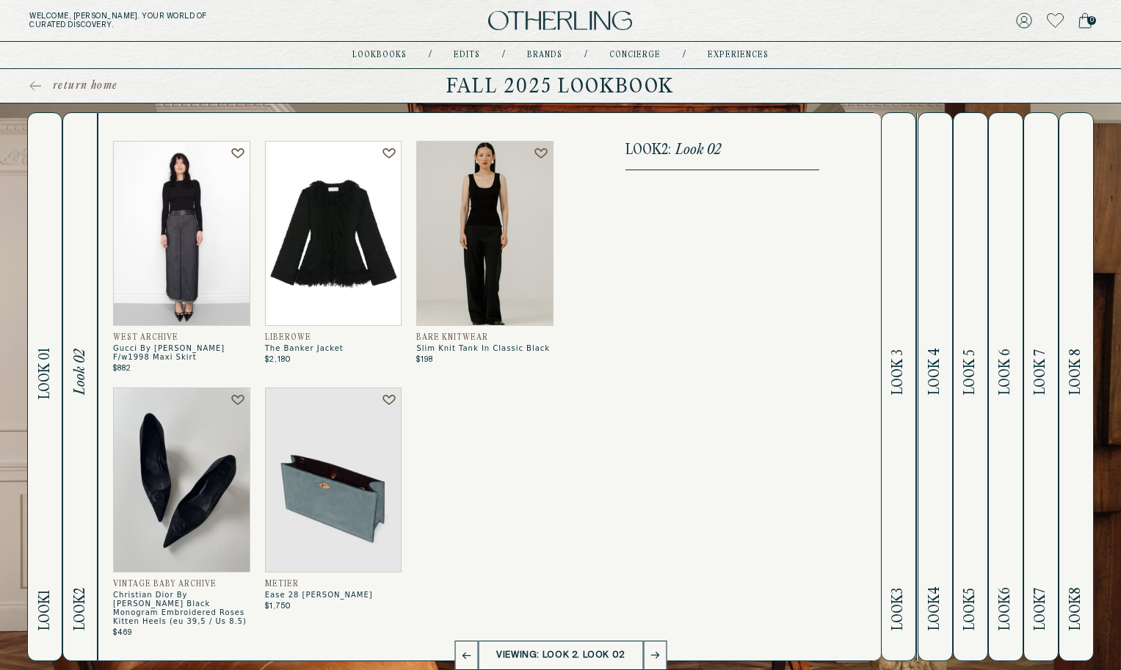
click at [46, 444] on h2 "Look 1 Look 01" at bounding box center [45, 387] width 17 height 548
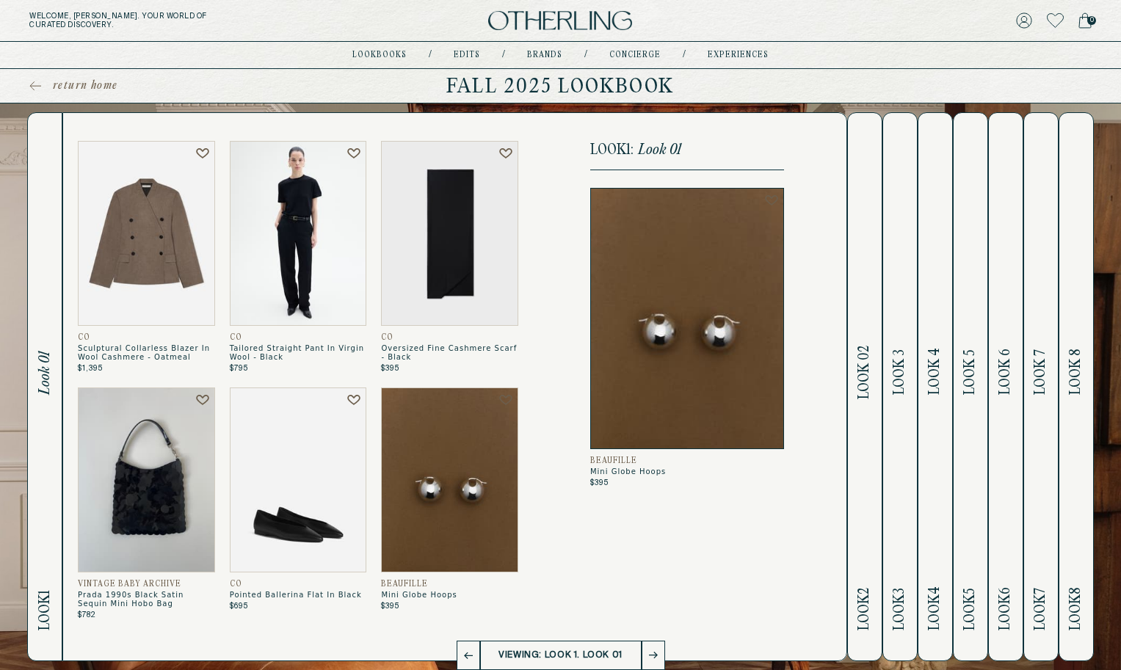
click at [867, 421] on h2 "Look 2 Look 02" at bounding box center [864, 387] width 17 height 548
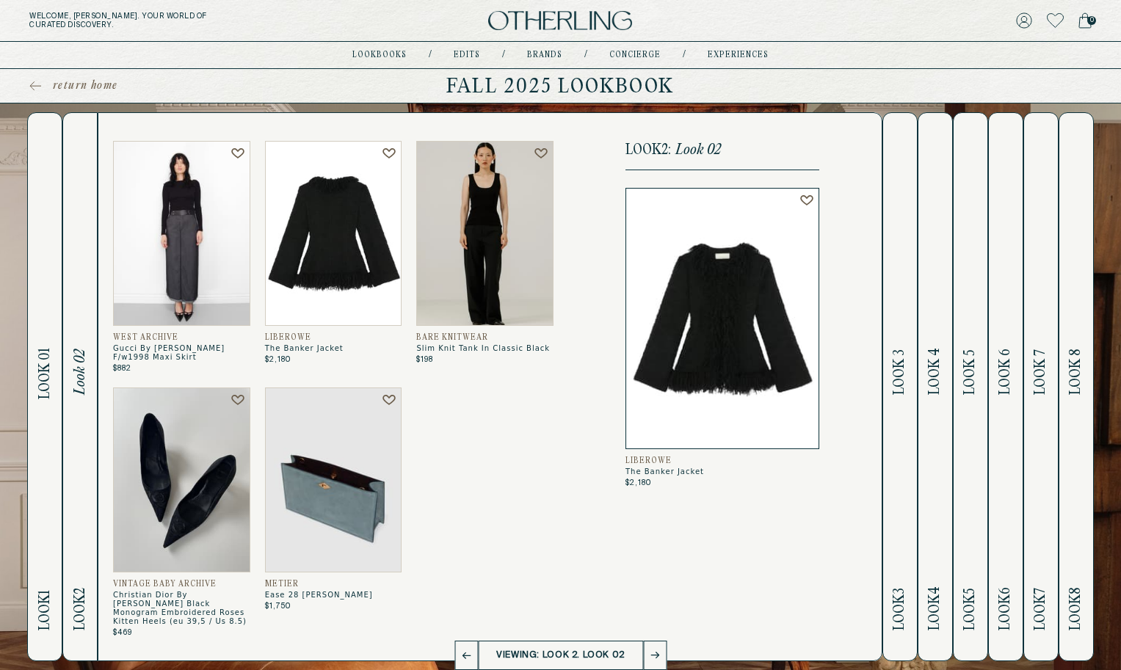
click at [351, 251] on img at bounding box center [333, 233] width 137 height 185
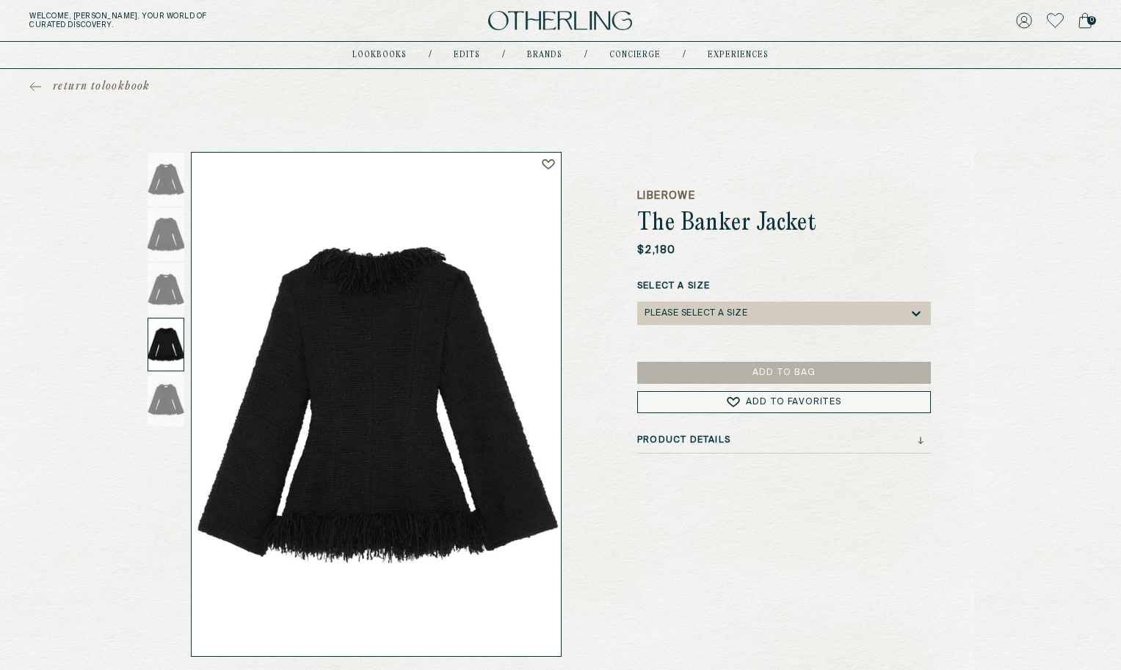
click at [90, 86] on span "return to lookbook" at bounding box center [102, 86] width 98 height 15
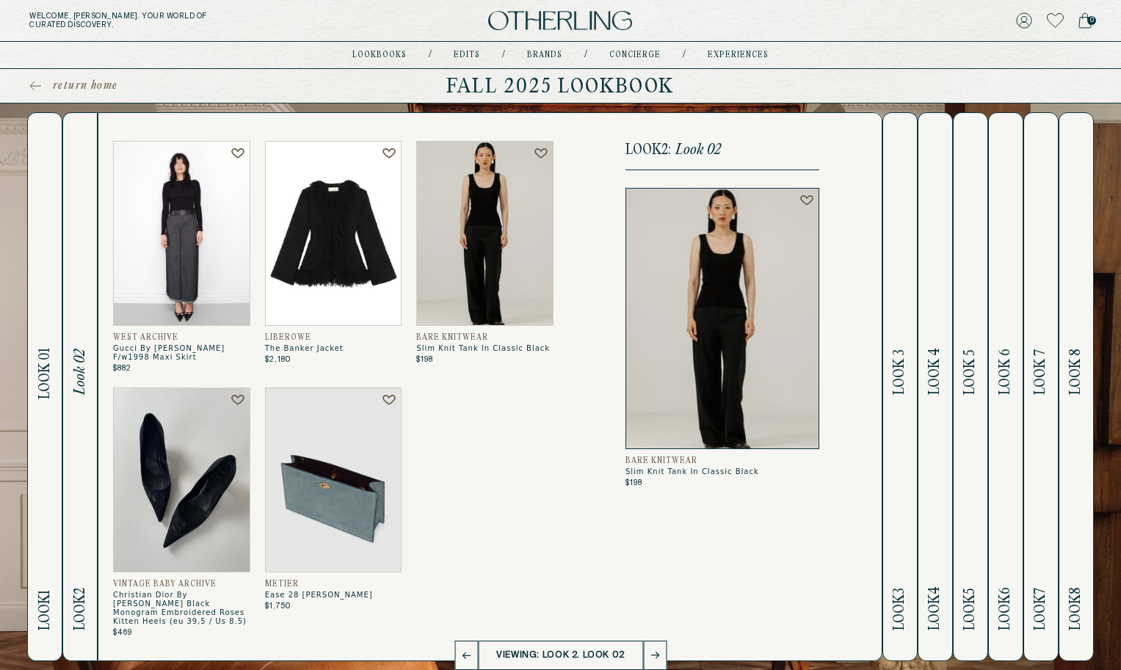
click at [903, 343] on h2 "Look 3 Look 3" at bounding box center [900, 387] width 17 height 548
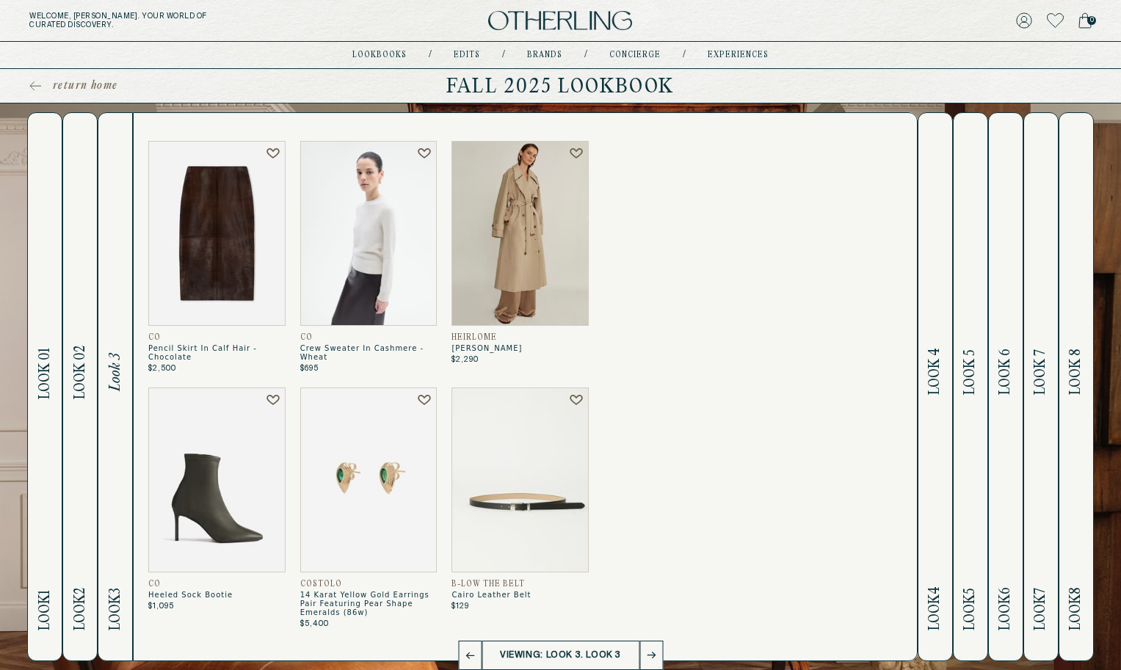
click at [935, 350] on span "Look 4" at bounding box center [935, 372] width 17 height 47
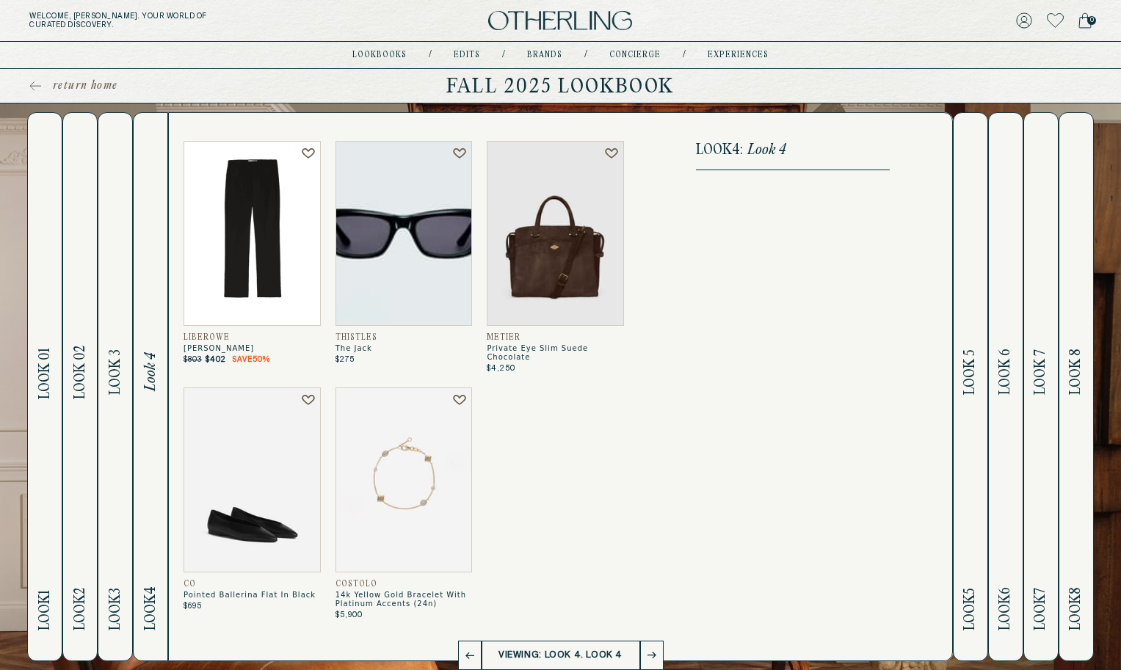
click at [973, 357] on span "Look 5" at bounding box center [970, 373] width 17 height 46
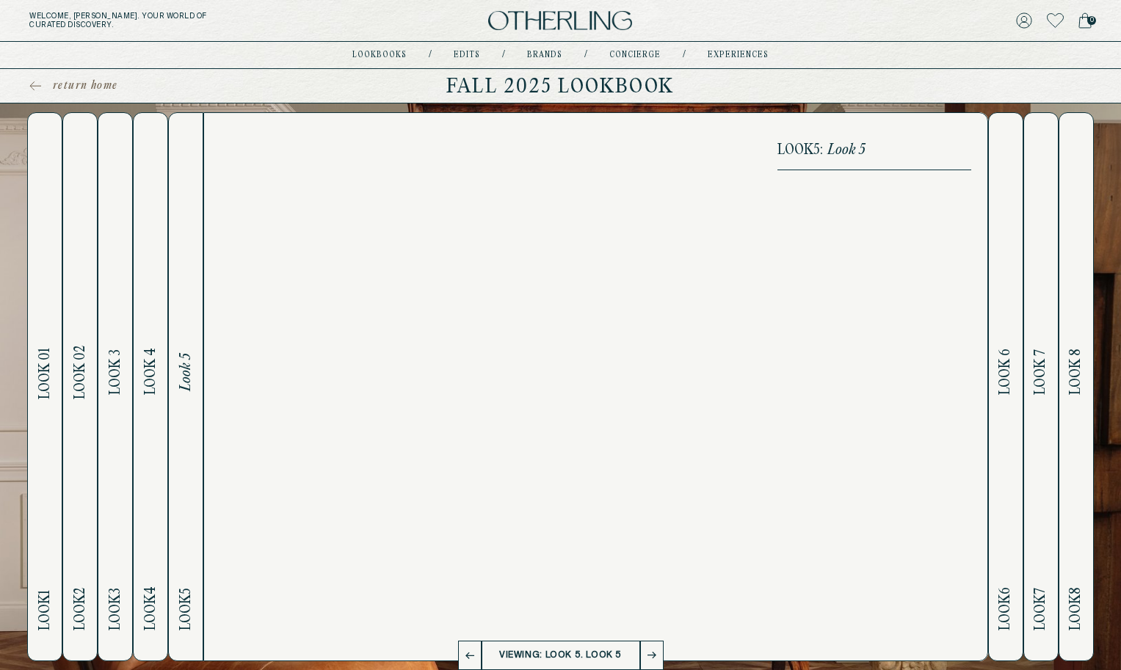
click at [998, 361] on span "Look 6" at bounding box center [1005, 373] width 17 height 46
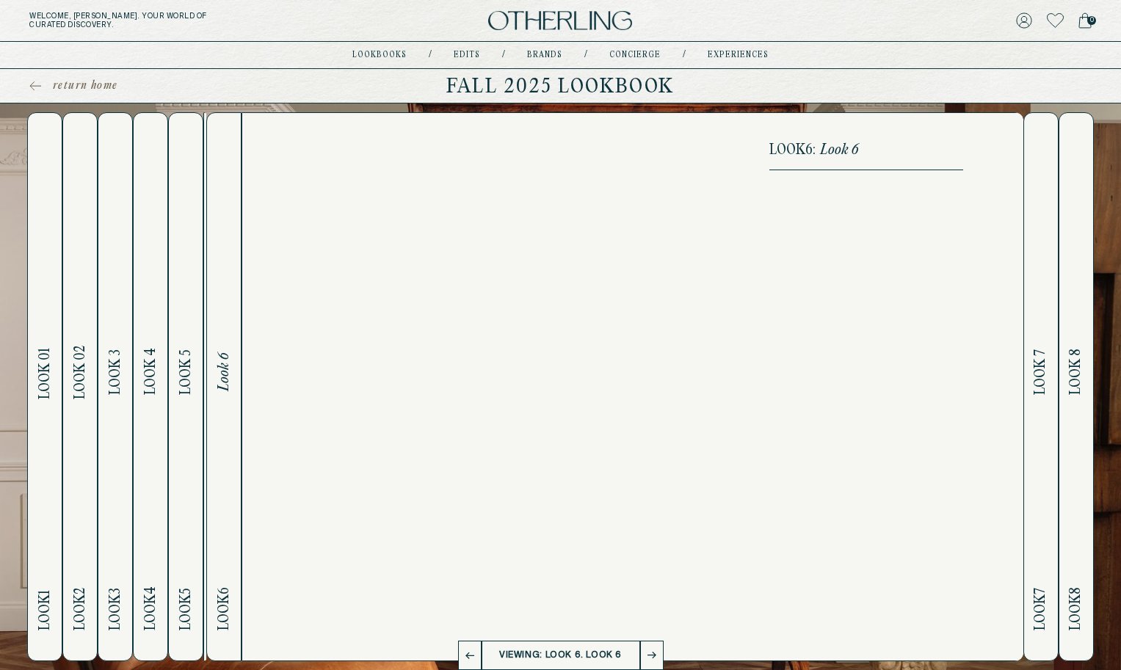
click at [1038, 372] on span "Look 7" at bounding box center [1041, 373] width 17 height 46
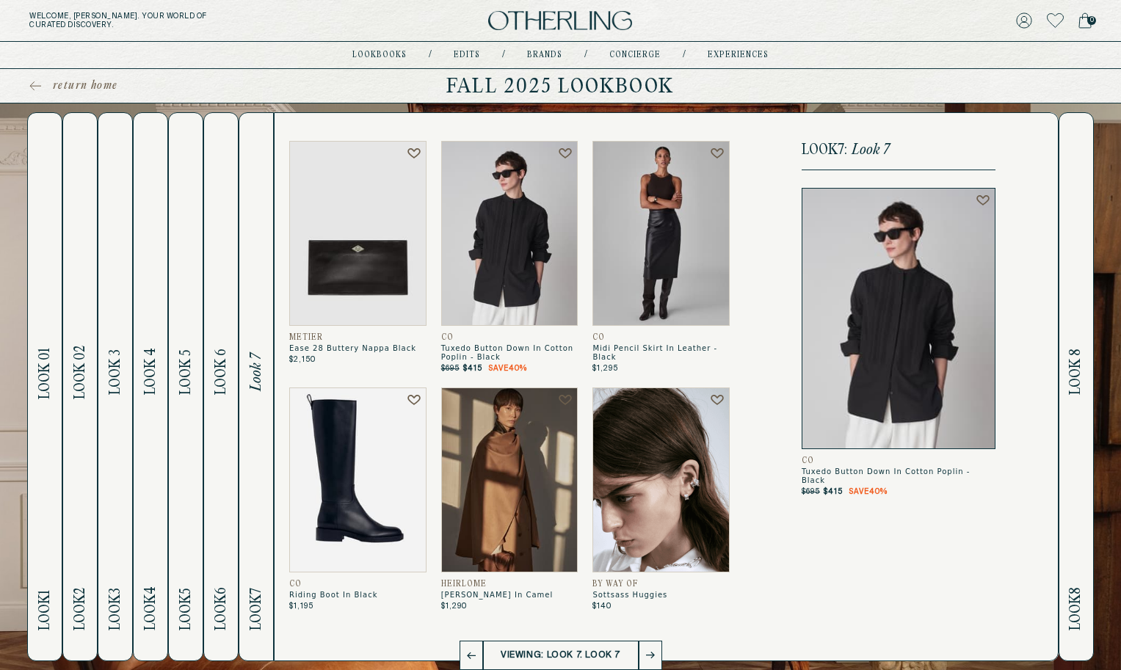
click at [529, 32] on div "Welcome, [PERSON_NAME] . Your world of curated discovery. 0" at bounding box center [560, 21] width 1121 height 42
click at [529, 25] on img at bounding box center [560, 21] width 144 height 20
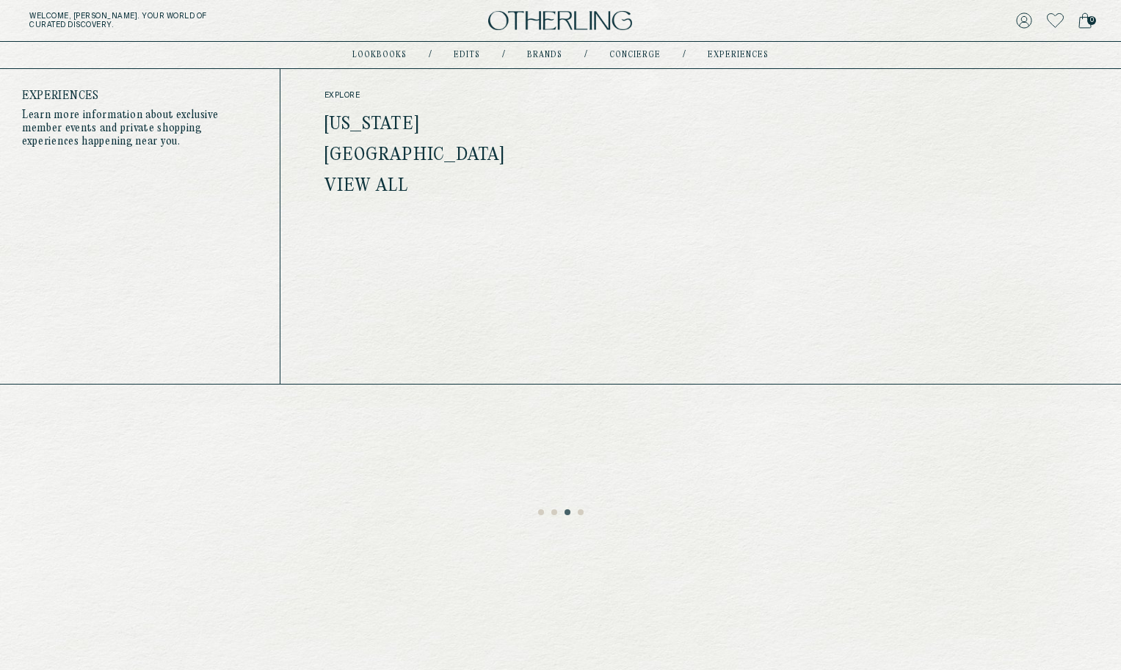
click at [377, 154] on link "[GEOGRAPHIC_DATA]" at bounding box center [415, 155] width 181 height 19
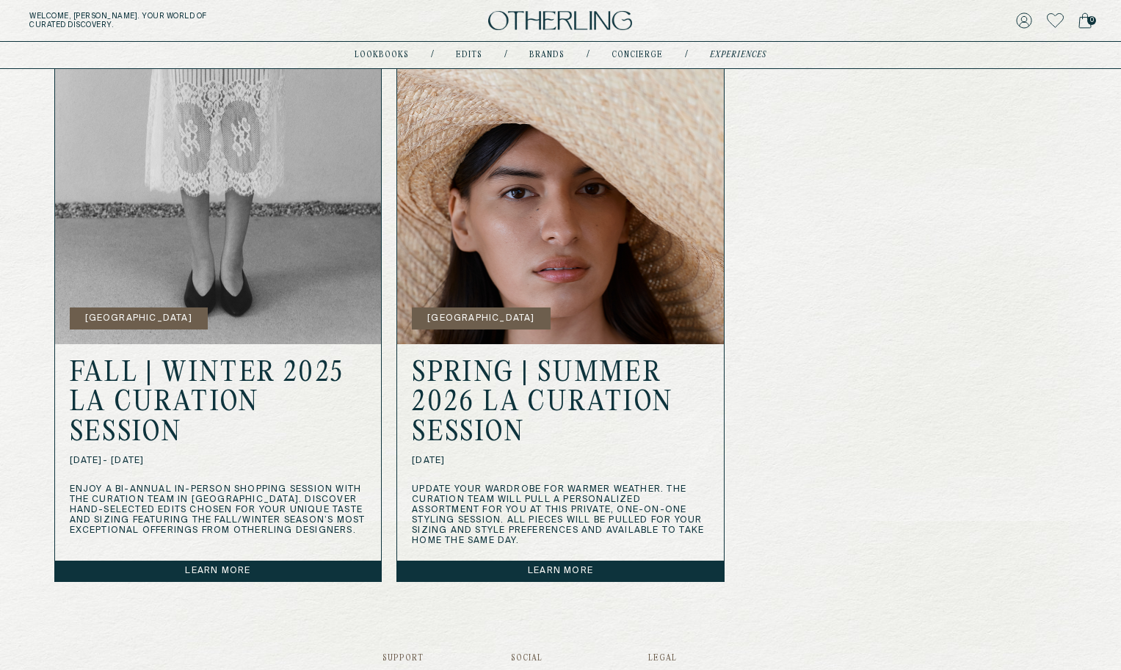
scroll to position [475, 0]
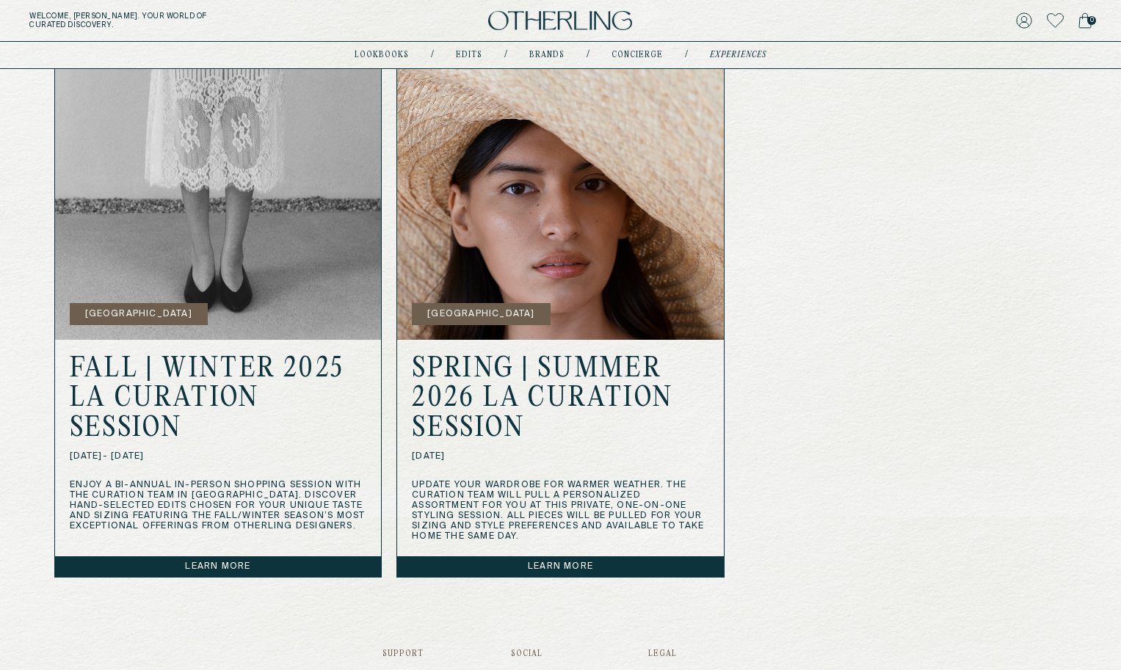
click at [234, 561] on link "Learn more" at bounding box center [218, 567] width 327 height 21
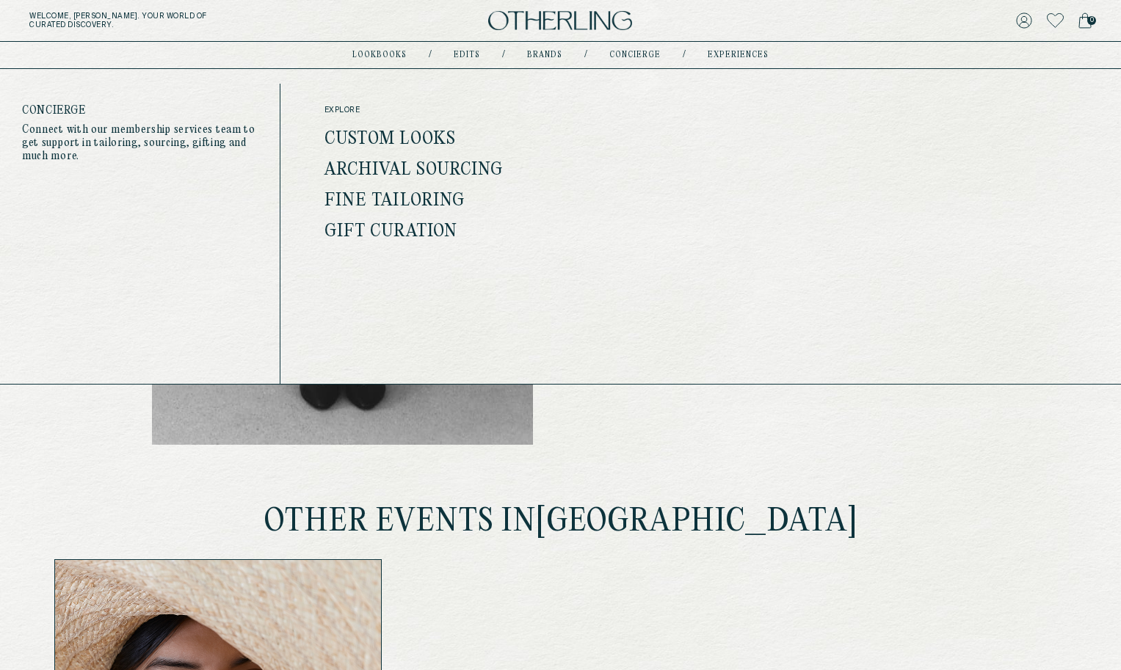
click at [627, 54] on link "concierge" at bounding box center [635, 54] width 51 height 7
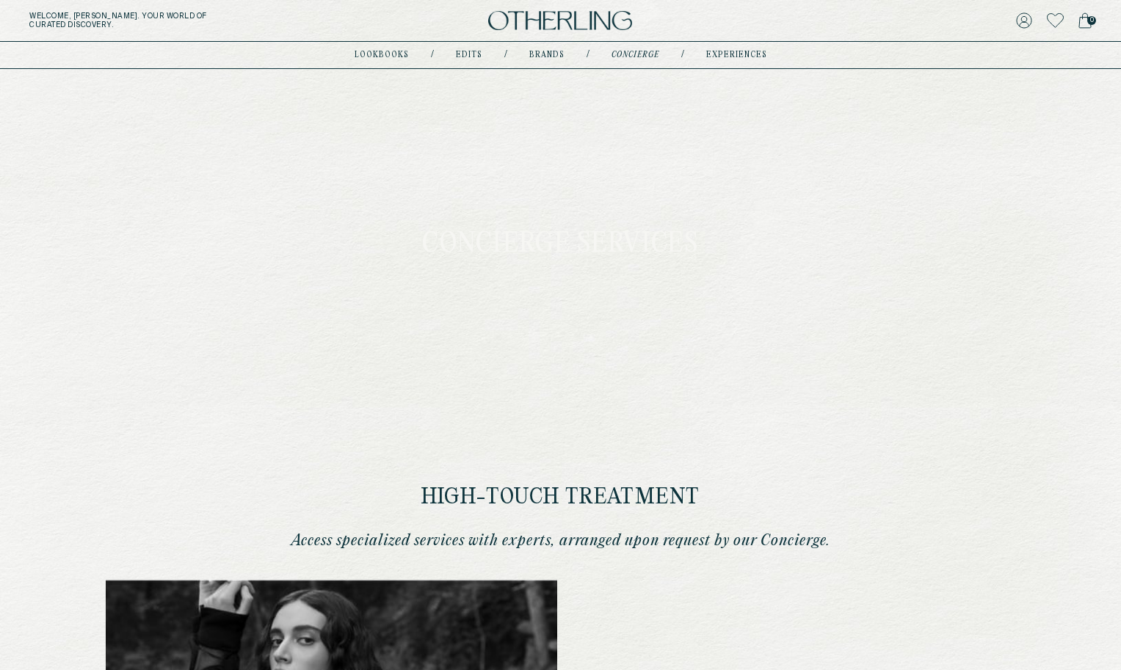
type input "**********"
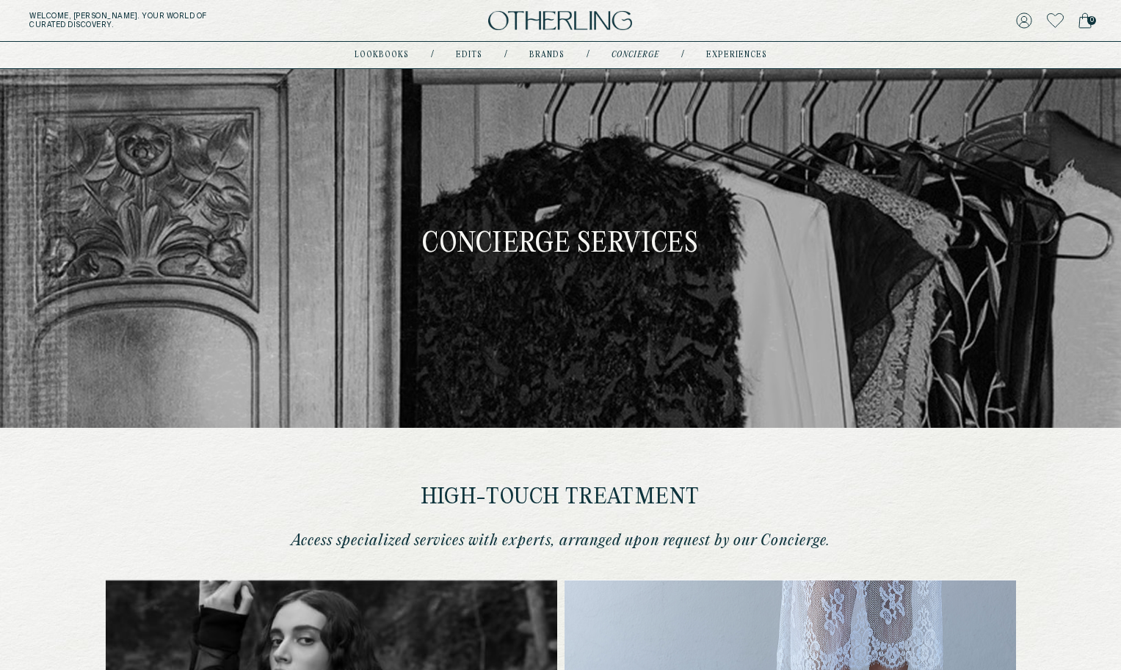
type input "**********"
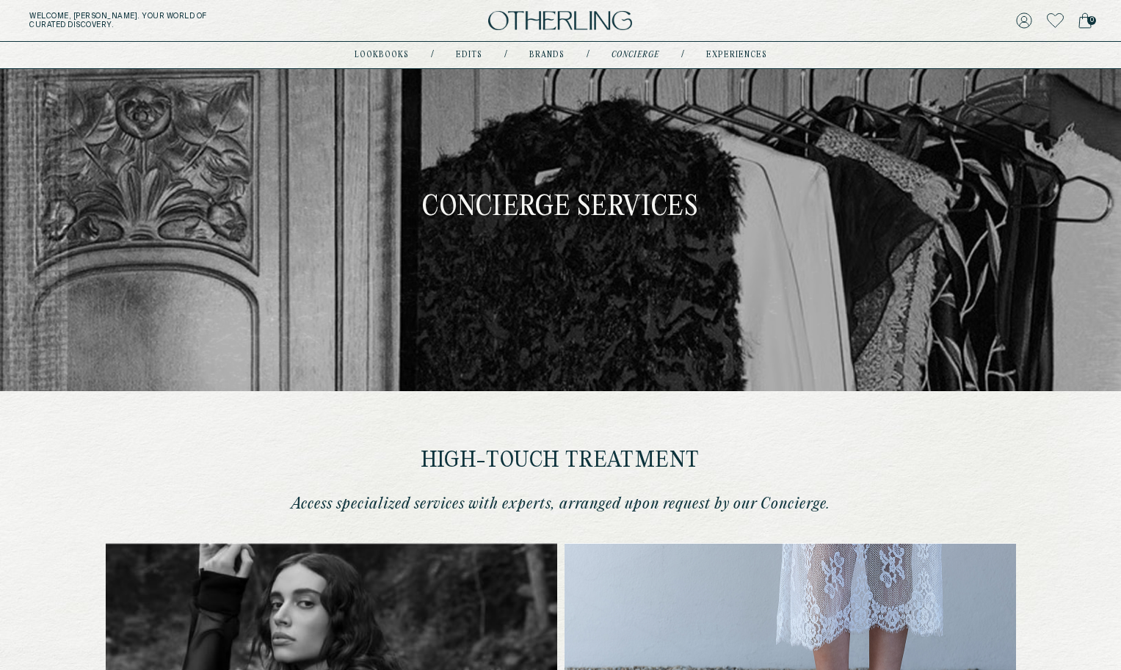
scroll to position [26, 0]
